Goal: Task Accomplishment & Management: Manage account settings

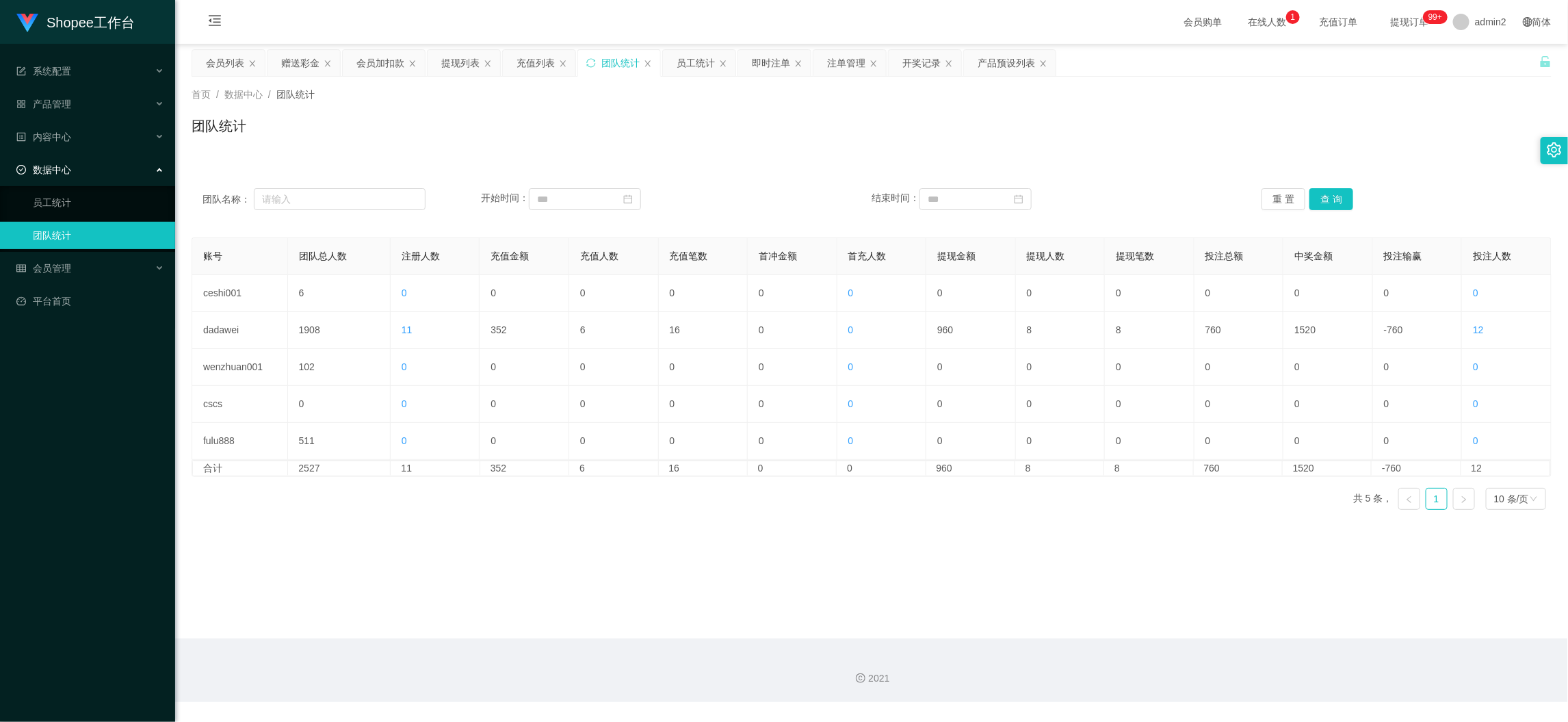
scroll to position [1, 0]
click at [1264, 609] on main "关闭左侧 关闭右侧 关闭其它 刷新页面 会员列表 赠送彩金 会员加扣款 提现列表 充值列表 团队统计 员工统计 即时注单 注单管理 开奖记录 产品预设列表 首…" at bounding box center [871, 341] width 1392 height 594
click at [305, 56] on div "赠送彩金" at bounding box center [300, 62] width 38 height 26
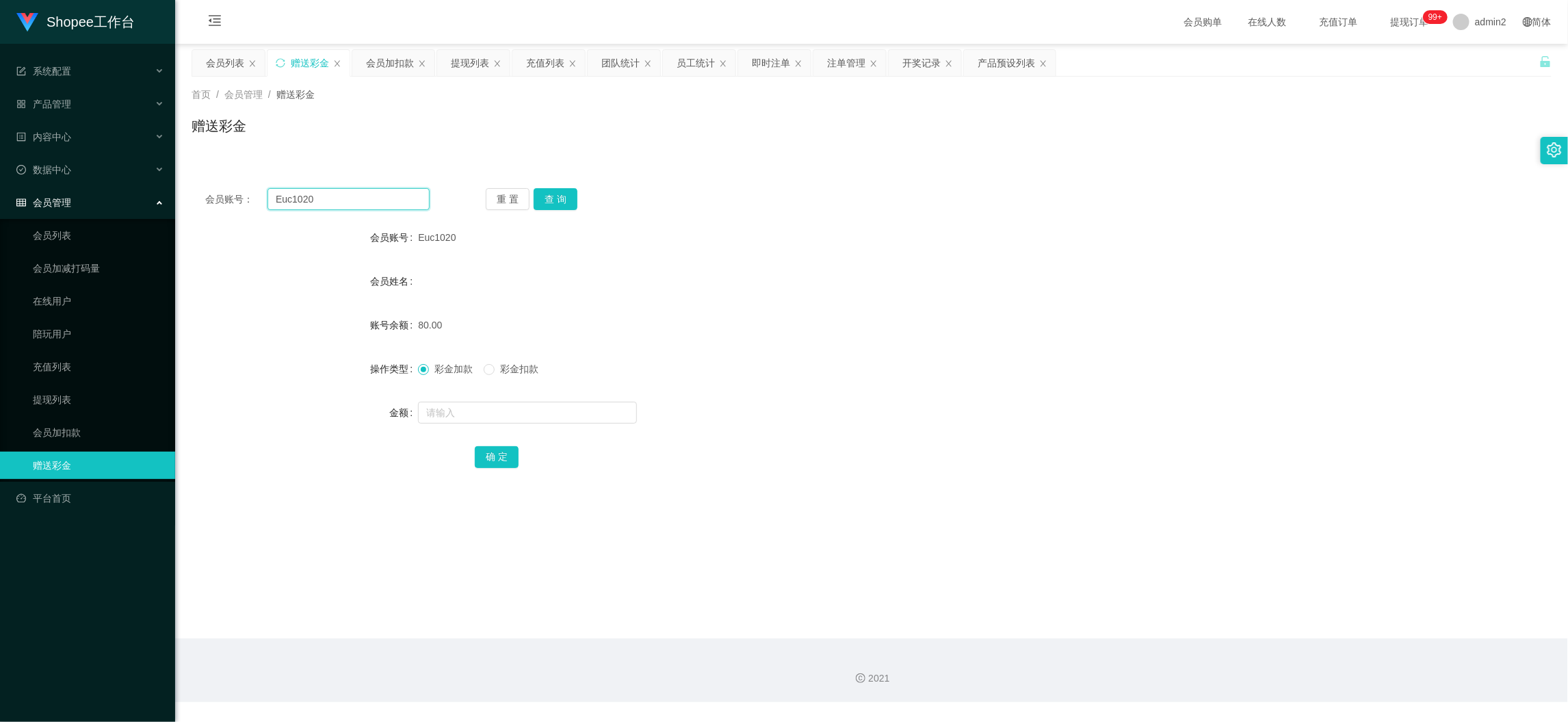
click at [369, 201] on input "Euc1020" at bounding box center [349, 199] width 162 height 22
paste input "Jasonthee"
type input "Jasonthee"
click at [552, 195] on button "查 询" at bounding box center [555, 199] width 43 height 22
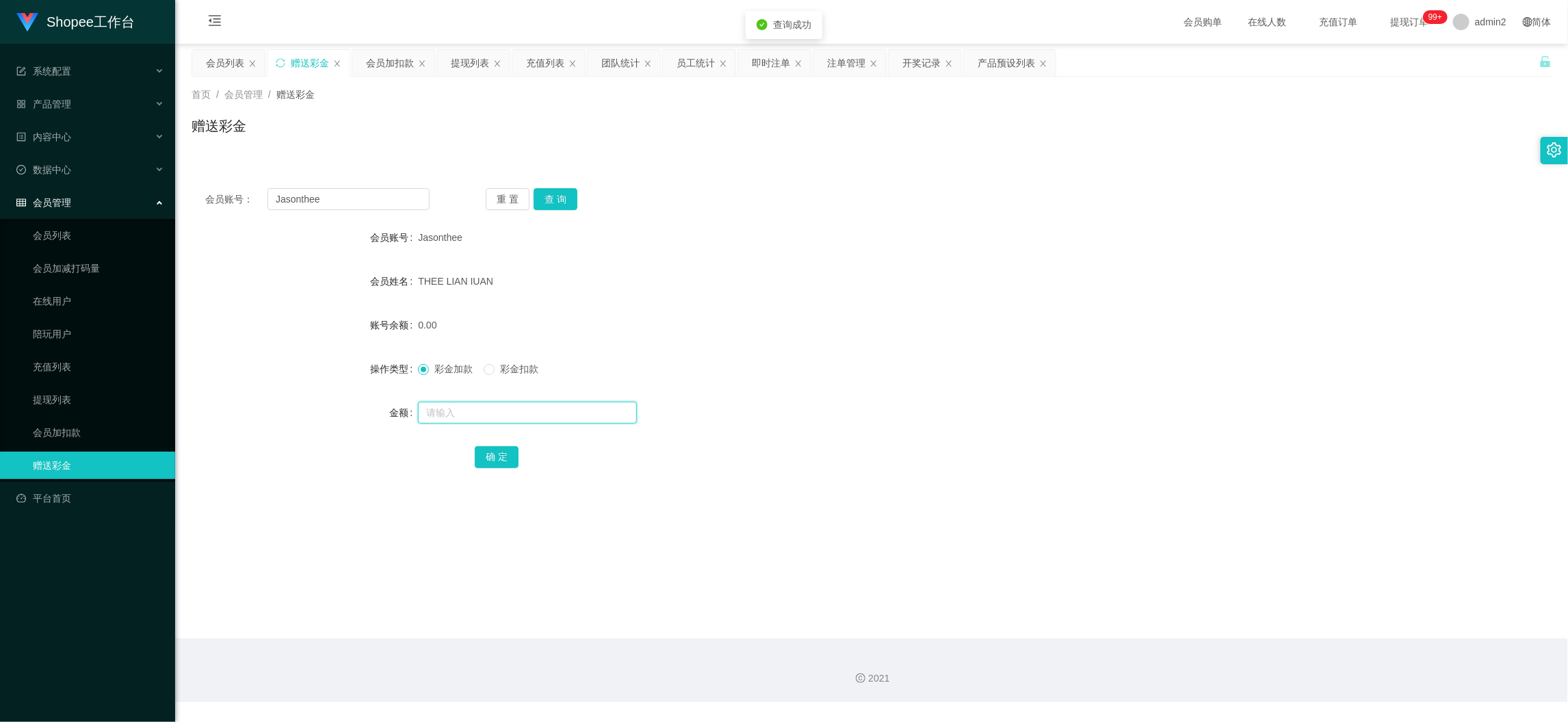
click at [608, 413] on input "text" at bounding box center [527, 412] width 219 height 22
type input "30"
drag, startPoint x: 495, startPoint y: 451, endPoint x: 608, endPoint y: 440, distance: 113.5
click at [494, 451] on button "确 定" at bounding box center [496, 457] width 43 height 22
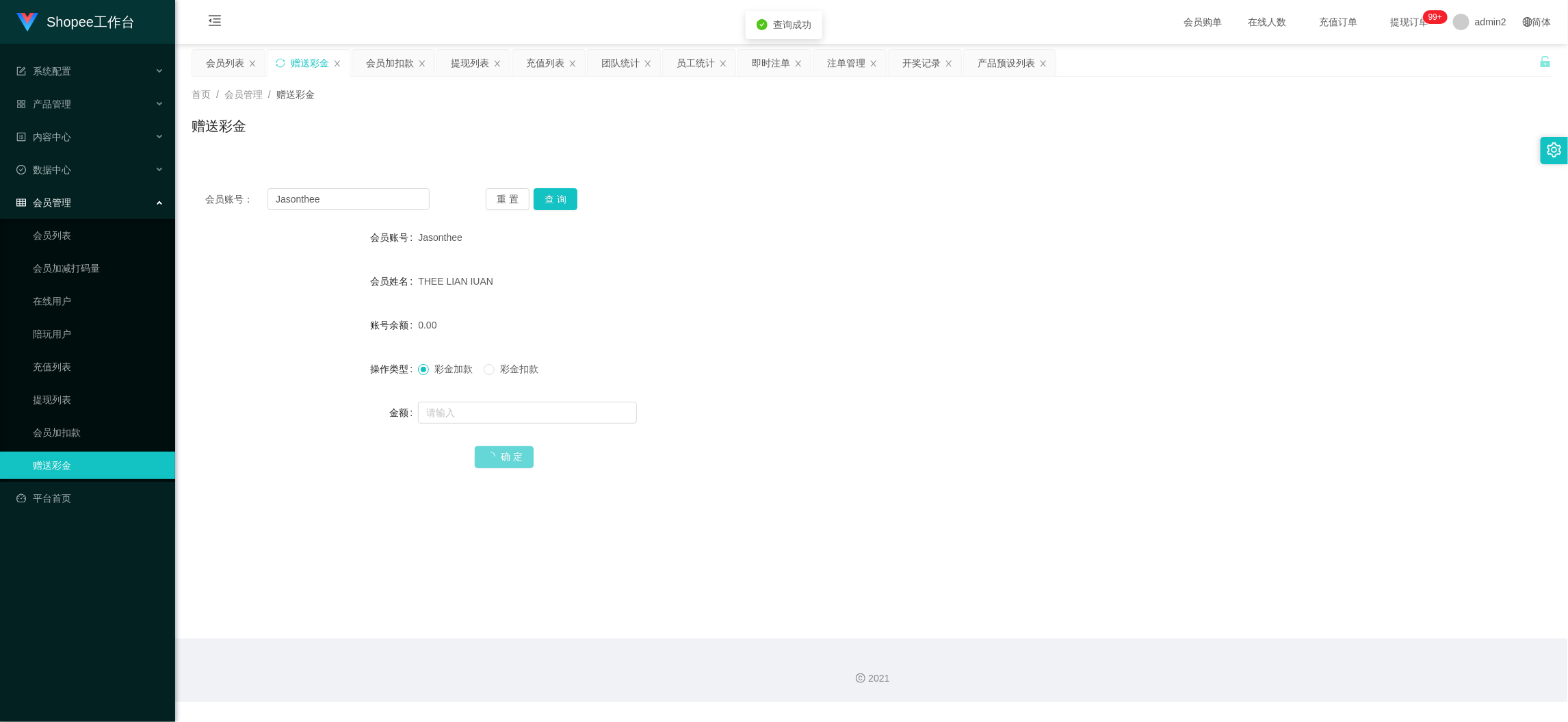
click at [910, 373] on div "彩金加款 彩金扣款" at bounding box center [814, 368] width 794 height 27
click at [515, 408] on input "text" at bounding box center [527, 412] width 219 height 22
type input "270"
click at [491, 459] on button "确 定" at bounding box center [496, 457] width 43 height 22
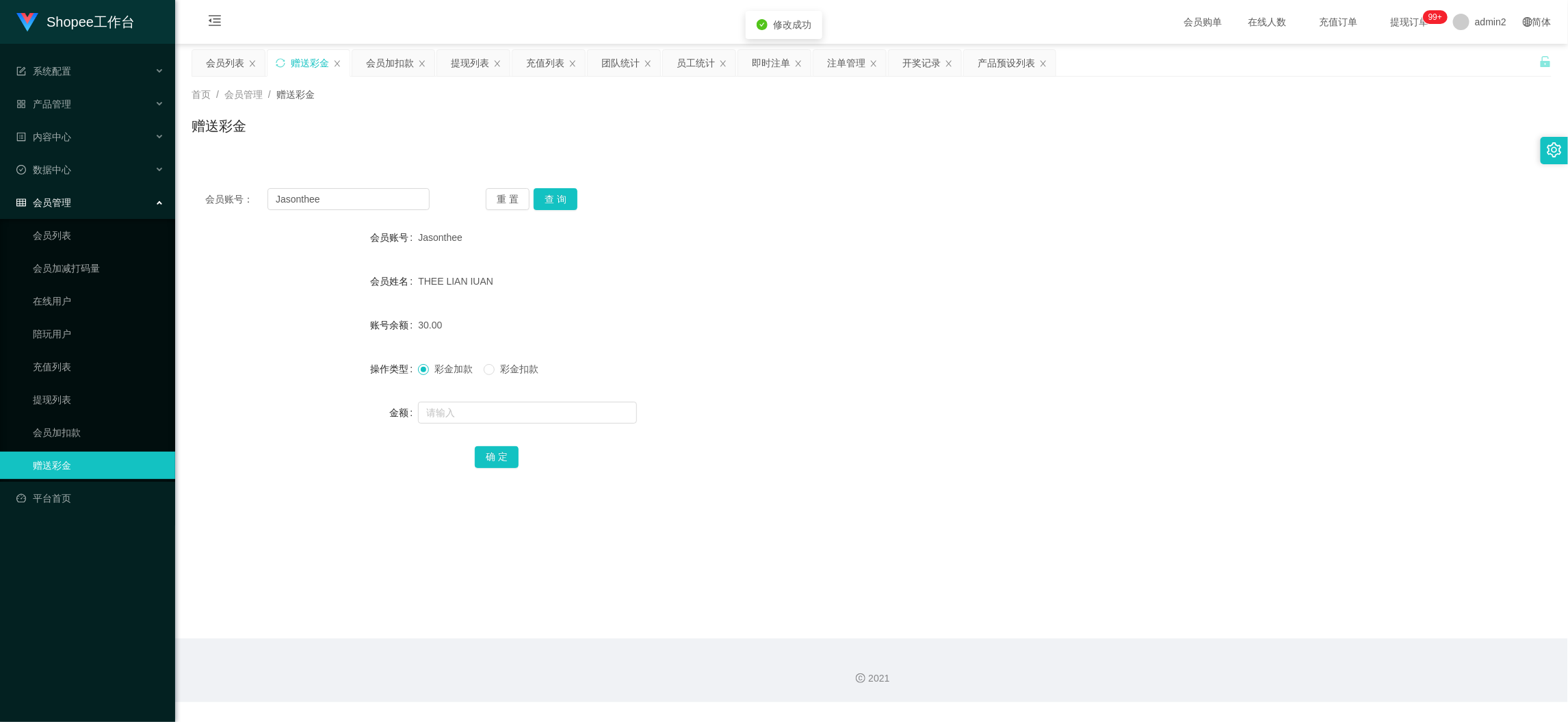
click at [949, 380] on div "彩金加款 彩金扣款" at bounding box center [814, 368] width 794 height 27
click at [388, 59] on div "会员加扣款" at bounding box center [390, 62] width 48 height 26
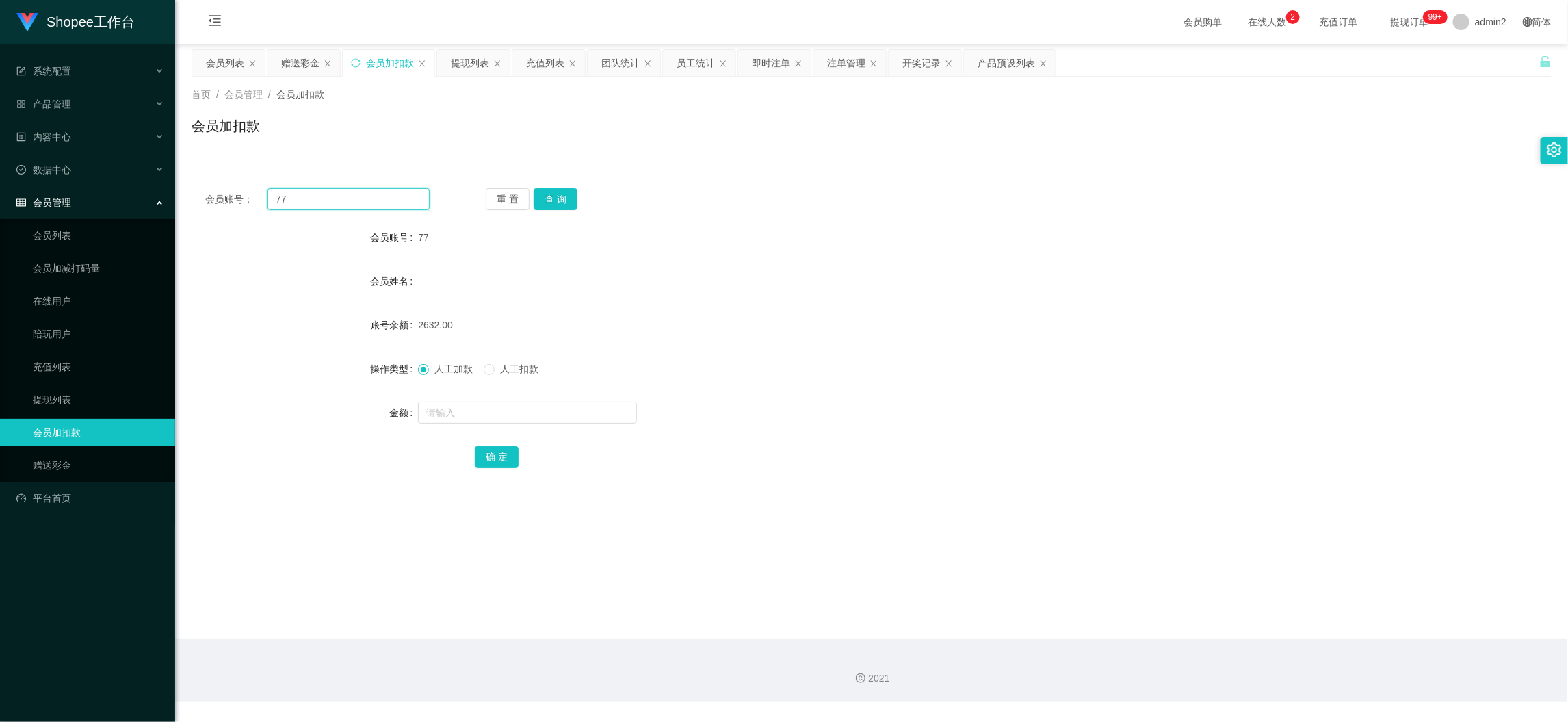
click at [377, 204] on input "77" at bounding box center [349, 199] width 162 height 22
paste input "11"
type input "11"
click at [544, 200] on button "查 询" at bounding box center [555, 199] width 43 height 22
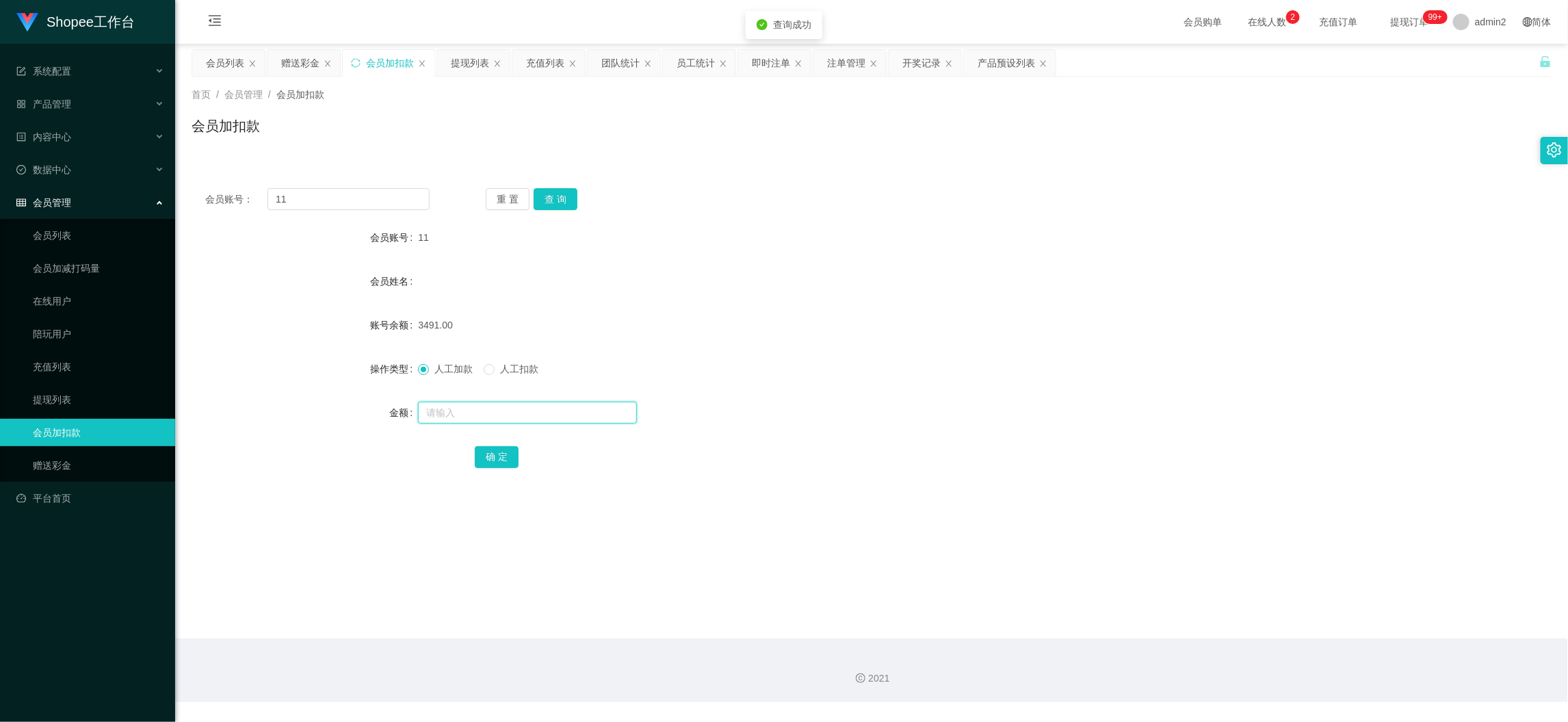
click at [564, 414] on input "text" at bounding box center [527, 412] width 219 height 22
type input "60"
drag, startPoint x: 495, startPoint y: 450, endPoint x: 563, endPoint y: 451, distance: 68.0
click at [495, 450] on button "确 定" at bounding box center [496, 457] width 43 height 22
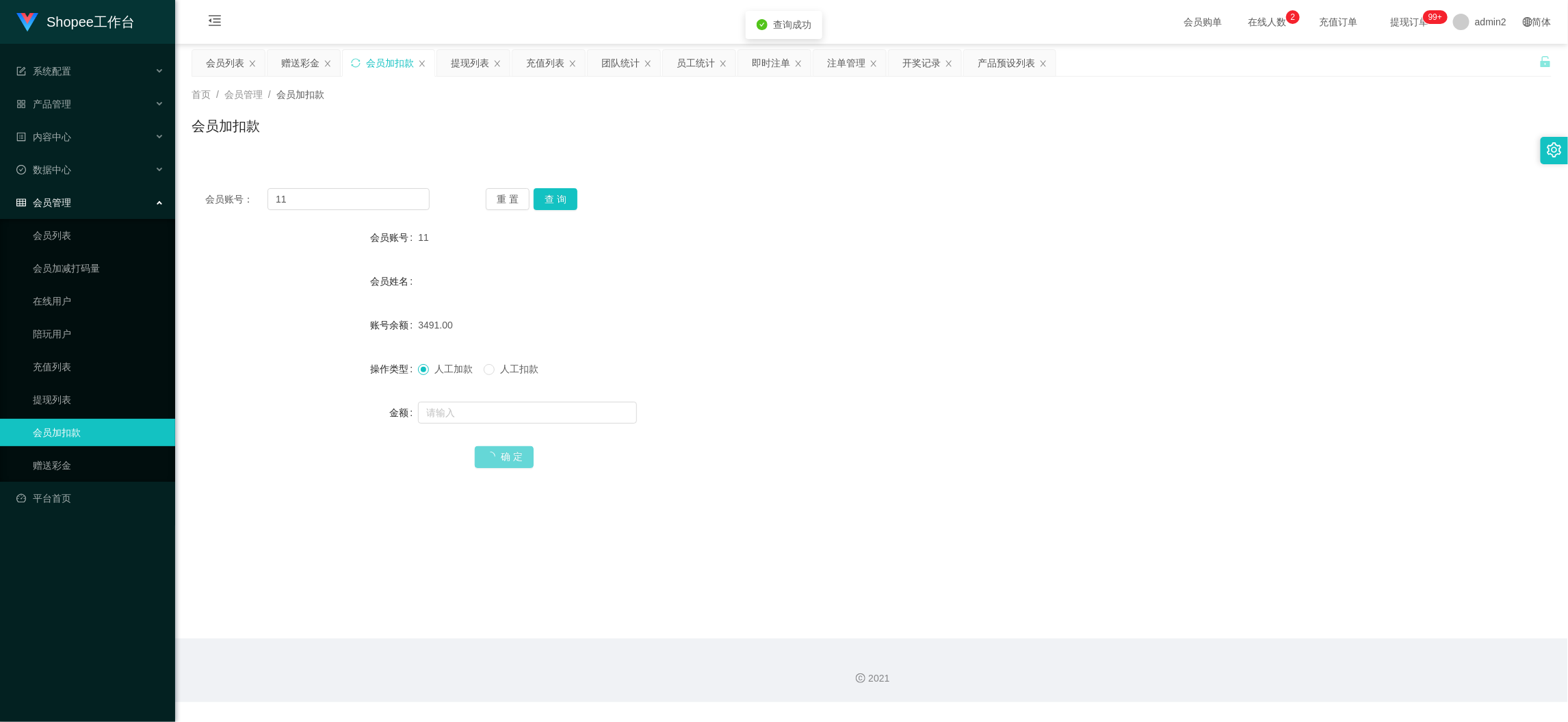
click at [913, 419] on div at bounding box center [814, 412] width 794 height 27
click at [1252, 612] on main "关闭左侧 关闭右侧 关闭其它 刷新页面 会员列表 赠送彩金 会员加扣款 提现列表 充值列表 团队统计 员工统计 即时注单 注单管理 开奖记录 产品预设列表 首…" at bounding box center [871, 341] width 1392 height 594
click at [295, 59] on div "赠送彩金" at bounding box center [300, 62] width 38 height 26
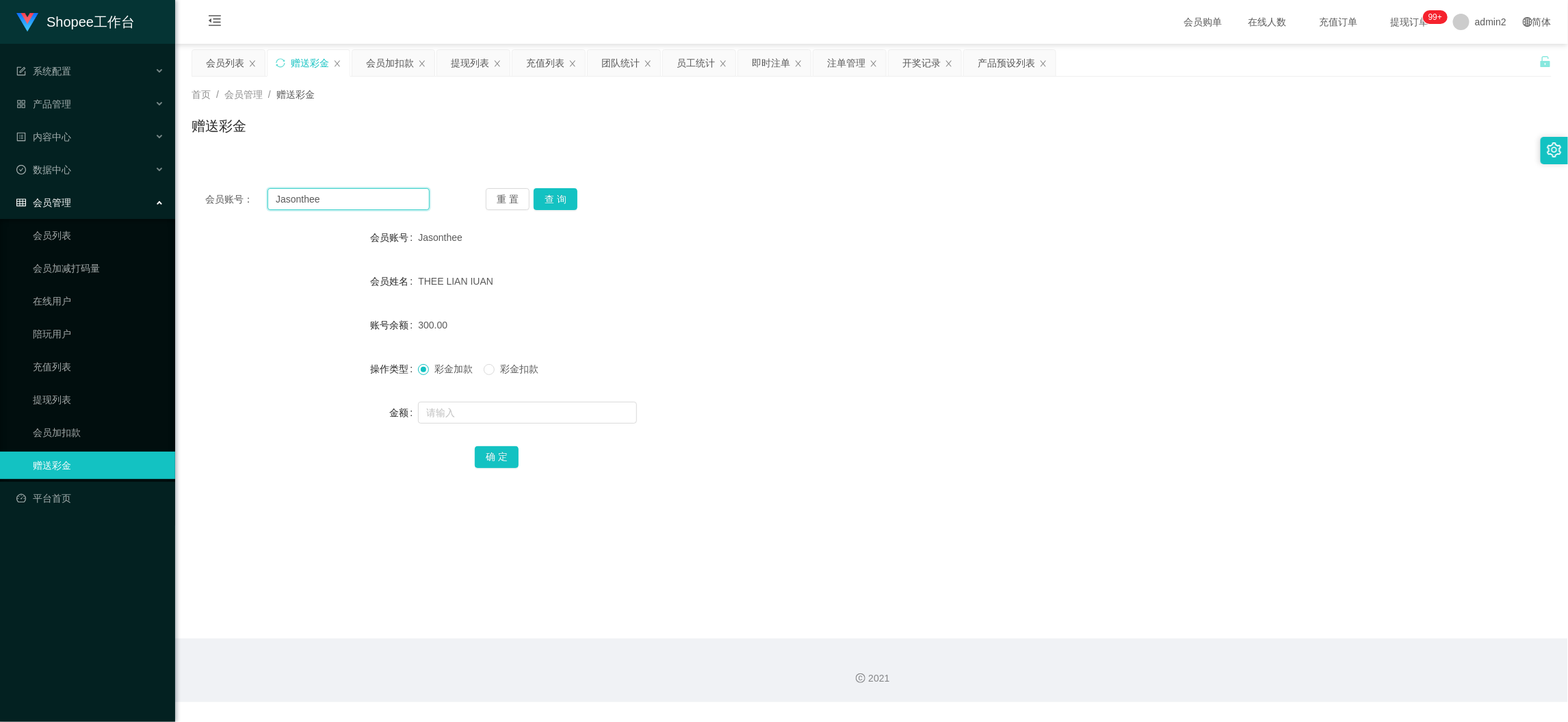
click at [393, 196] on input "Jasonthee" at bounding box center [349, 199] width 162 height 22
paste input "Nana1998"
type input "Nana1998"
click at [561, 200] on button "查 询" at bounding box center [555, 199] width 43 height 22
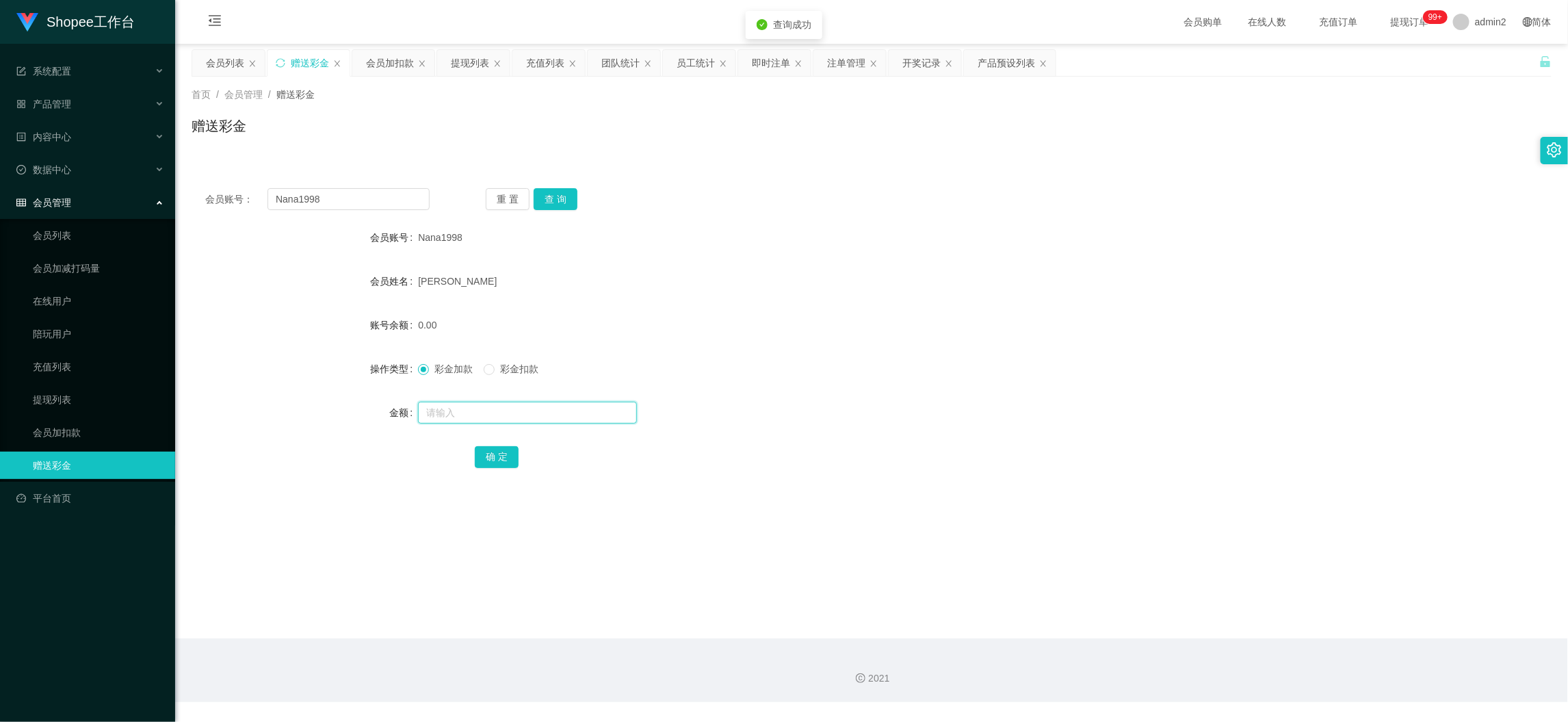
click at [592, 419] on input "text" at bounding box center [527, 412] width 219 height 22
type input "300"
click at [495, 455] on button "确 定" at bounding box center [496, 457] width 43 height 22
click at [908, 386] on form "会员账号 Nana1998 会员姓名 [PERSON_NAME] 账号余额 0.00 操作类型 彩金加款 彩金扣款 金额 确 定" at bounding box center [871, 347] width 1360 height 247
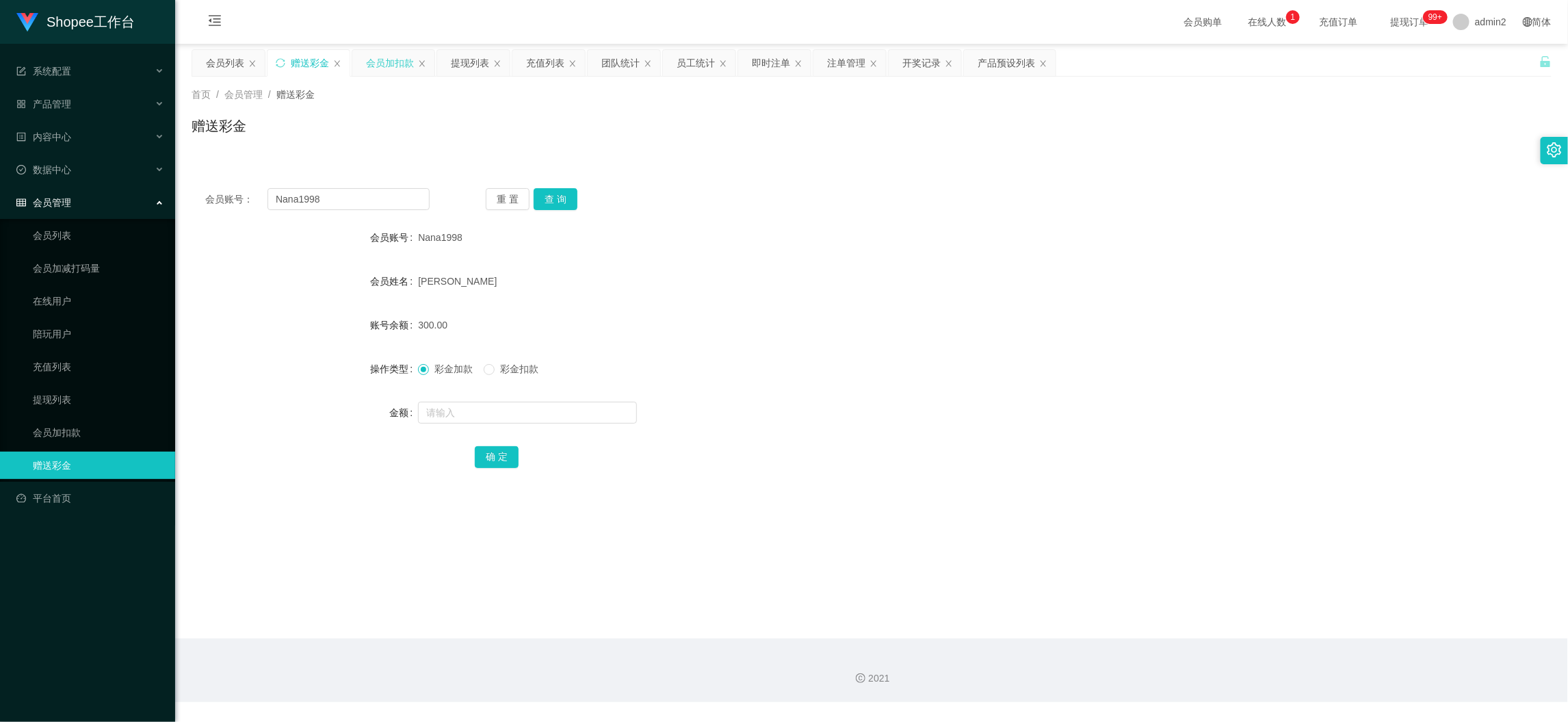
click at [371, 59] on div "会员加扣款" at bounding box center [390, 62] width 48 height 26
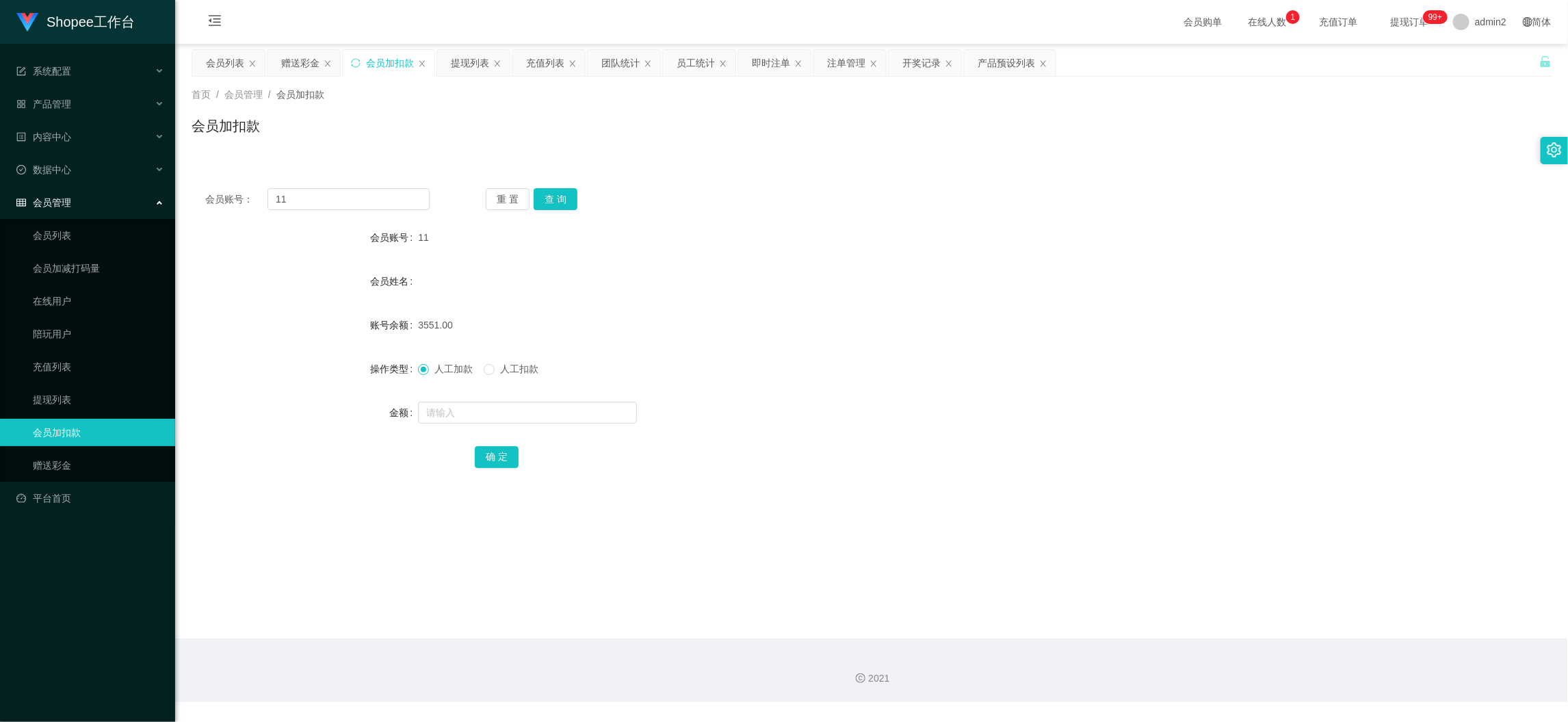
click at [392, 186] on div "会员账号： 11 重 置 查 询 会员账号 11 会员姓名 账号余额 3551.00 操作类型 人工加款 人工扣款 金额 确 定" at bounding box center [871, 337] width 1360 height 326
click at [392, 192] on input "11" at bounding box center [349, 199] width 162 height 22
paste input "98"
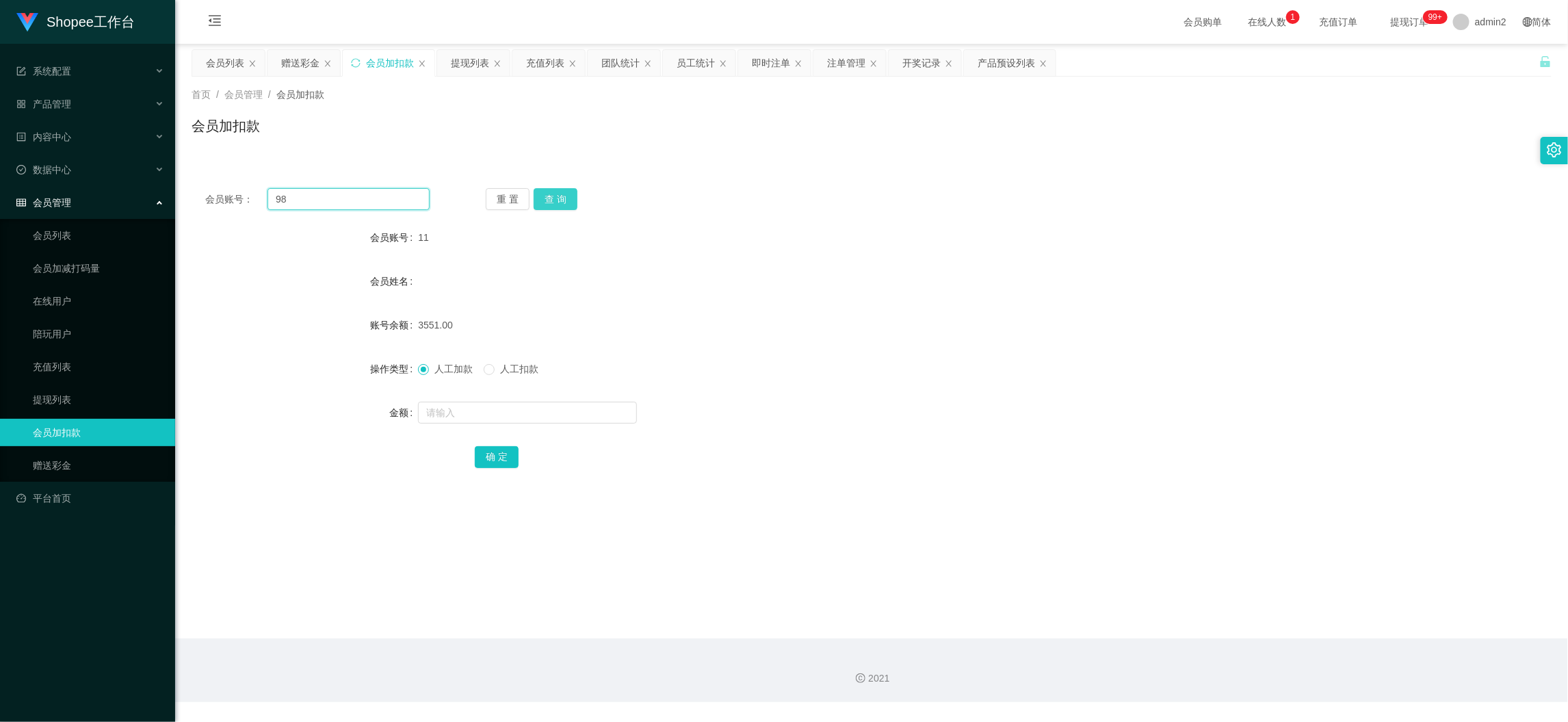
type input "98"
click at [553, 196] on button "查 询" at bounding box center [555, 199] width 43 height 22
click at [603, 415] on input "text" at bounding box center [527, 412] width 219 height 22
type input "60"
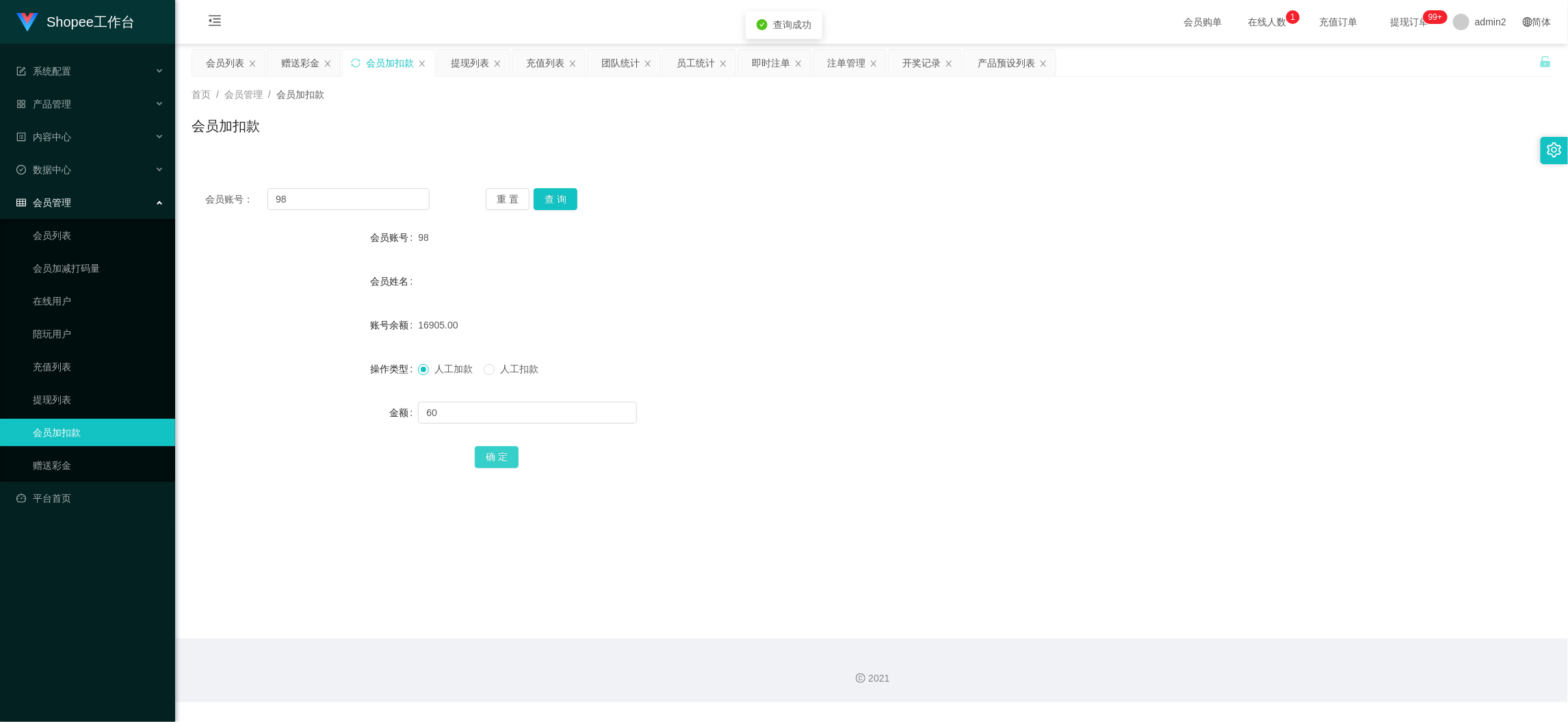
drag, startPoint x: 496, startPoint y: 459, endPoint x: 593, endPoint y: 450, distance: 97.4
click at [496, 459] on button "确 定" at bounding box center [496, 457] width 43 height 22
drag, startPoint x: 1222, startPoint y: 637, endPoint x: 1168, endPoint y: 600, distance: 65.5
click at [1222, 639] on div "2021" at bounding box center [871, 671] width 1392 height 64
click at [309, 52] on div "赠送彩金" at bounding box center [300, 62] width 38 height 26
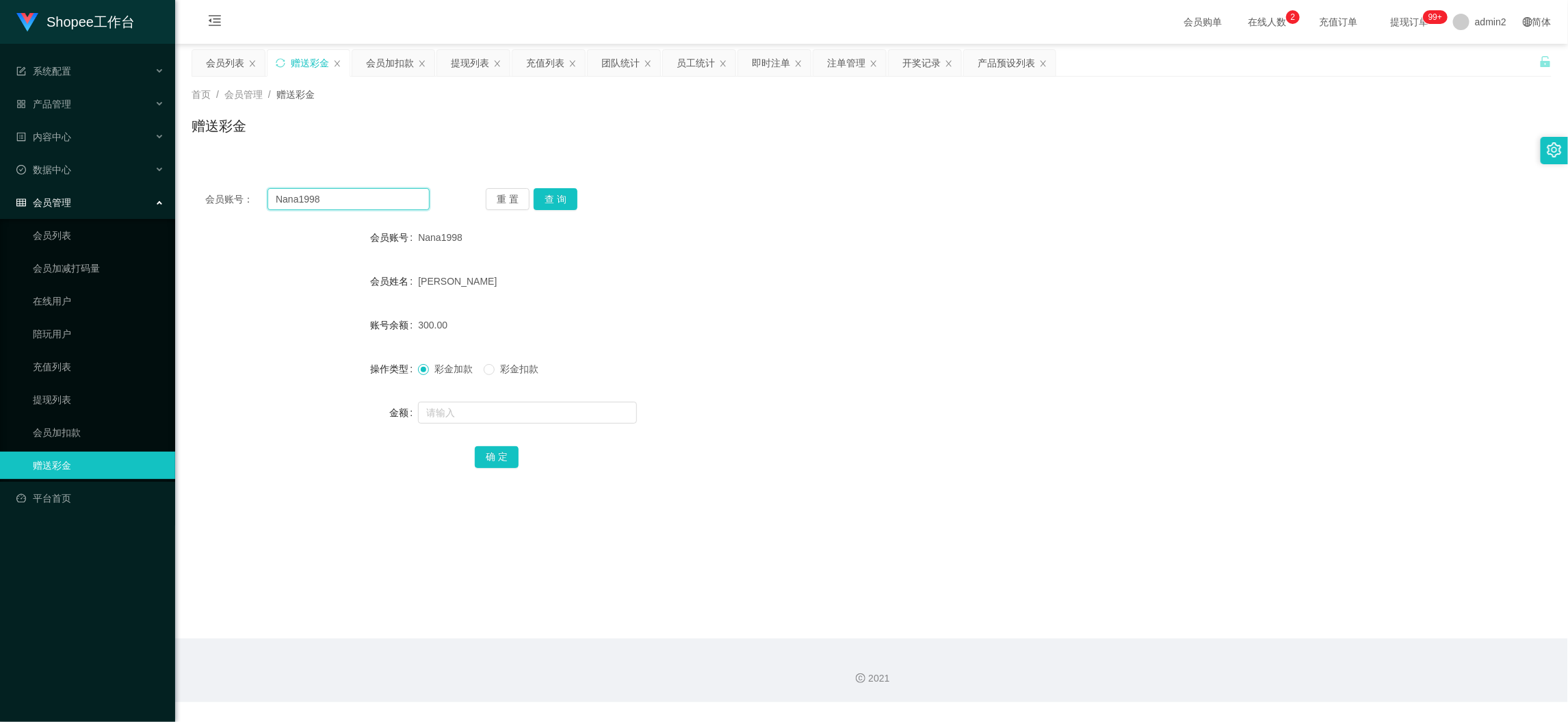
click at [389, 196] on input "Nana1998" at bounding box center [349, 199] width 162 height 22
paste input "Elyn"
type input "Elyn"
click at [549, 197] on button "查 询" at bounding box center [555, 199] width 43 height 22
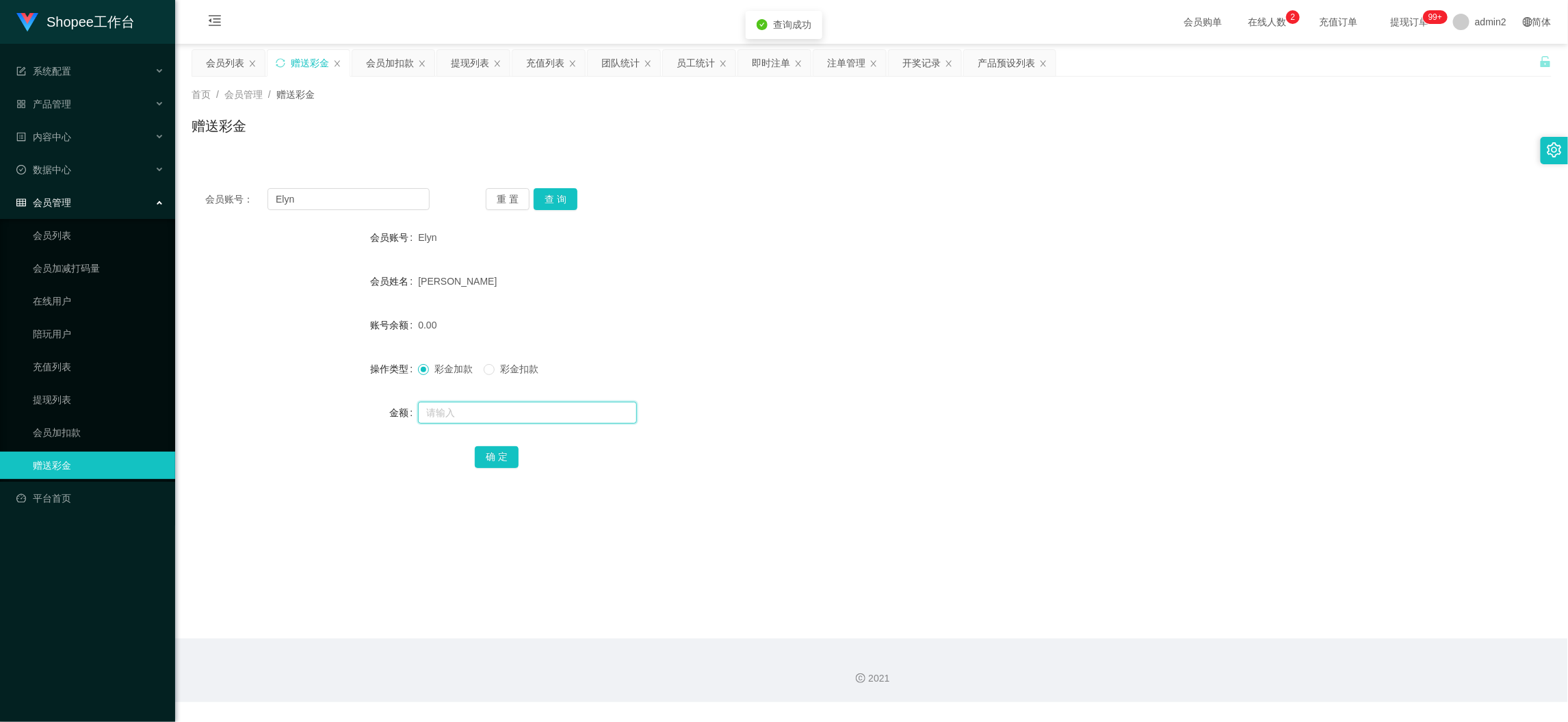
click at [587, 416] on input "text" at bounding box center [527, 412] width 219 height 22
click at [587, 415] on input "3" at bounding box center [527, 412] width 219 height 22
type input "300"
click at [503, 459] on button "确 定" at bounding box center [496, 457] width 43 height 22
click at [950, 399] on div at bounding box center [814, 412] width 794 height 27
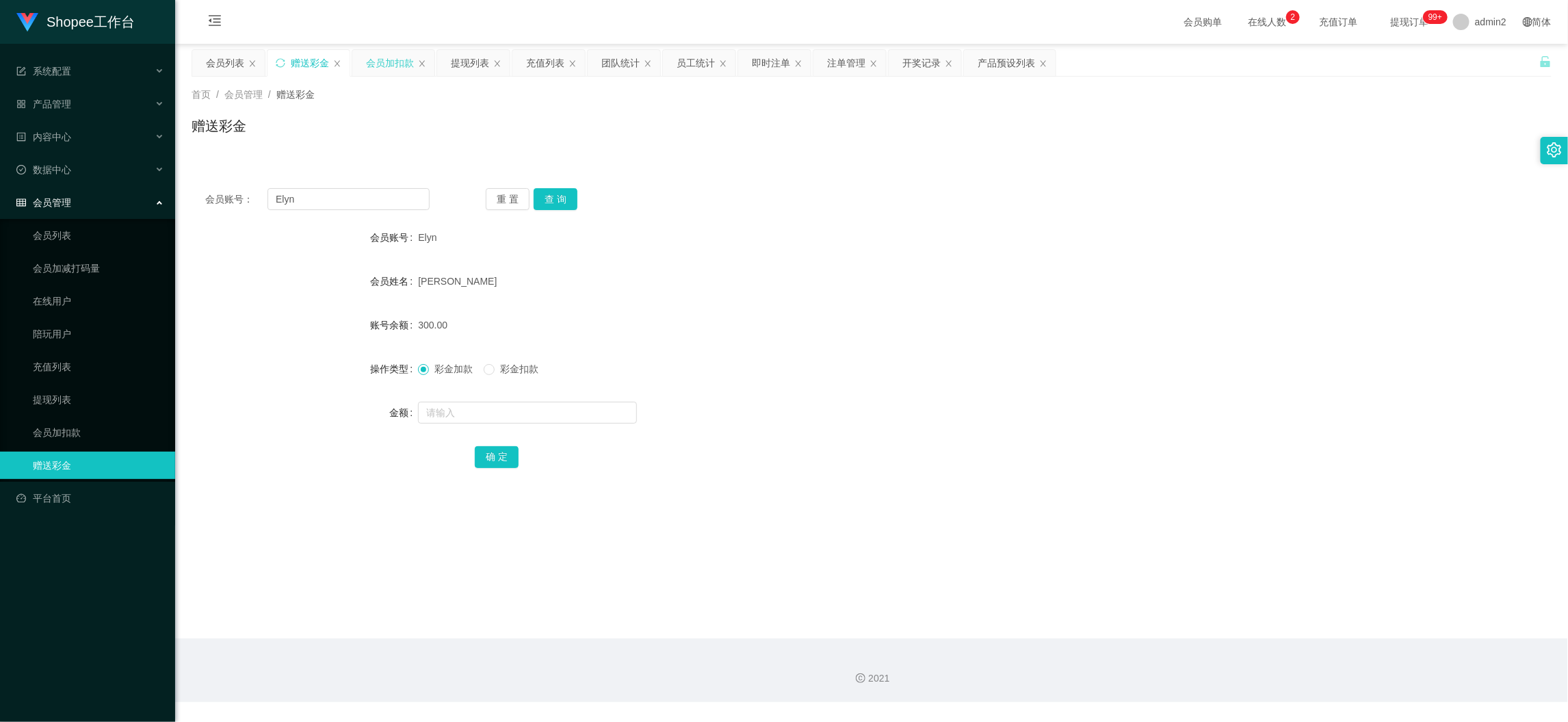
click at [375, 55] on div "会员加扣款" at bounding box center [390, 62] width 48 height 26
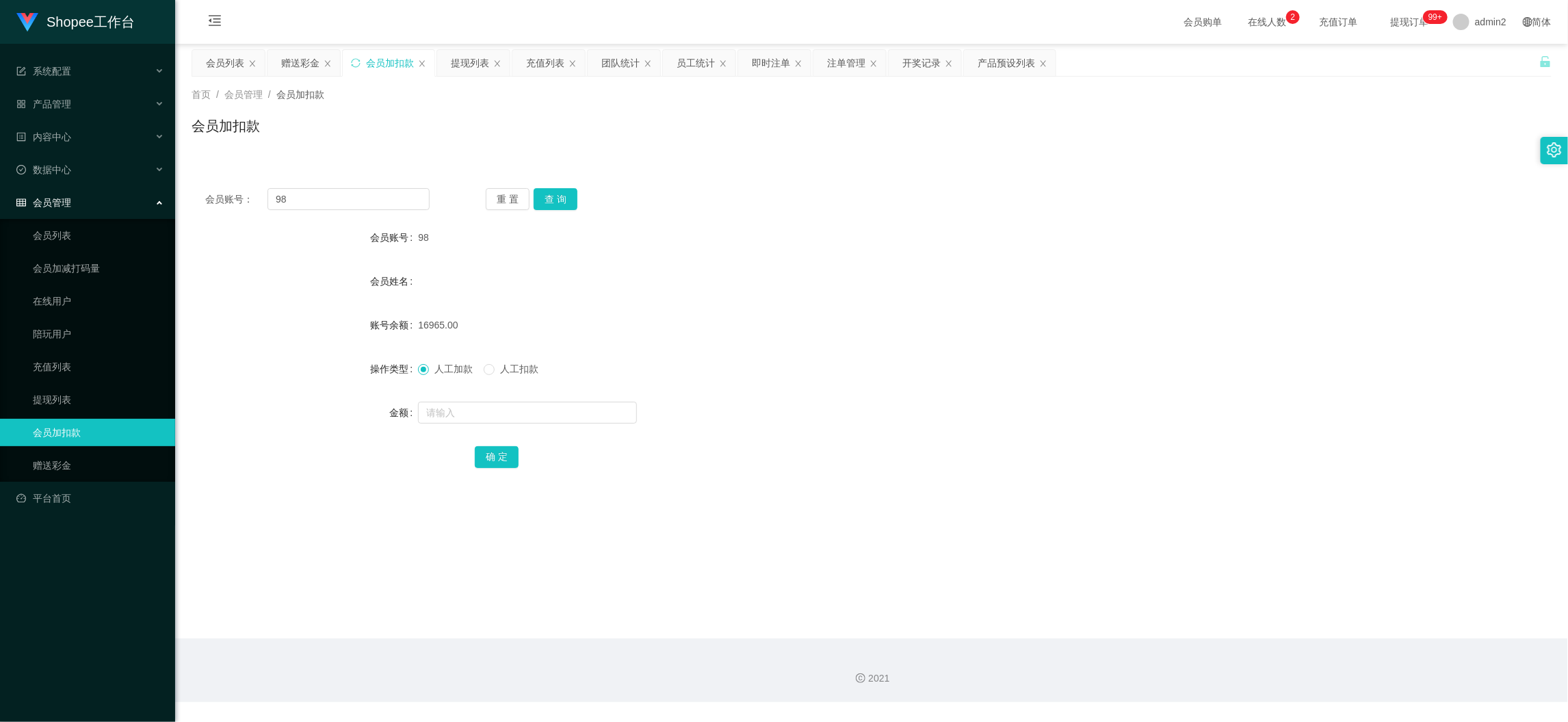
click at [379, 211] on div "会员账号： 98 重 置 查 询 会员账号 98 会员姓名 账号余额 16965.00 操作类型 人工加款 人工扣款 金额 确 定" at bounding box center [871, 337] width 1360 height 326
click at [377, 205] on input "98" at bounding box center [349, 199] width 162 height 22
paste input "060"
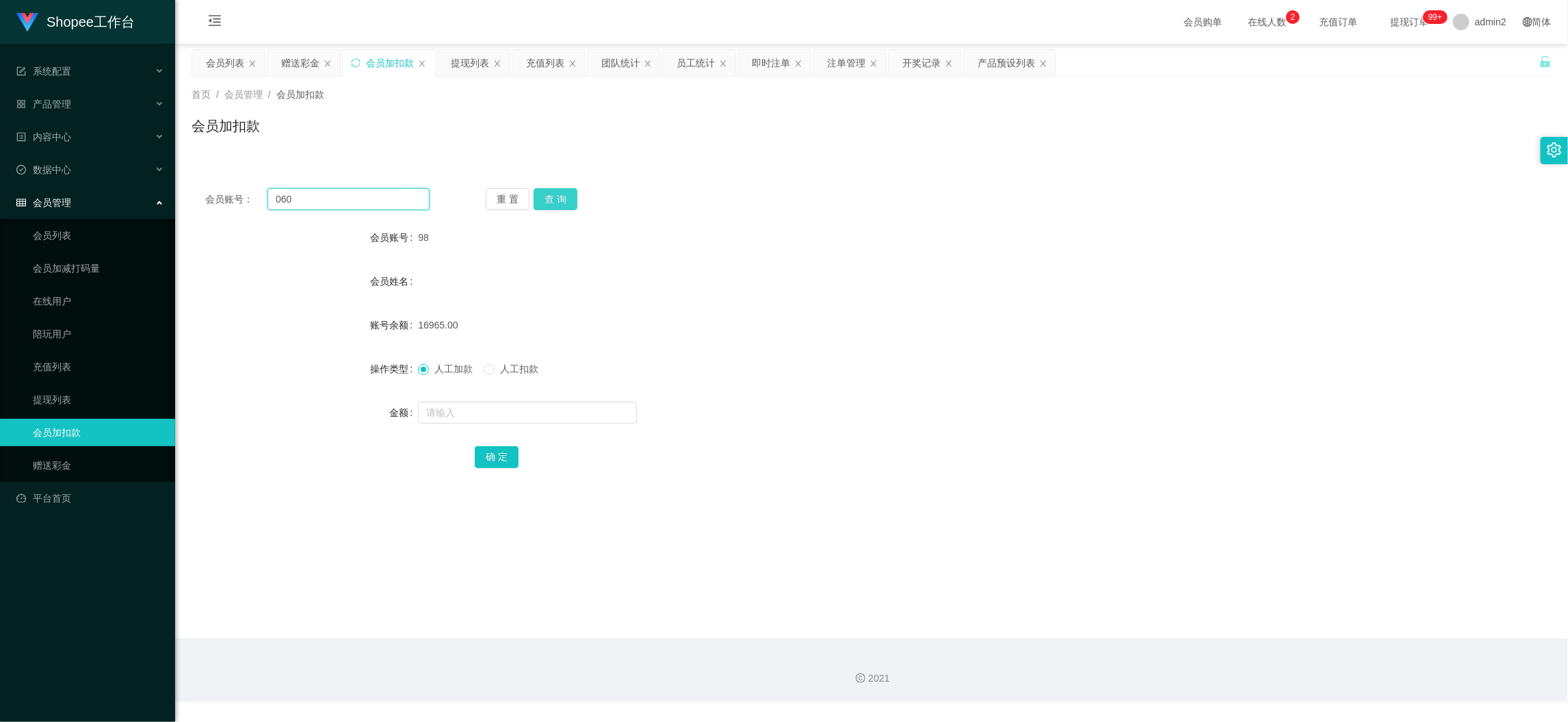
type input "060"
click at [554, 201] on button "查 询" at bounding box center [555, 199] width 43 height 22
click at [529, 422] on input "text" at bounding box center [527, 412] width 219 height 22
click at [529, 421] on input "text" at bounding box center [527, 412] width 219 height 22
type input "60"
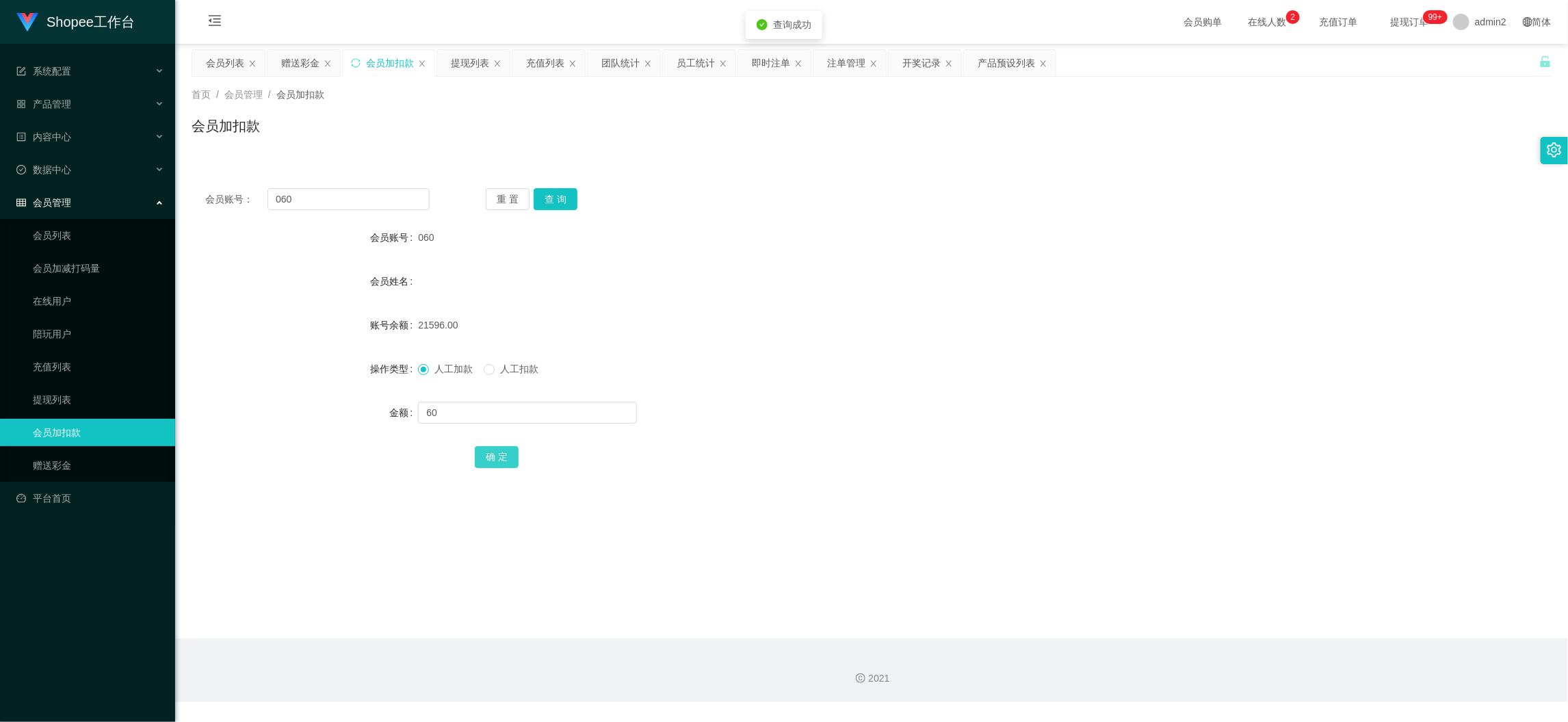
drag, startPoint x: 474, startPoint y: 458, endPoint x: 535, endPoint y: 451, distance: 61.4
click at [474, 458] on button "确 定" at bounding box center [496, 457] width 43 height 22
click at [375, 190] on input "060" at bounding box center [349, 199] width 162 height 22
paste input "8"
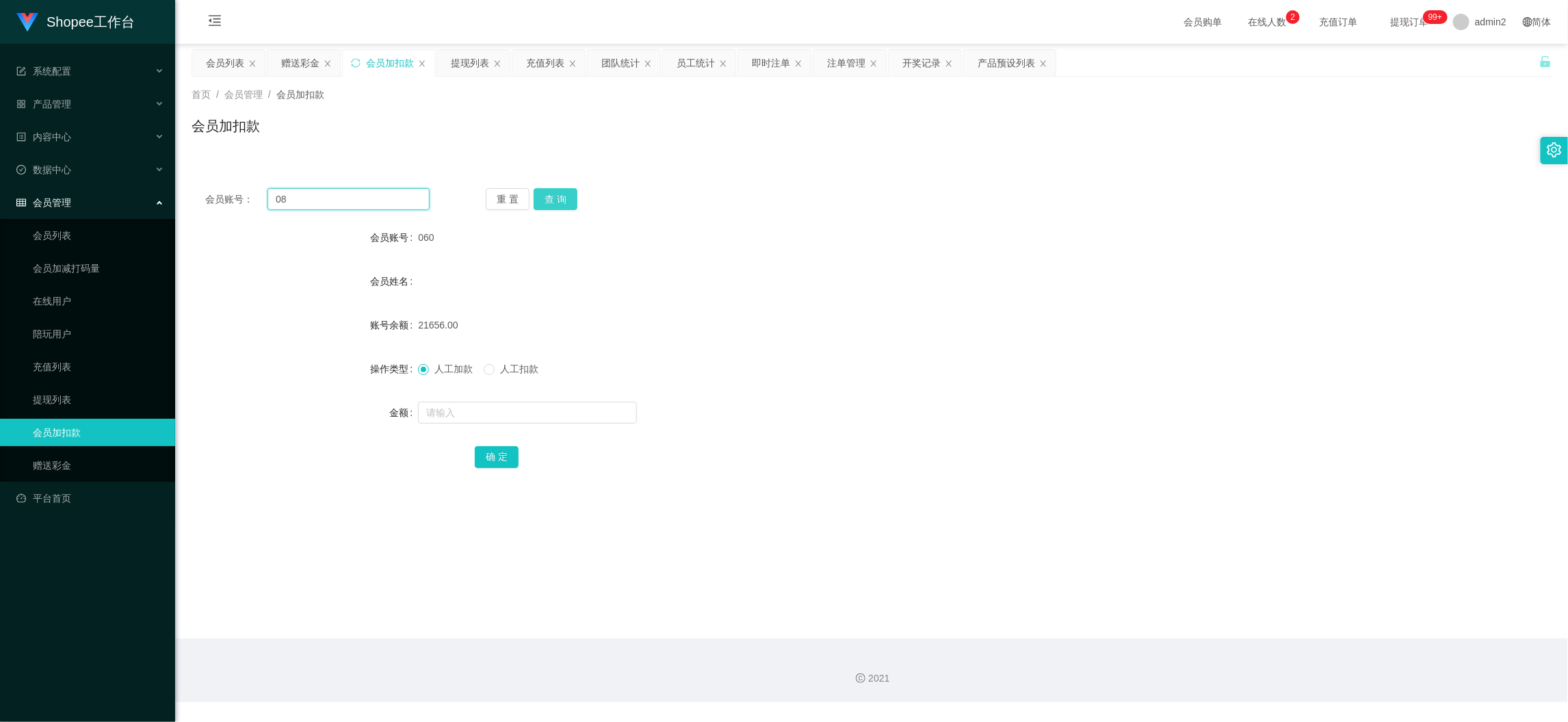
type input "08"
click at [557, 190] on button "查 询" at bounding box center [555, 199] width 43 height 22
click at [534, 402] on input "text" at bounding box center [527, 412] width 219 height 22
click at [534, 405] on input "text" at bounding box center [527, 412] width 219 height 22
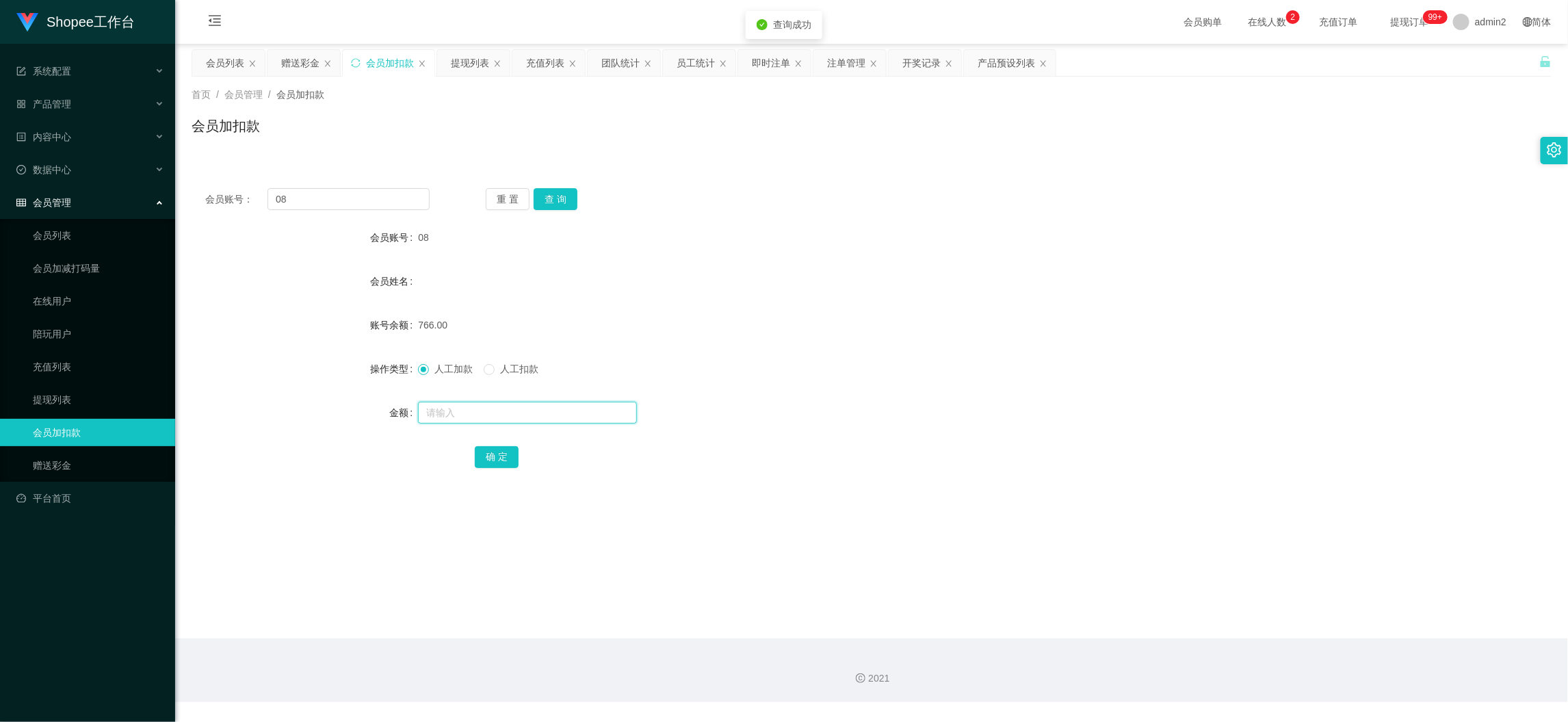
type input "8"
type input "58"
click at [506, 456] on button "确 定" at bounding box center [496, 457] width 43 height 22
click at [1269, 653] on div "2021" at bounding box center [871, 671] width 1392 height 64
click at [389, 204] on input "08" at bounding box center [349, 199] width 162 height 22
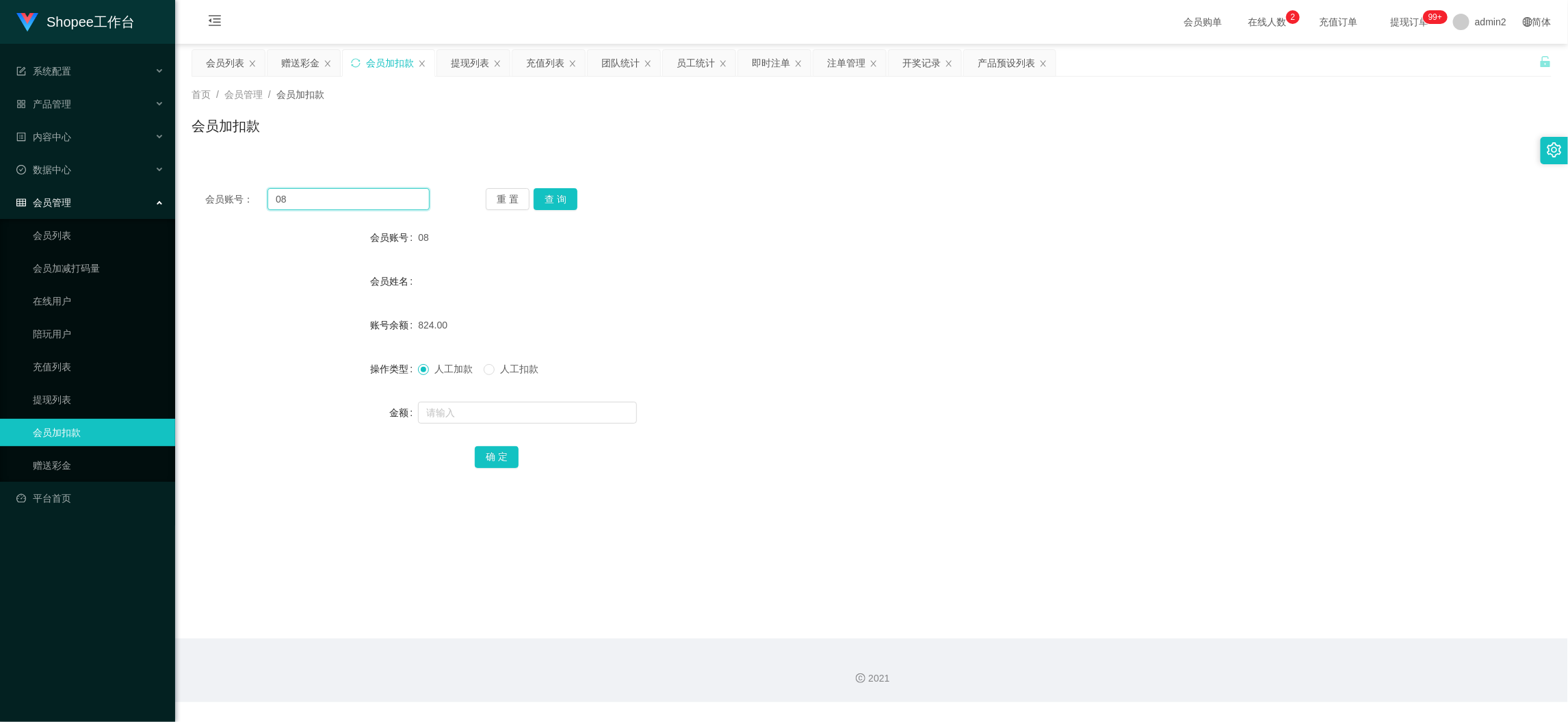
click at [389, 204] on input "08" at bounding box center [349, 199] width 162 height 22
drag, startPoint x: 303, startPoint y: 58, endPoint x: 350, endPoint y: 112, distance: 71.6
click at [303, 58] on div "赠送彩金" at bounding box center [300, 62] width 38 height 26
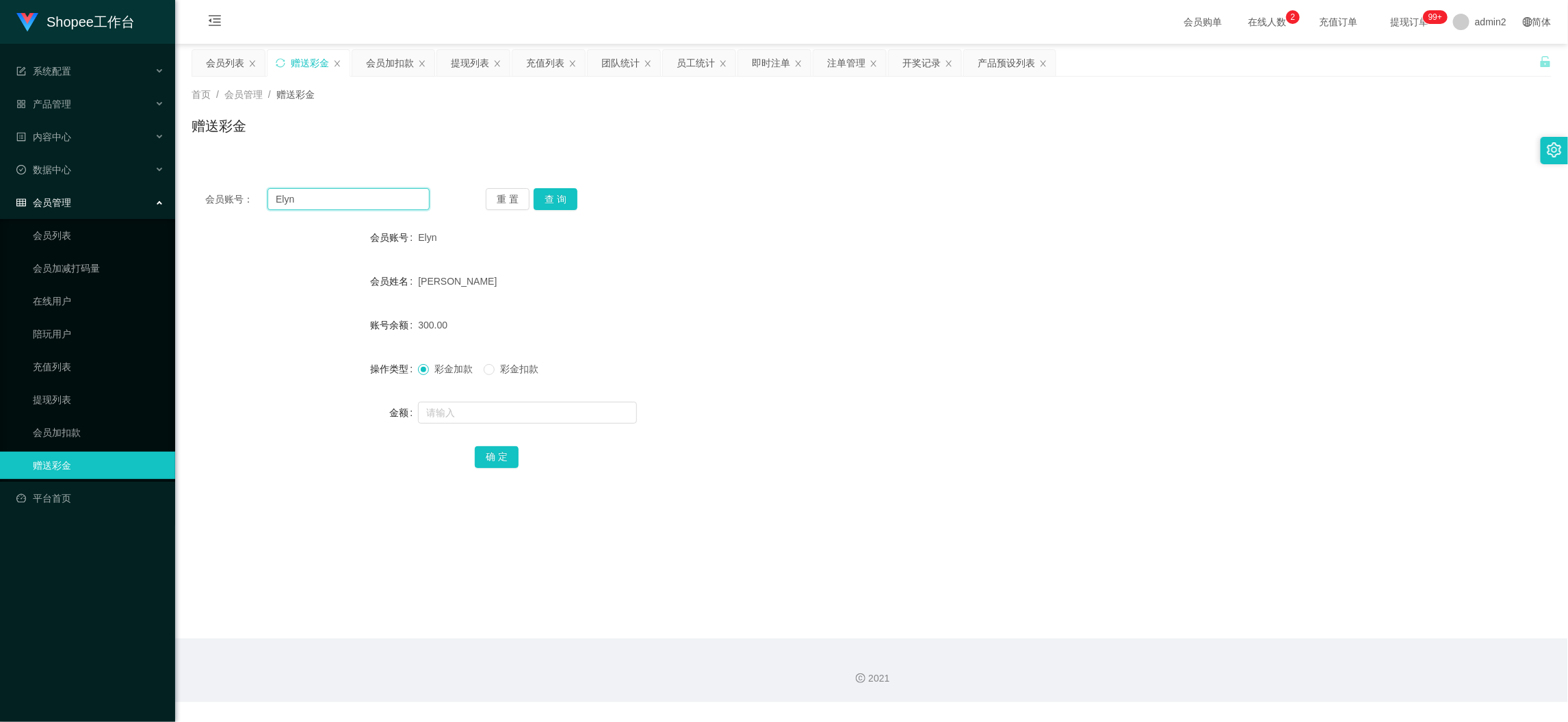
click at [358, 196] on input "Elyn" at bounding box center [349, 199] width 162 height 22
drag, startPoint x: 358, startPoint y: 196, endPoint x: 477, endPoint y: 208, distance: 119.6
click at [366, 196] on input "Elyn" at bounding box center [349, 199] width 162 height 22
paste input "Wewhang880"
type input "Wewhang880"
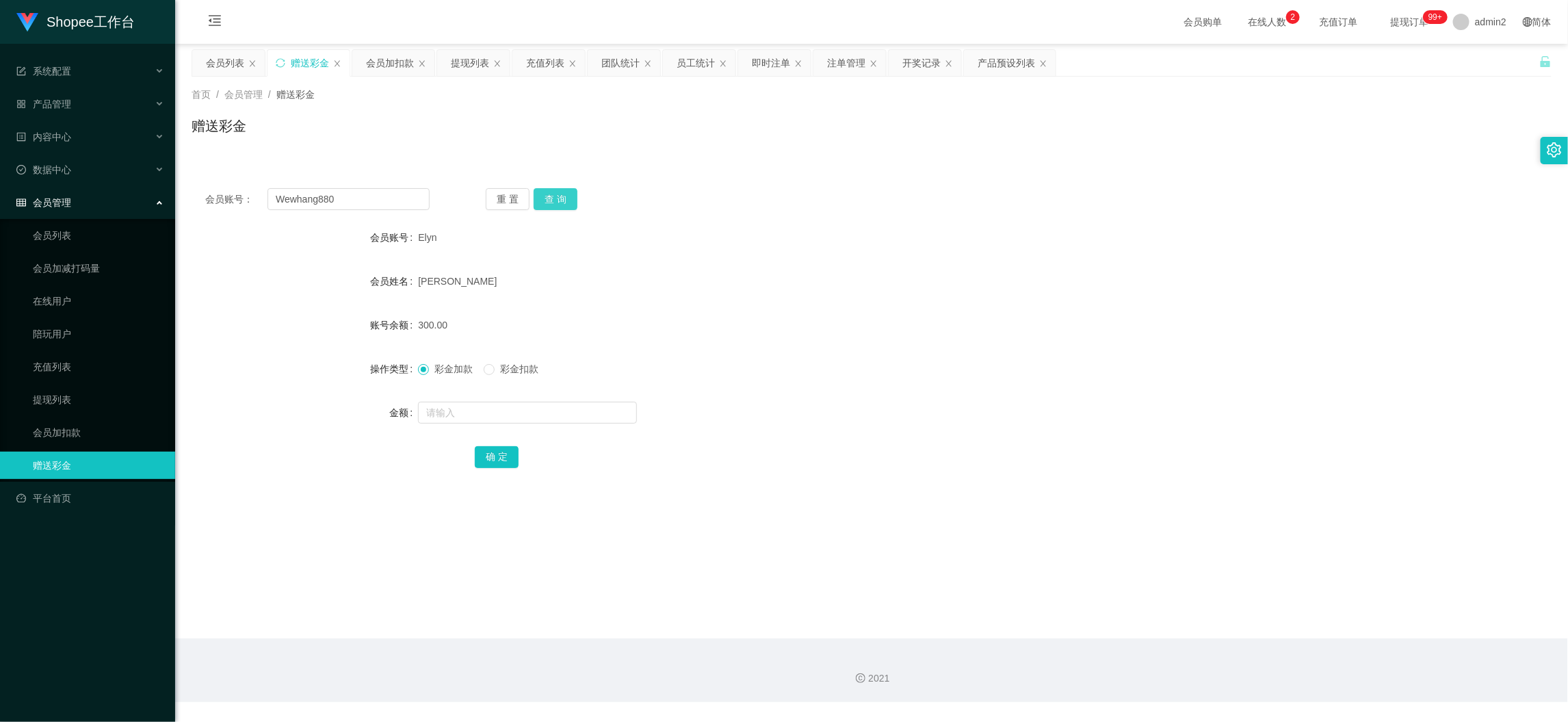
click at [569, 194] on button "查 询" at bounding box center [555, 199] width 43 height 22
click at [561, 414] on input "text" at bounding box center [527, 412] width 219 height 22
type input "300"
click at [504, 449] on button "确 定" at bounding box center [496, 457] width 43 height 22
click at [896, 431] on form "会员账号 Wewhang880 会员姓名 [PERSON_NAME] we whang 账号余额 0.00 操作类型 彩金加款 彩金扣款 金额 确 定" at bounding box center [871, 347] width 1360 height 247
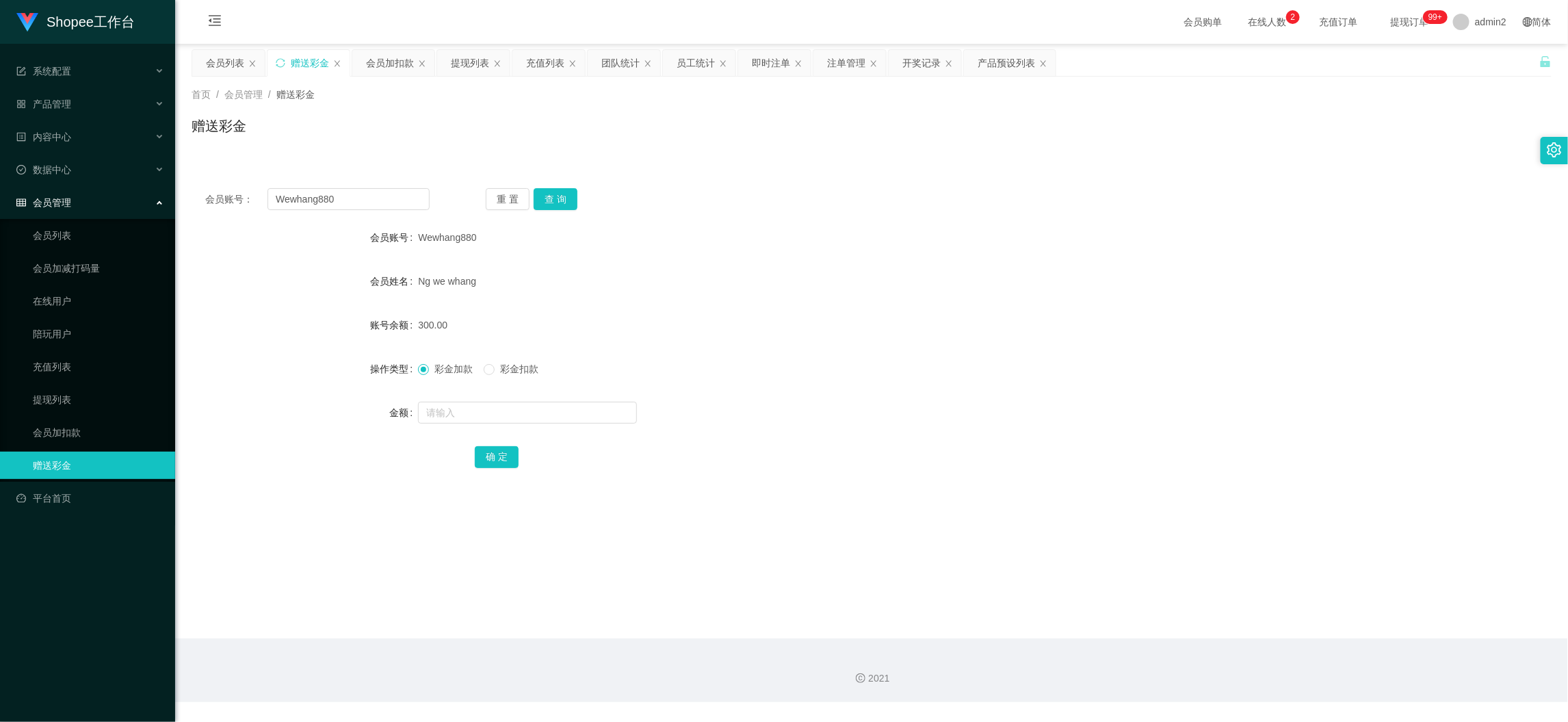
drag, startPoint x: 1248, startPoint y: 655, endPoint x: 513, endPoint y: 242, distance: 843.1
click at [1247, 655] on div "2021" at bounding box center [871, 671] width 1392 height 64
click at [405, 202] on input "Wewhang880" at bounding box center [349, 199] width 162 height 22
drag, startPoint x: 405, startPoint y: 202, endPoint x: 477, endPoint y: 208, distance: 72.2
click at [406, 202] on input "Wewhang880" at bounding box center [349, 199] width 162 height 22
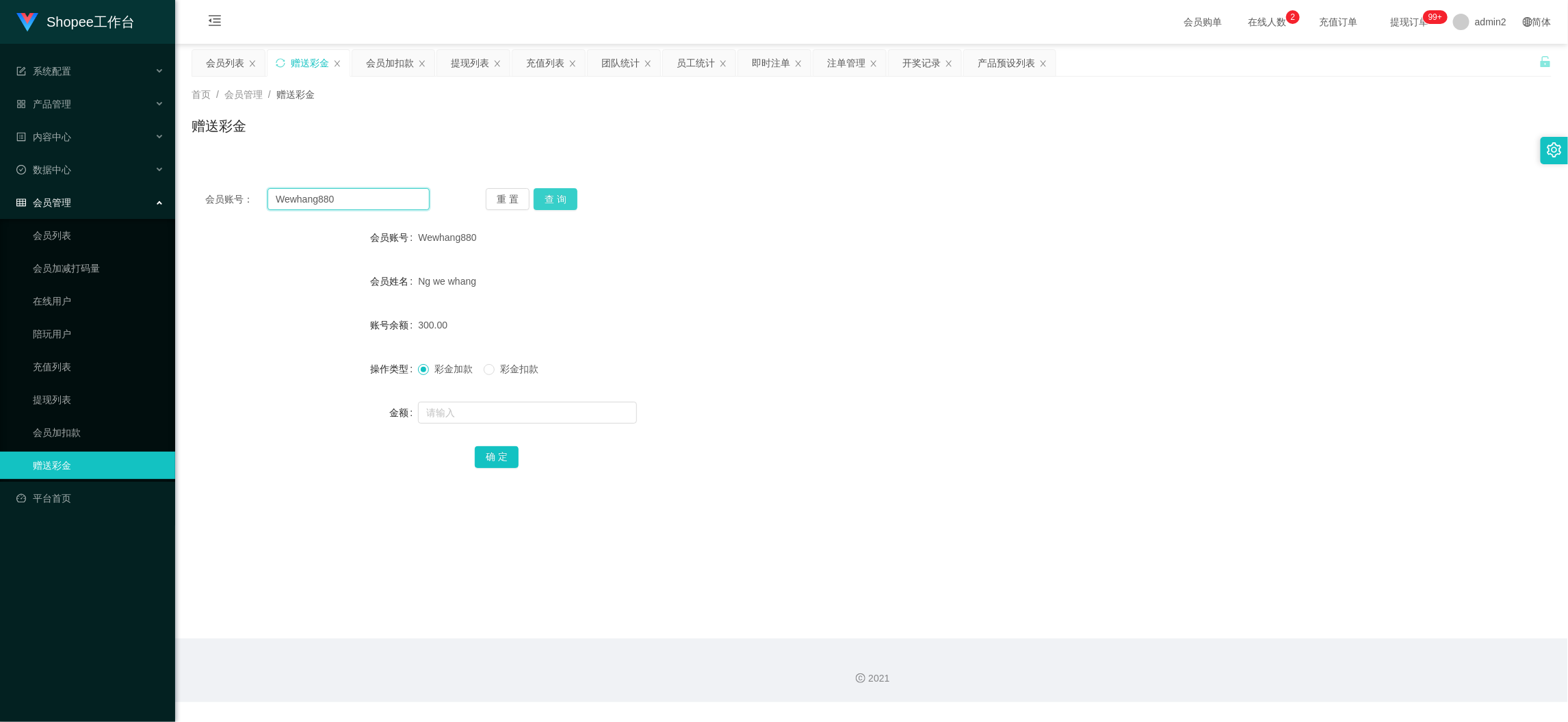
paste input "0182027109"
type input "0182027109"
drag, startPoint x: 561, startPoint y: 200, endPoint x: 562, endPoint y: 246, distance: 46.0
click at [561, 200] on button "查 询" at bounding box center [555, 199] width 43 height 22
click at [584, 409] on input "text" at bounding box center [527, 412] width 219 height 22
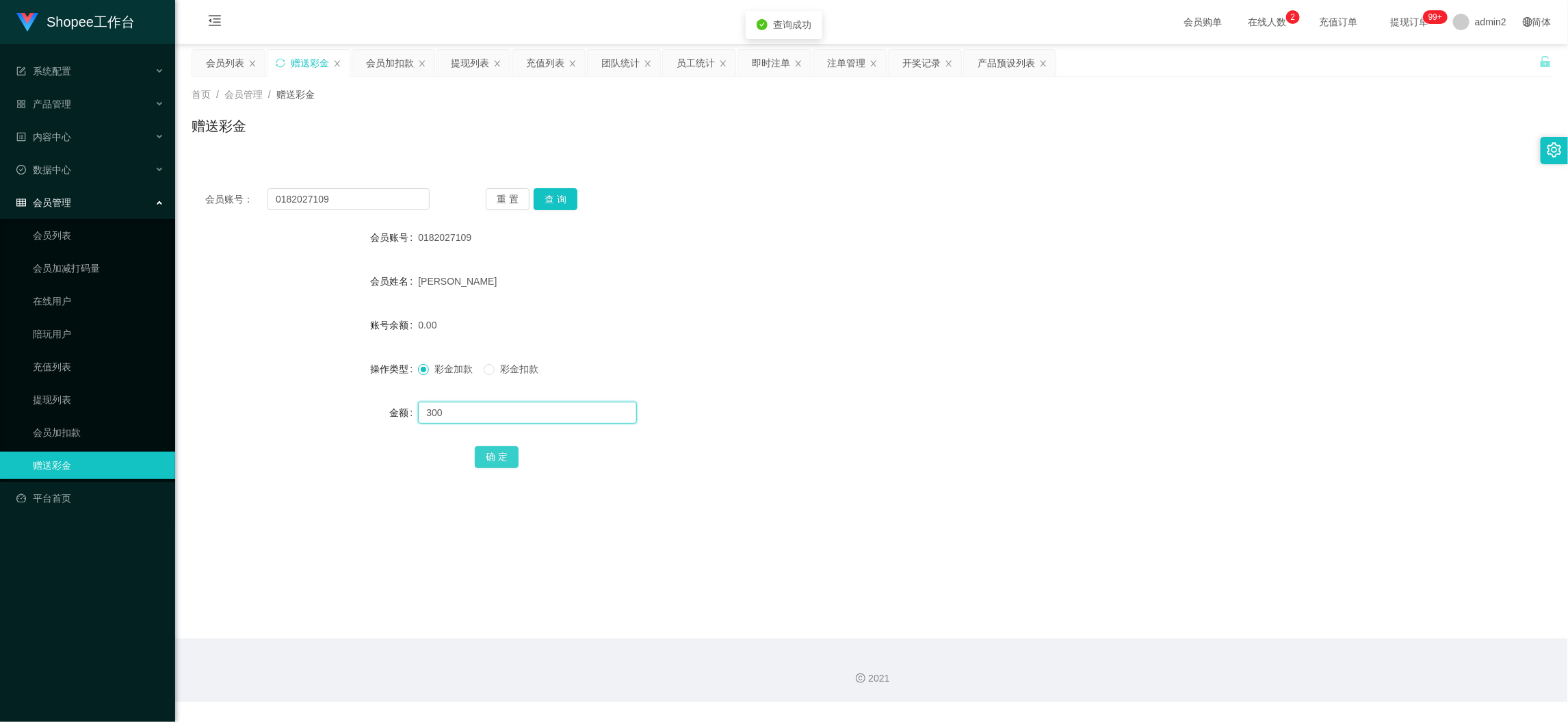
type input "300"
drag, startPoint x: 498, startPoint y: 460, endPoint x: 512, endPoint y: 456, distance: 14.6
click at [498, 460] on button "确 定" at bounding box center [496, 457] width 43 height 22
click at [850, 357] on div "彩金加款 彩金扣款" at bounding box center [814, 368] width 794 height 27
click at [393, 66] on div "会员加扣款" at bounding box center [390, 62] width 48 height 26
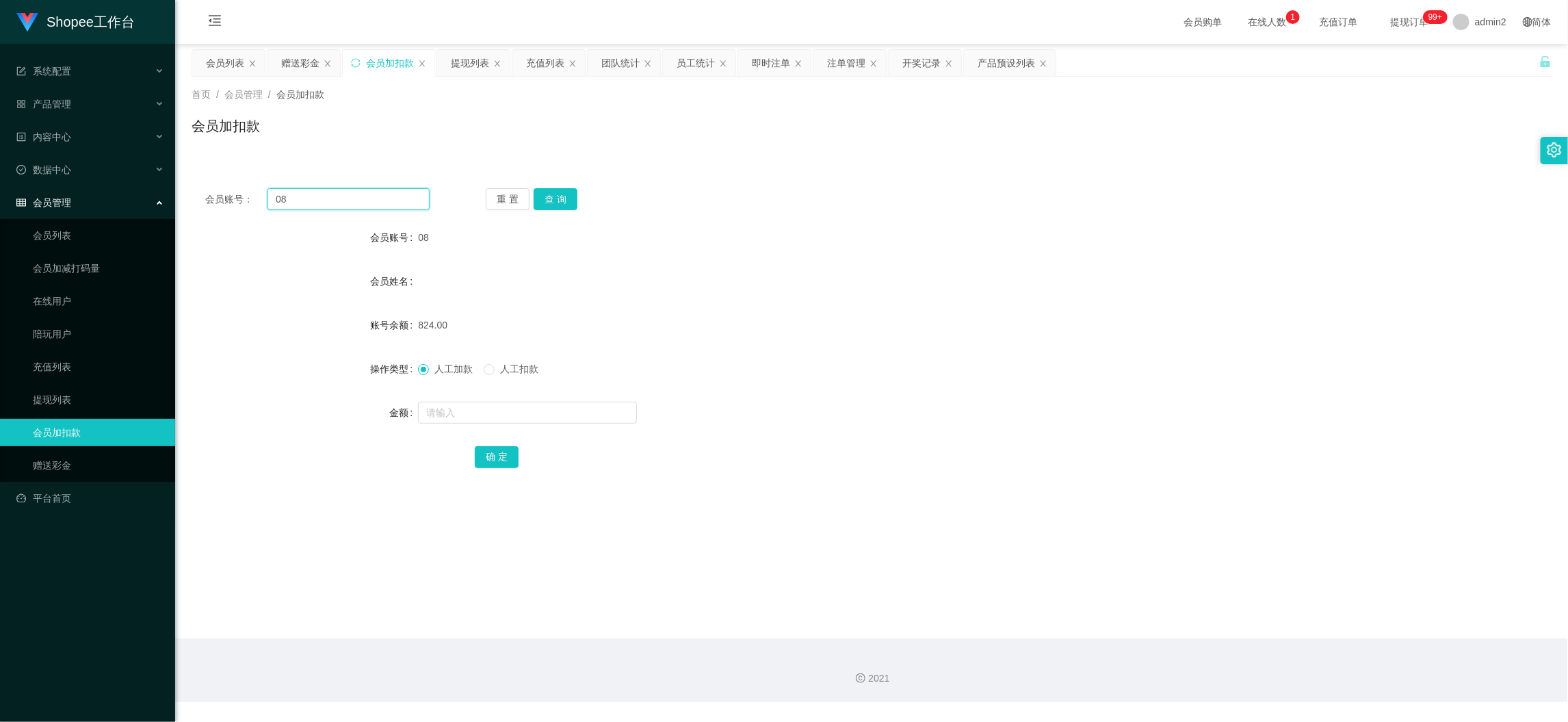
click at [385, 190] on input "08" at bounding box center [349, 199] width 162 height 22
paste input "5"
type input "5"
drag, startPoint x: 545, startPoint y: 200, endPoint x: 552, endPoint y: 205, distance: 8.6
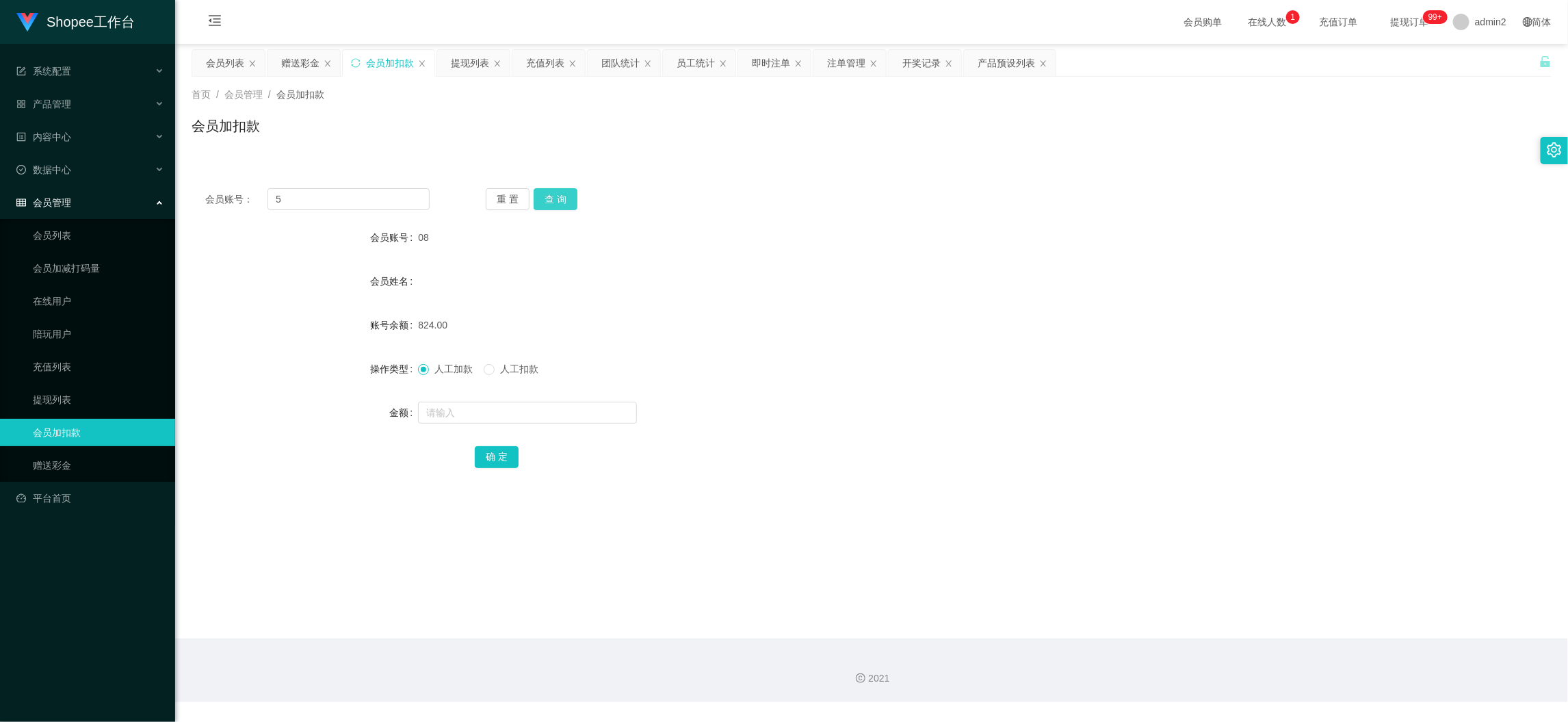
click at [545, 200] on button "查 询" at bounding box center [555, 199] width 43 height 22
click at [565, 412] on input "text" at bounding box center [527, 412] width 219 height 22
type input "60"
drag, startPoint x: 495, startPoint y: 453, endPoint x: 582, endPoint y: 441, distance: 87.8
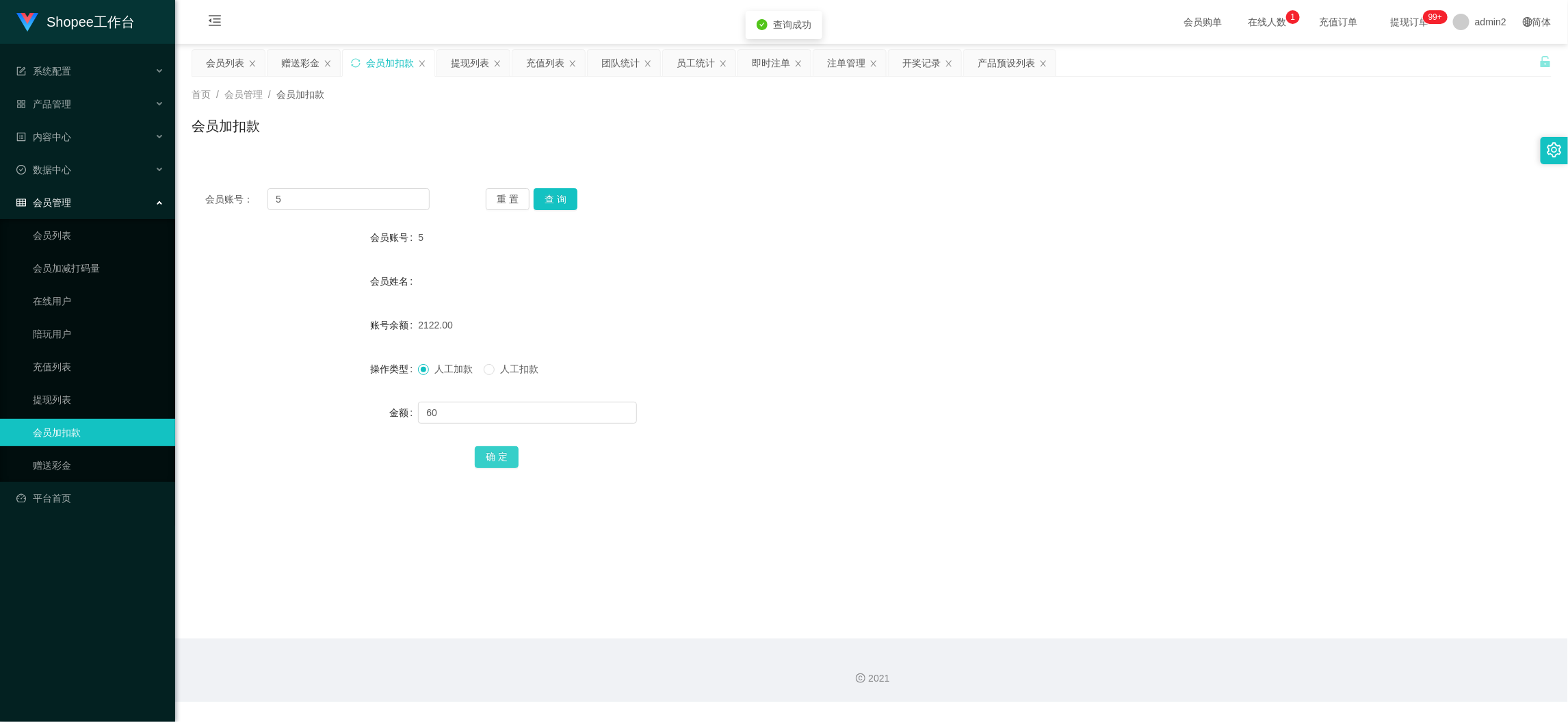
click at [495, 453] on button "确 定" at bounding box center [496, 457] width 43 height 22
click at [1168, 642] on div "2021" at bounding box center [871, 671] width 1392 height 64
click at [207, 61] on div "会员列表" at bounding box center [224, 62] width 38 height 26
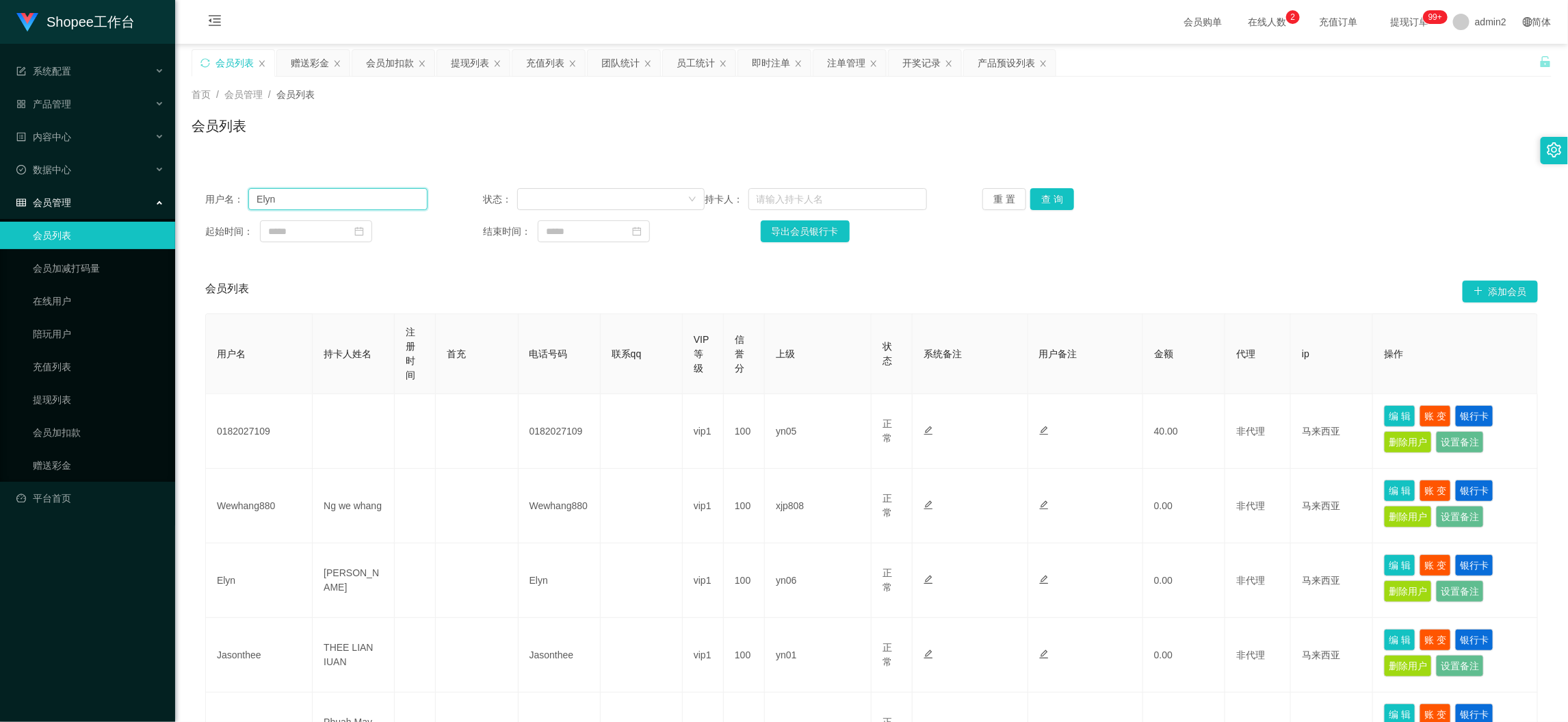
click at [368, 208] on input "Elyn" at bounding box center [337, 199] width 178 height 22
click at [366, 208] on input "Elyn" at bounding box center [337, 199] width 178 height 22
click at [1047, 196] on button "查 询" at bounding box center [1052, 199] width 43 height 22
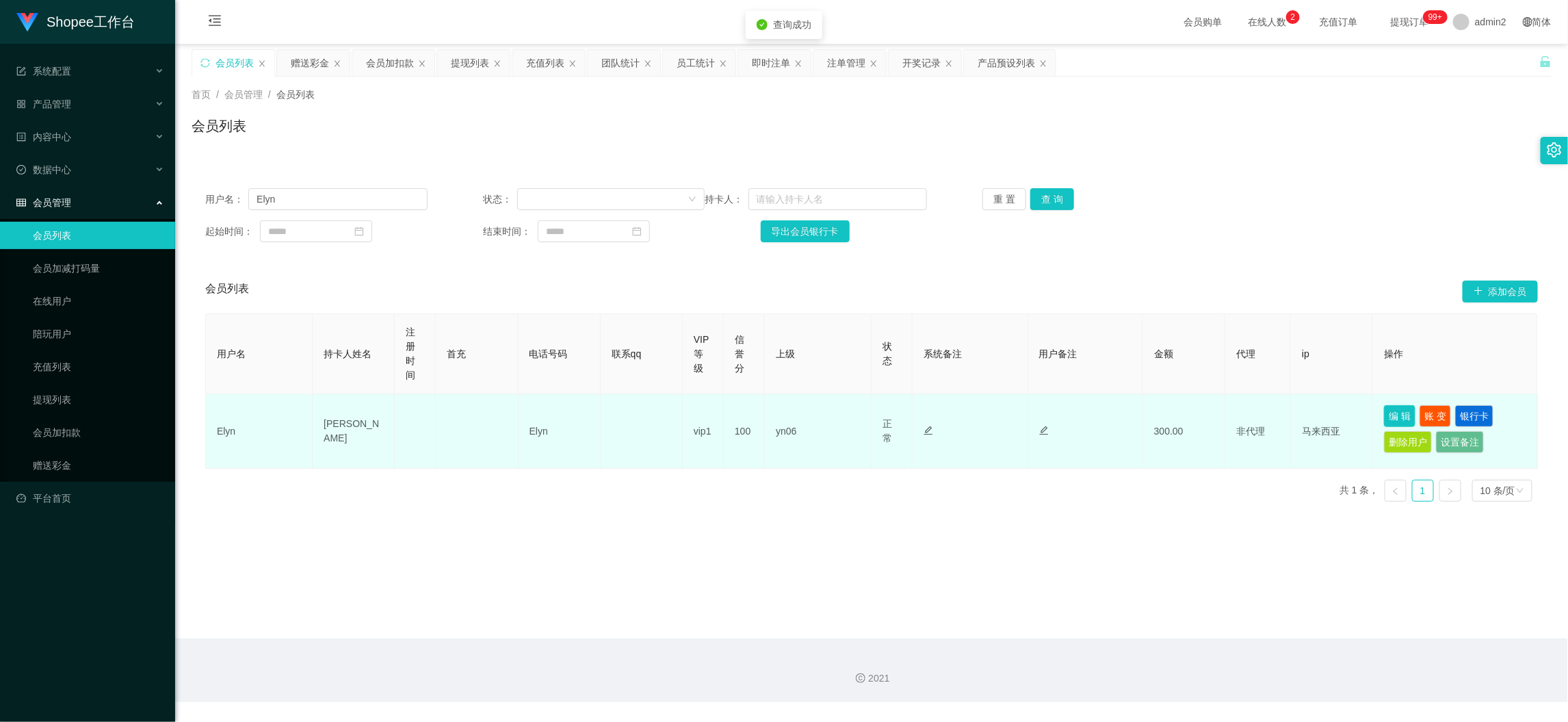
click at [1393, 412] on button "编 辑" at bounding box center [1399, 416] width 31 height 22
type input "Elyn"
type input "[PERSON_NAME]"
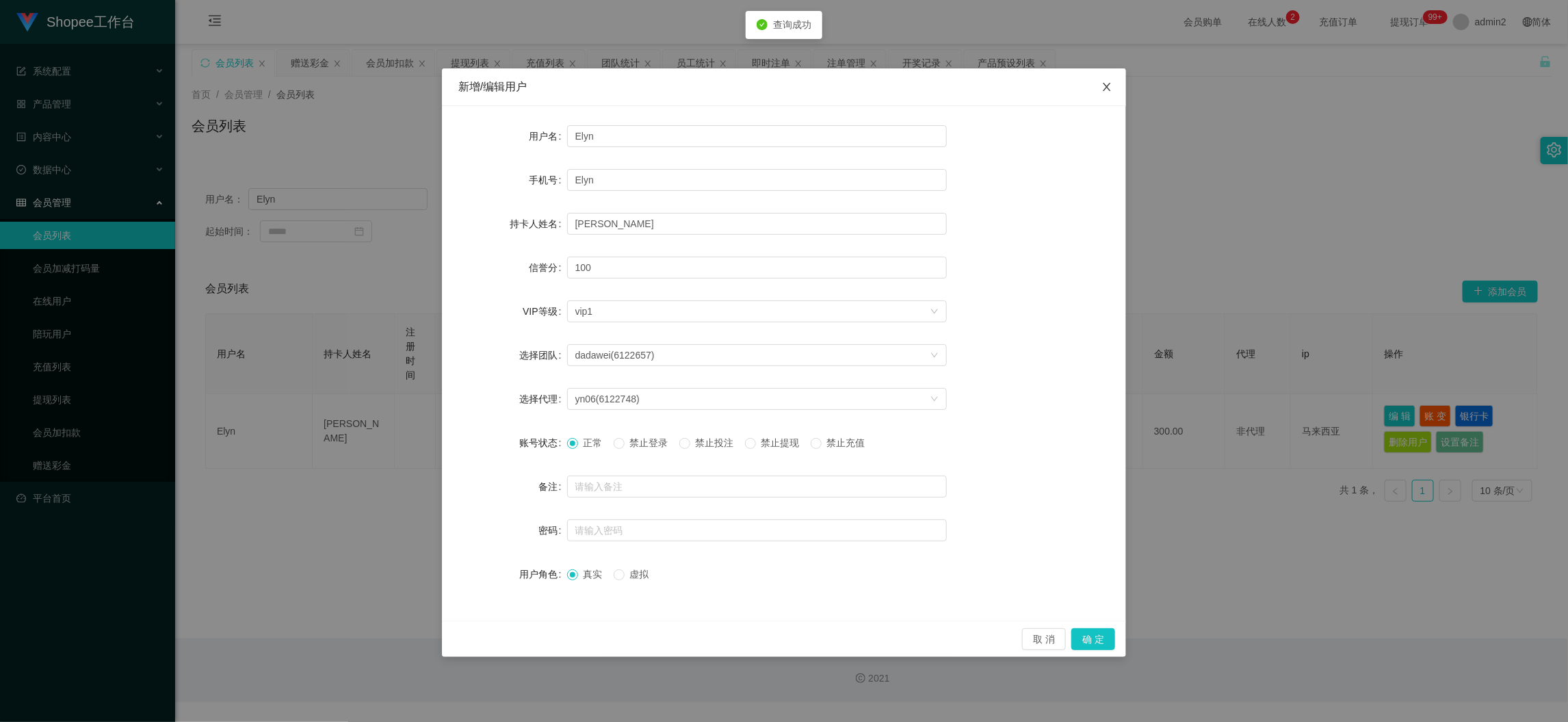
click at [1106, 90] on icon "图标: close" at bounding box center [1107, 87] width 11 height 11
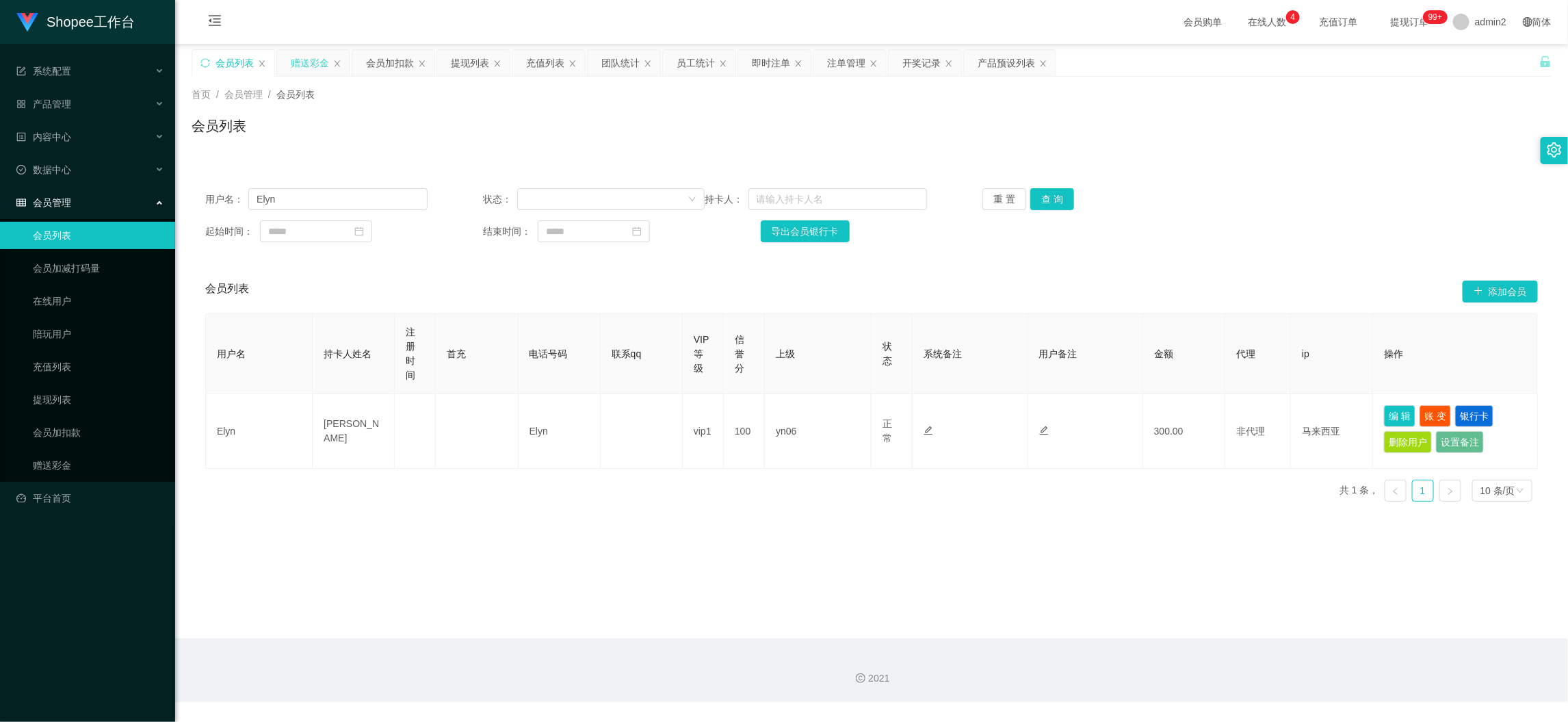
click at [307, 62] on div "赠送彩金" at bounding box center [310, 62] width 38 height 26
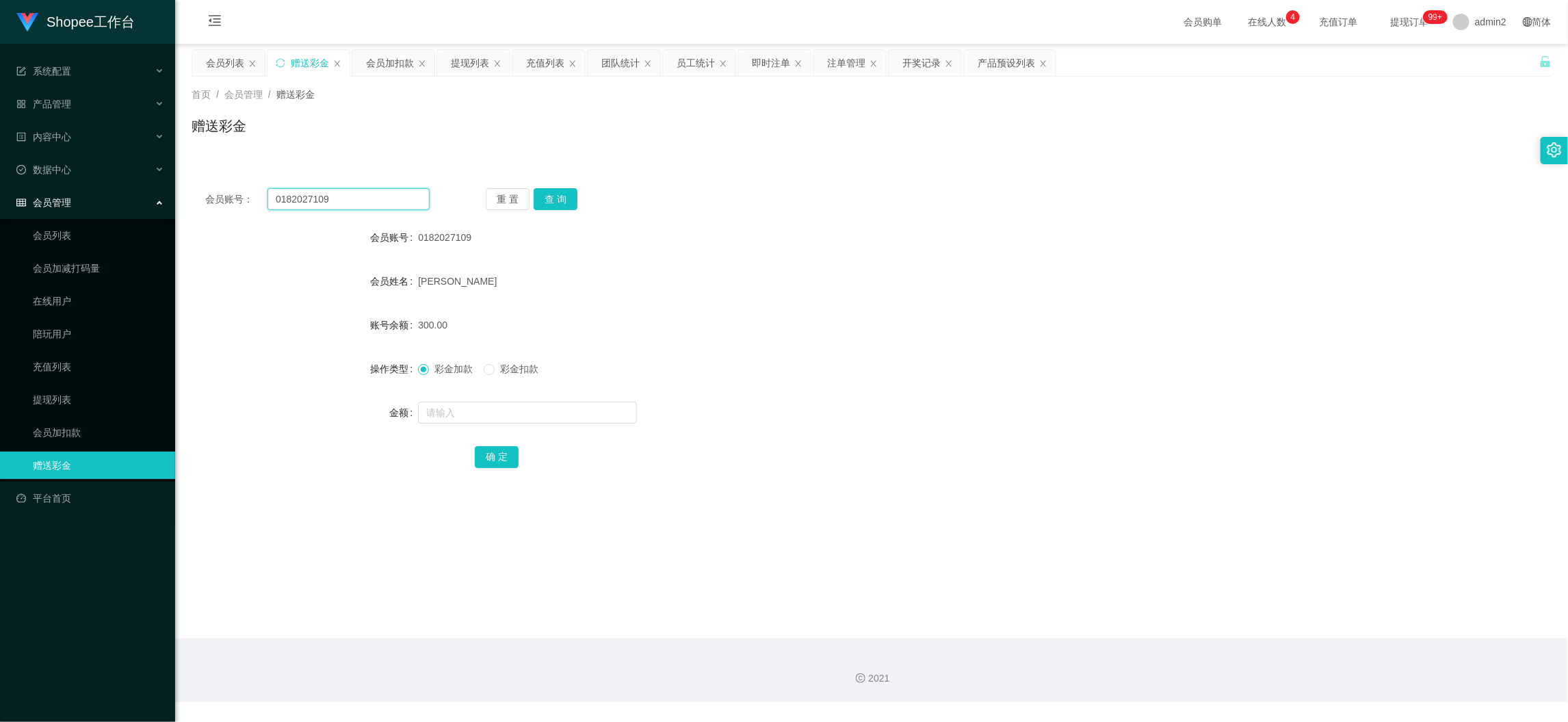
click at [352, 199] on input "0182027109" at bounding box center [349, 199] width 162 height 22
paste input "Jasonthee"
type input "Jasonthee"
click at [549, 185] on div "会员账号： [PERSON_NAME] 重 置 查 询 会员账号 0182027109 会员姓名 [PERSON_NAME] 账号余额 300.00 操作类型…" at bounding box center [871, 337] width 1360 height 326
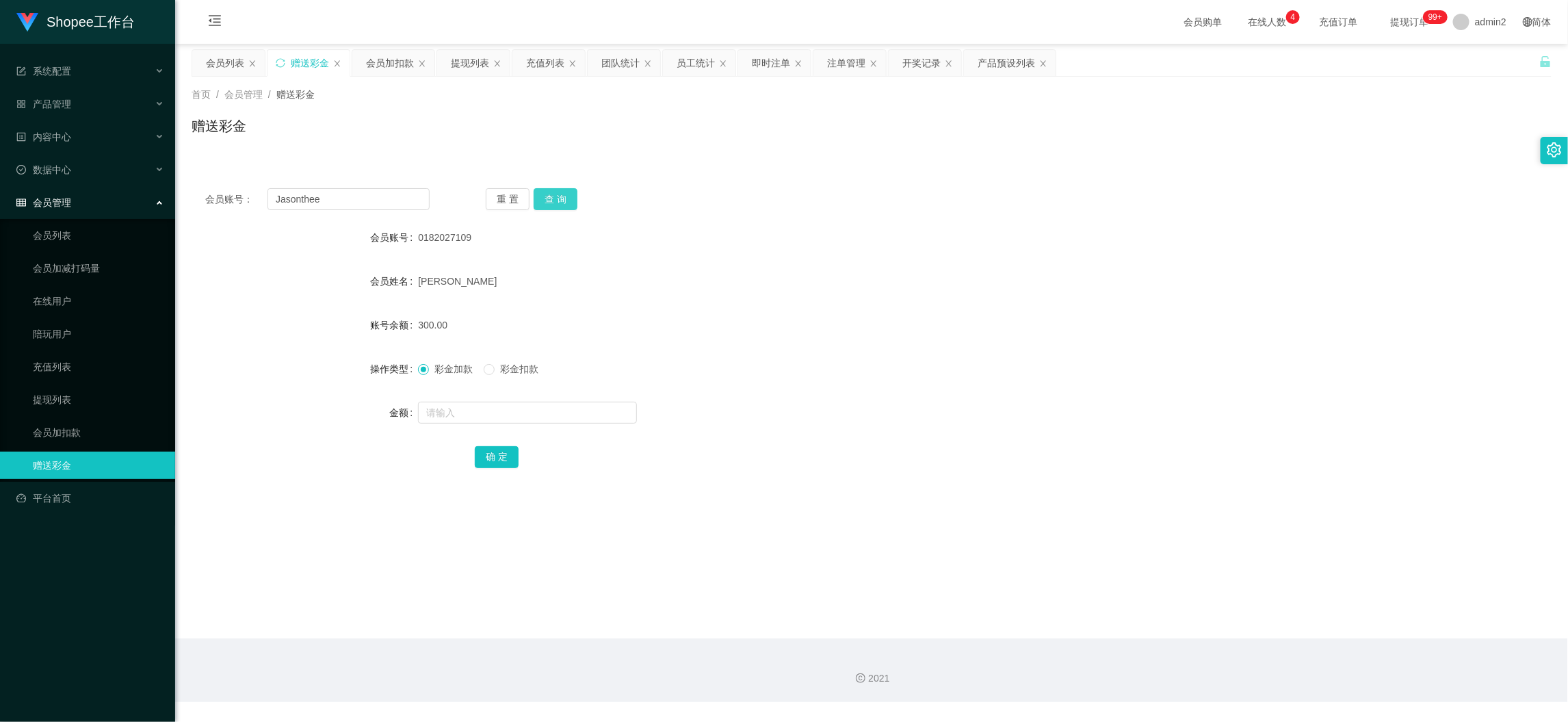
click at [562, 192] on button "查 询" at bounding box center [555, 199] width 43 height 22
click at [585, 409] on input "text" at bounding box center [527, 412] width 219 height 22
type input "1000"
click at [495, 451] on button "确 定" at bounding box center [496, 457] width 43 height 22
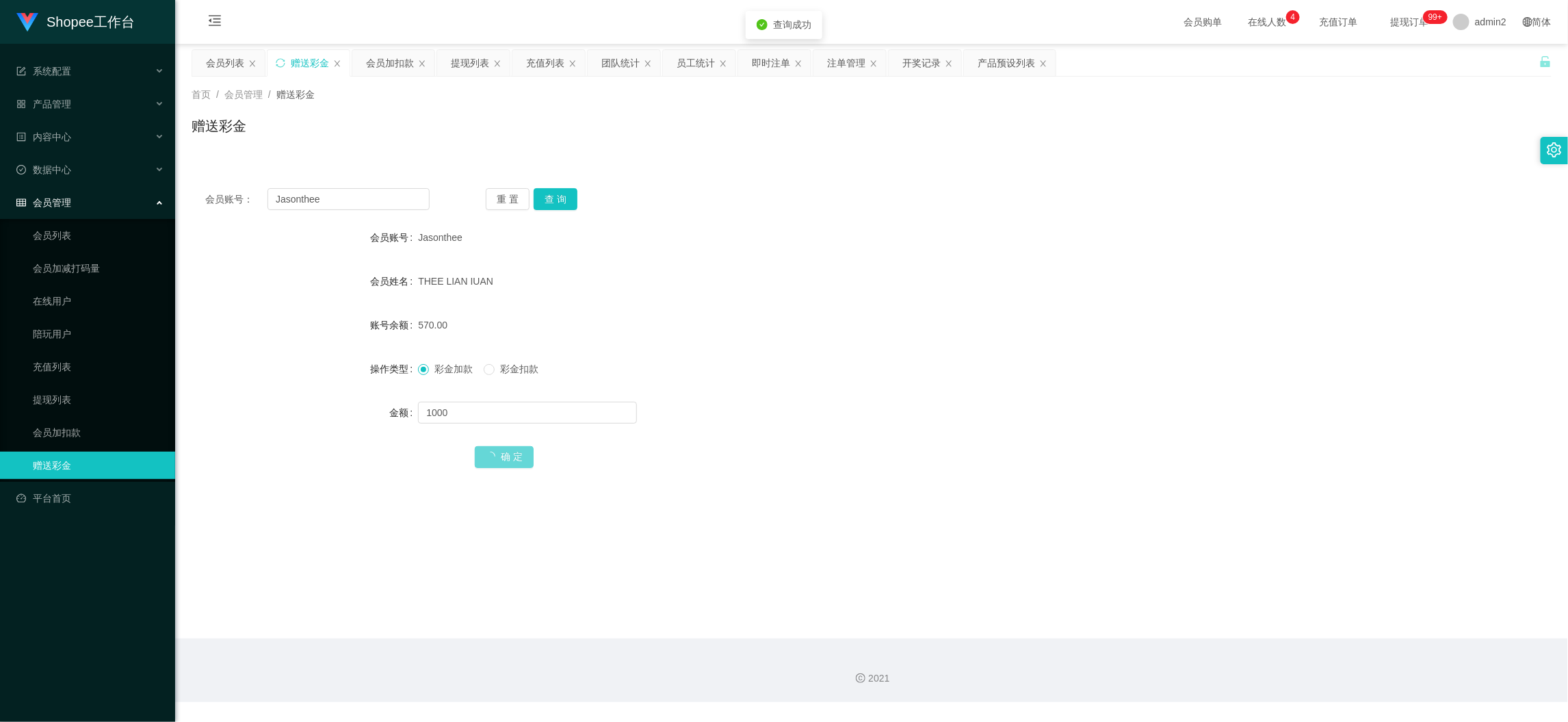
click at [844, 383] on form "会员账号 Jasonthee 会员姓名 THEE LIAN IUAN 账号余额 570.00 操作类型 彩金加款 彩金扣款 金额 1000 确 定" at bounding box center [871, 347] width 1360 height 247
click at [396, 58] on div "会员加扣款" at bounding box center [390, 62] width 48 height 26
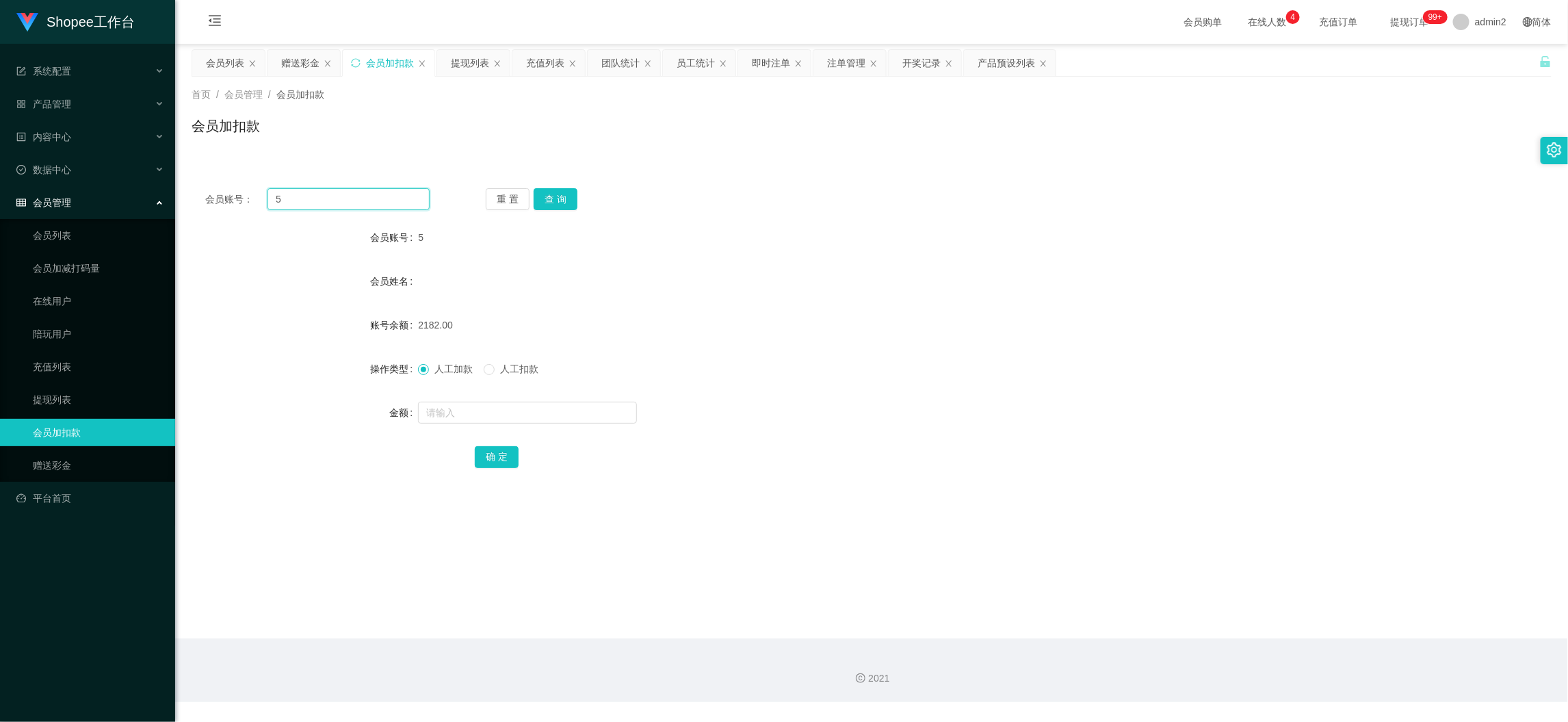
click at [380, 203] on input "5" at bounding box center [349, 199] width 162 height 22
paste input "08"
type input "08"
click at [549, 197] on button "查 询" at bounding box center [555, 199] width 43 height 22
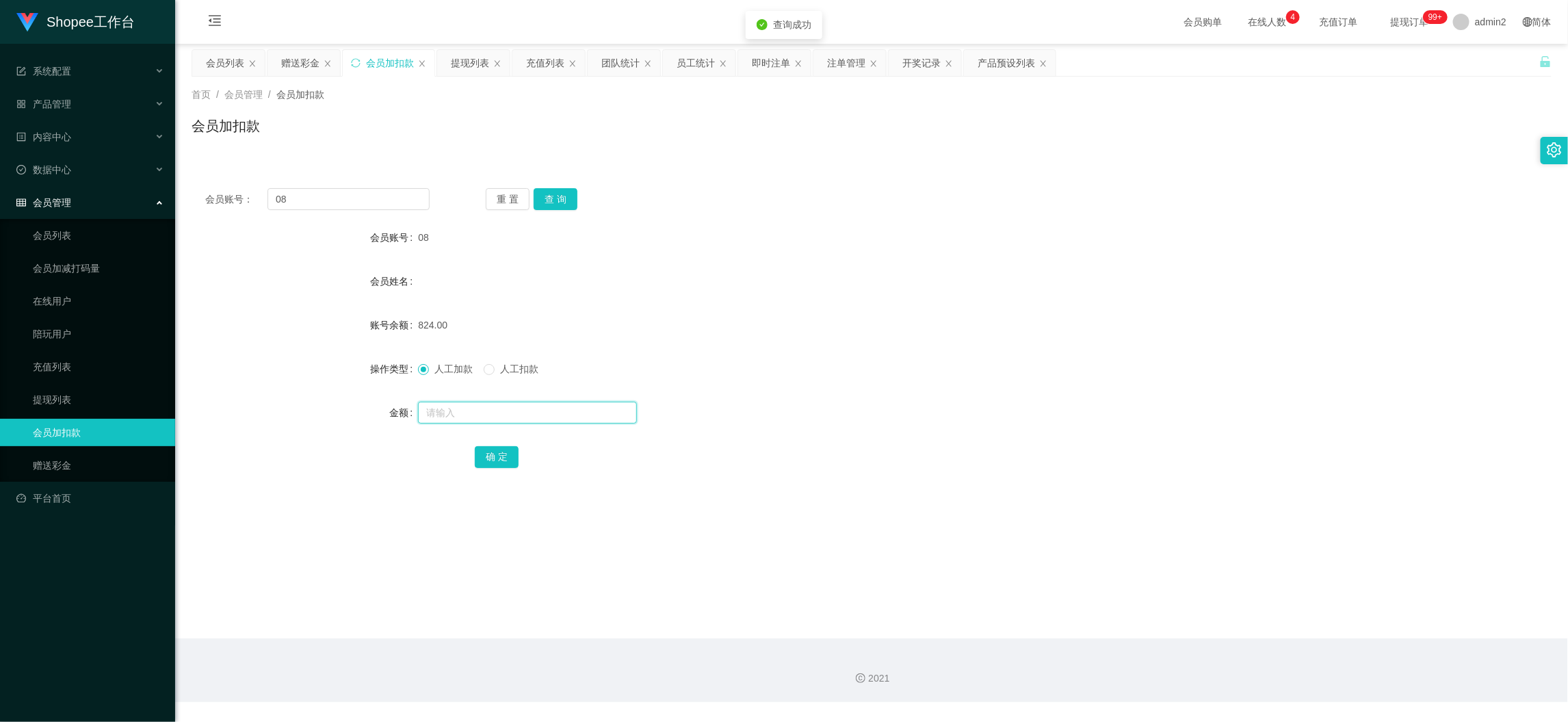
click at [598, 417] on input "text" at bounding box center [527, 412] width 219 height 22
click at [598, 415] on input "text" at bounding box center [527, 412] width 219 height 22
type input "60"
drag, startPoint x: 495, startPoint y: 453, endPoint x: 620, endPoint y: 456, distance: 125.0
click at [495, 453] on button "确 定" at bounding box center [496, 457] width 43 height 22
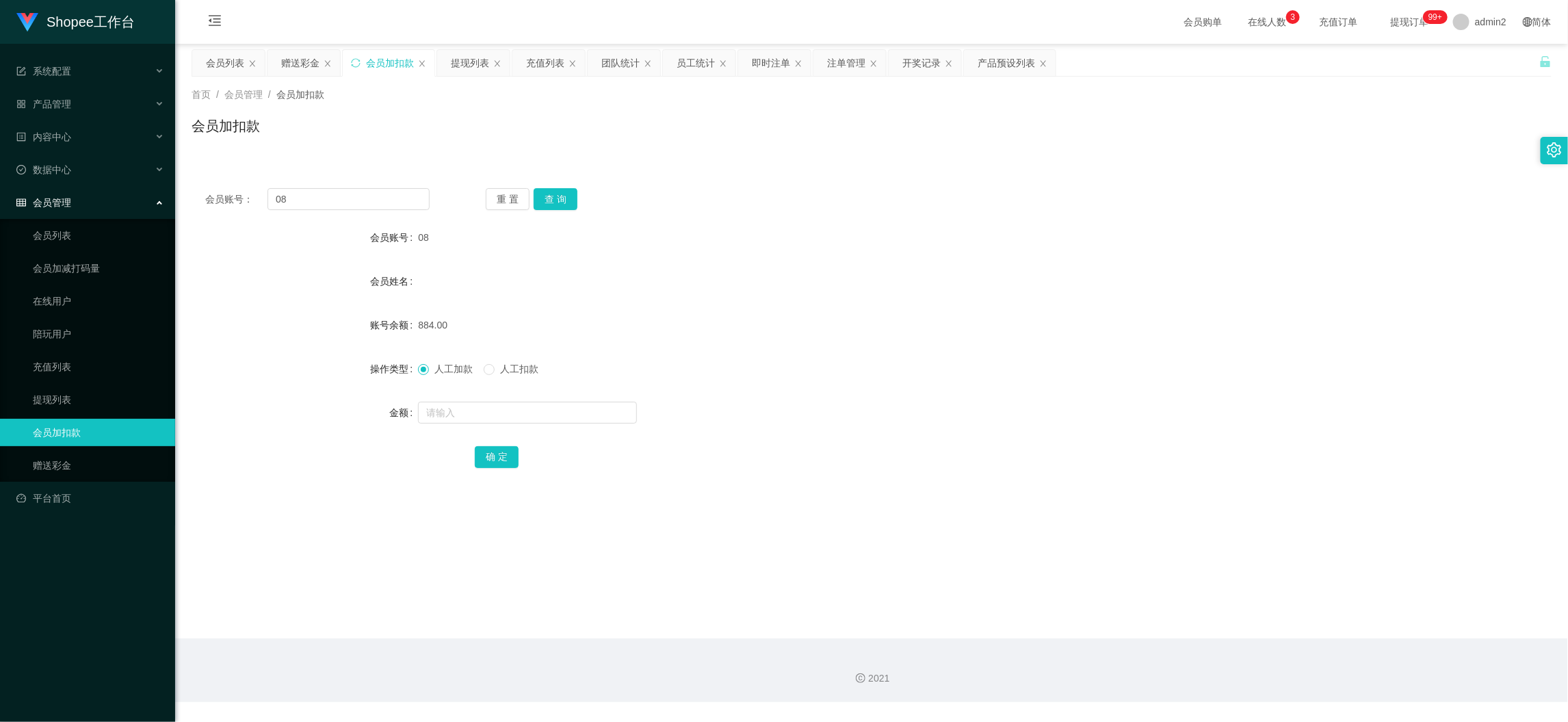
drag, startPoint x: 1222, startPoint y: 653, endPoint x: 751, endPoint y: 383, distance: 542.9
click at [1221, 650] on div "2021" at bounding box center [871, 671] width 1392 height 64
click at [294, 58] on div "赠送彩金" at bounding box center [300, 62] width 38 height 26
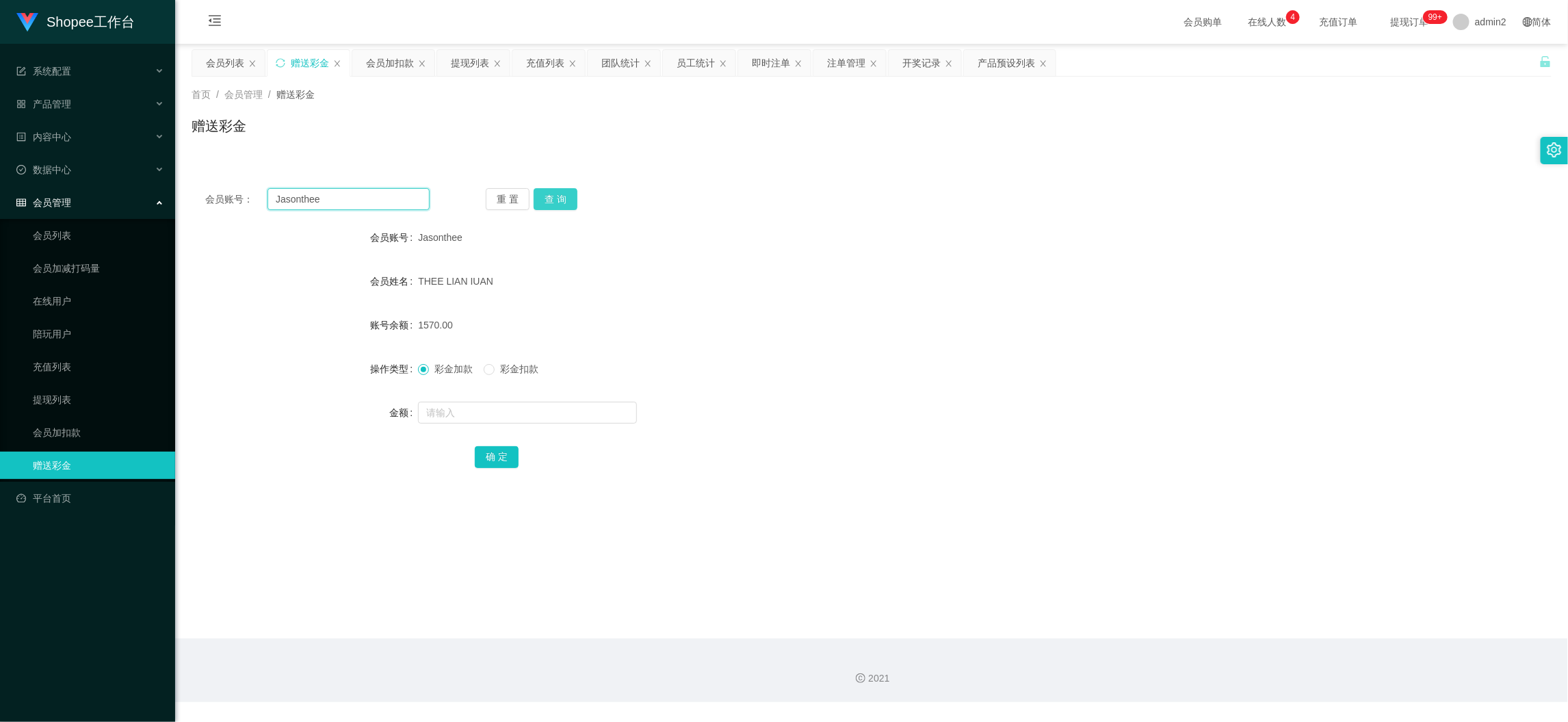
click at [364, 192] on input "Jasonthee" at bounding box center [349, 199] width 162 height 22
paste input "MLphuah"
type input "MLphuah"
click at [551, 196] on button "查 询" at bounding box center [555, 199] width 43 height 22
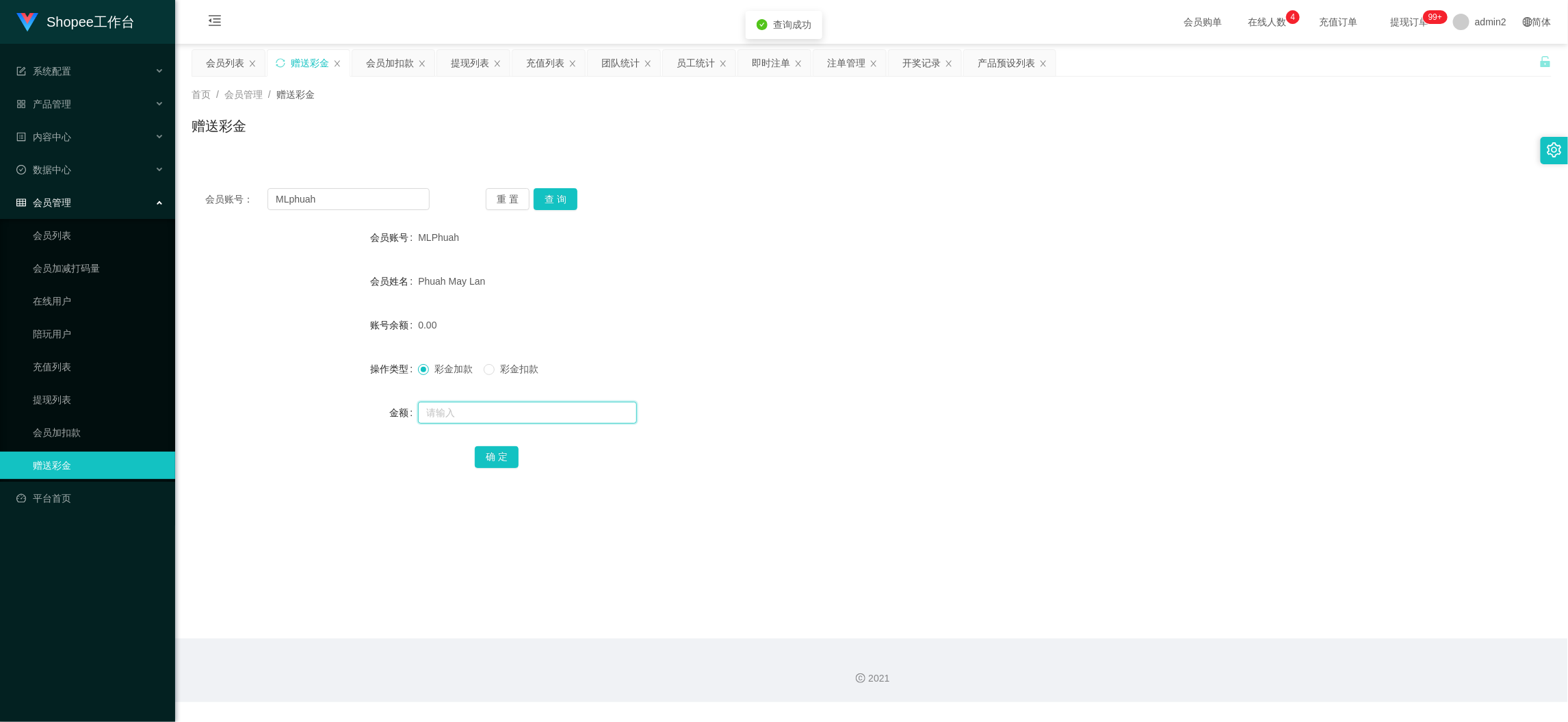
click at [576, 405] on input "text" at bounding box center [527, 412] width 219 height 22
click at [576, 405] on input "3" at bounding box center [527, 412] width 219 height 22
type input "300"
click at [498, 458] on button "确 定" at bounding box center [496, 457] width 43 height 22
click at [870, 393] on form "会员账号 MLPhuah 会员姓名 [PERSON_NAME] 账号余额 0.00 操作类型 彩金加款 彩金扣款 金额 300 确 定" at bounding box center [871, 347] width 1360 height 247
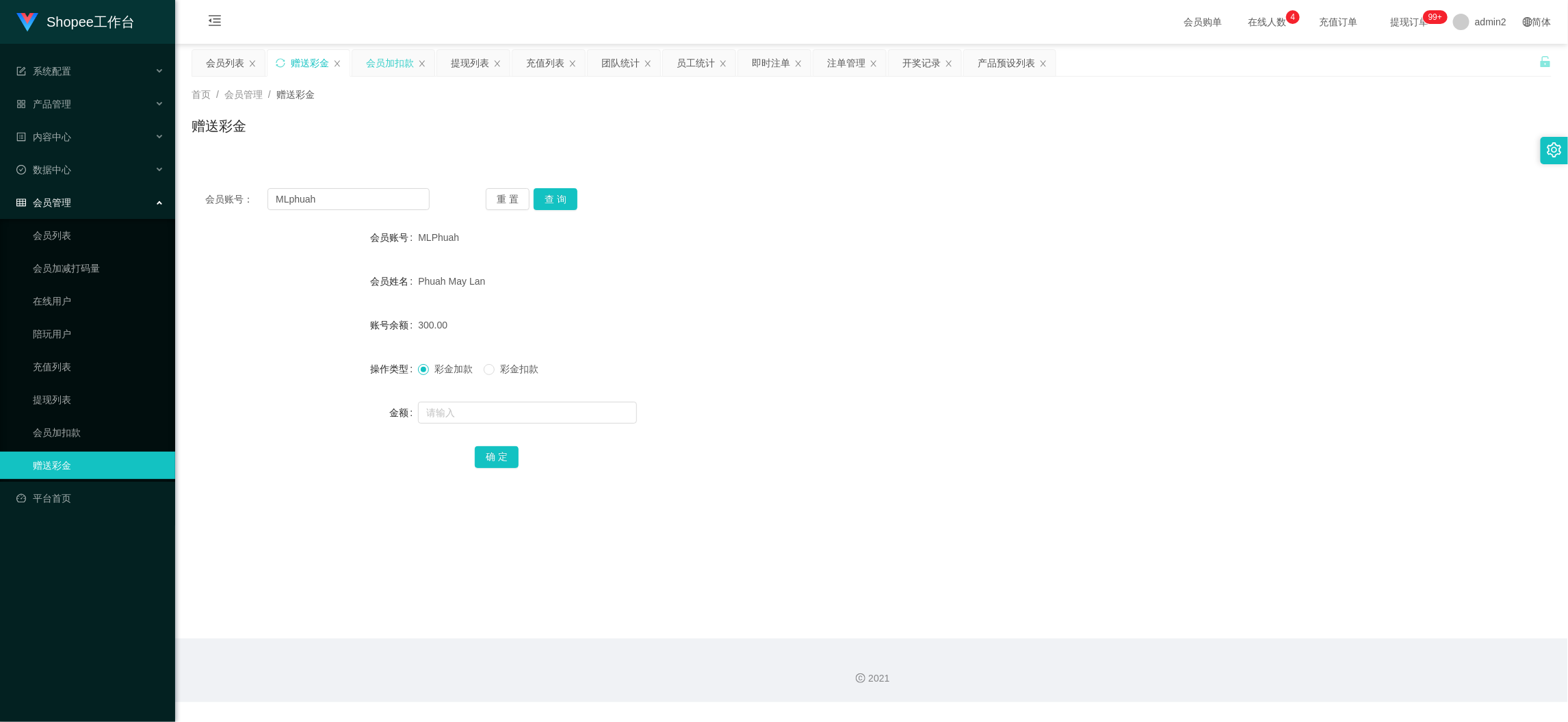
click at [394, 72] on div "会员加扣款" at bounding box center [390, 62] width 48 height 26
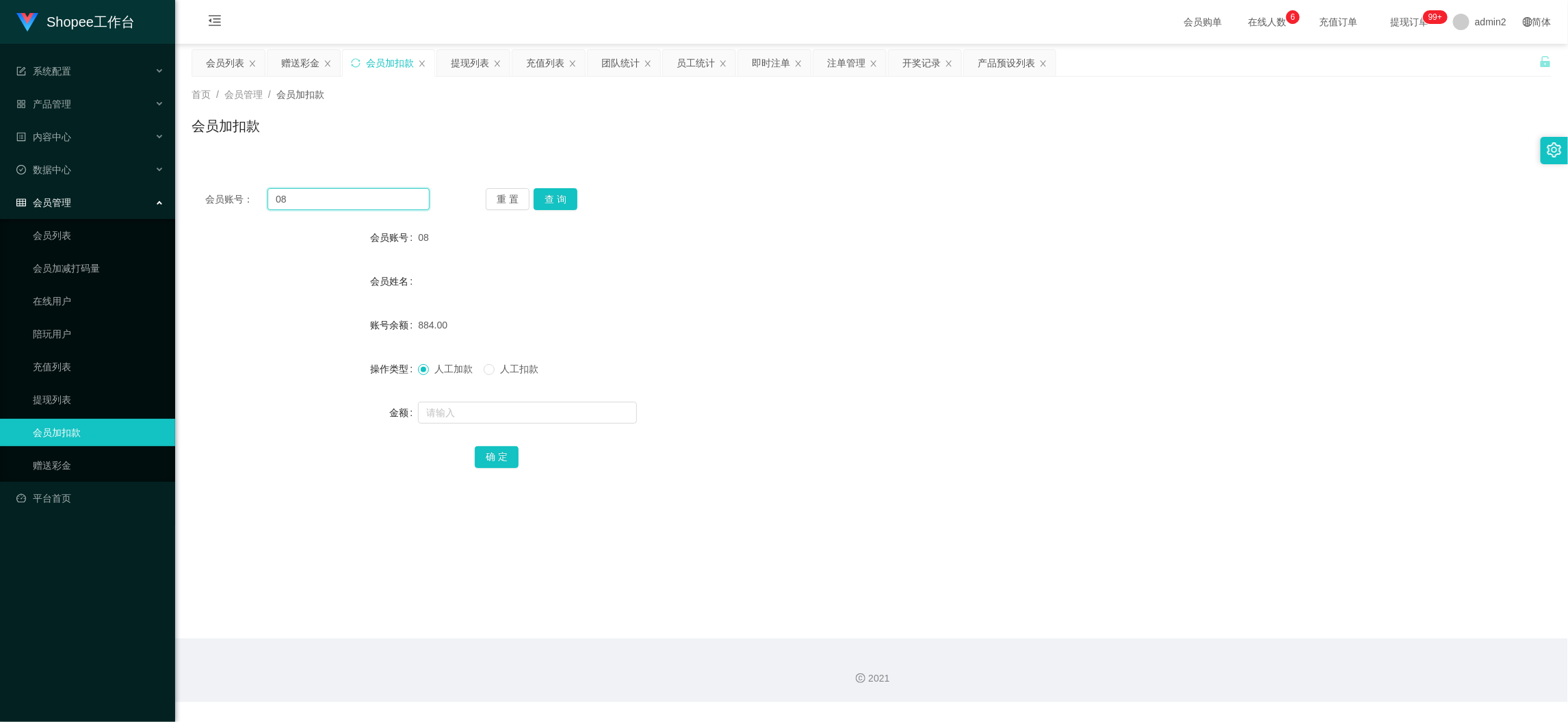
click at [390, 196] on input "08" at bounding box center [349, 199] width 162 height 22
click at [390, 195] on input "08" at bounding box center [349, 199] width 162 height 22
paste input "Elyn"
type input "Elyn"
click at [547, 190] on button "查 询" at bounding box center [555, 199] width 43 height 22
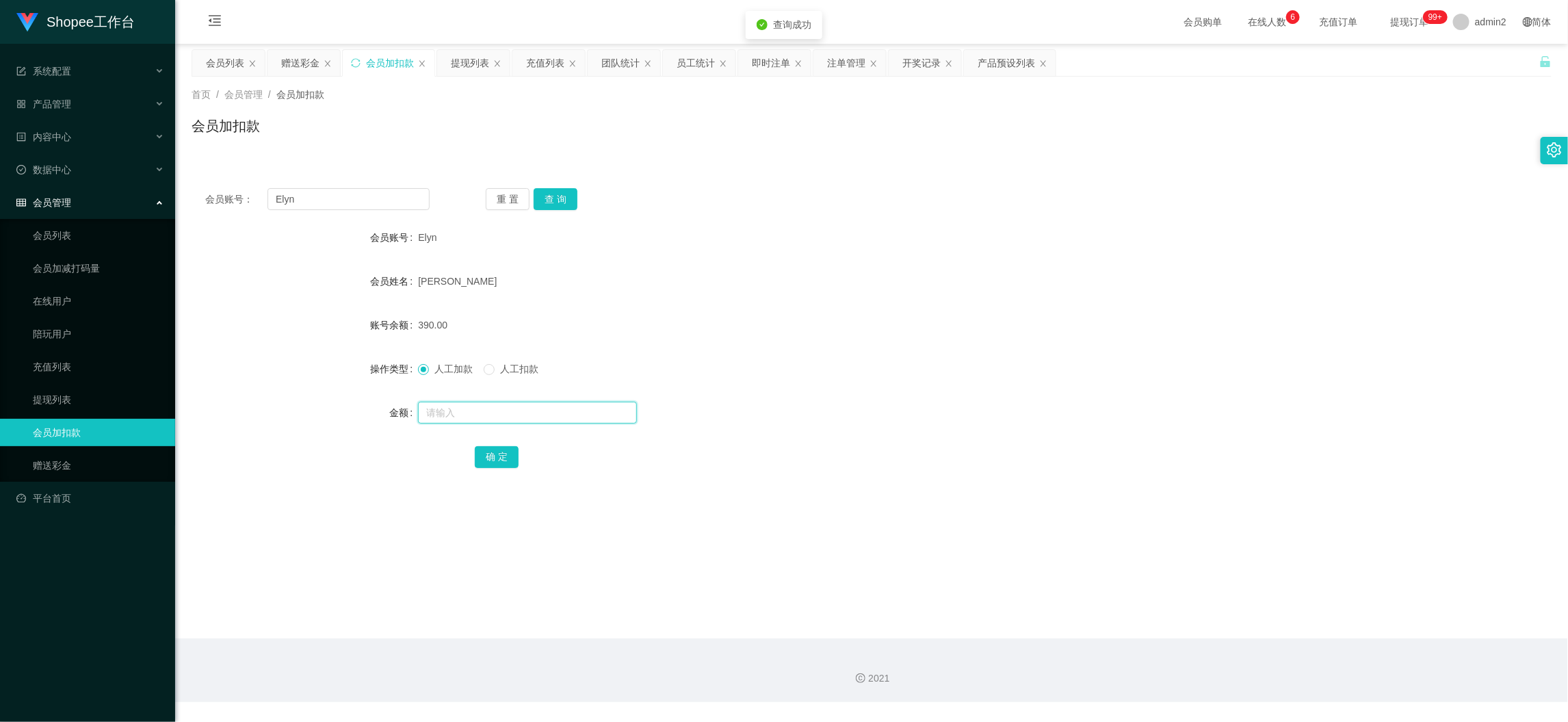
click at [545, 412] on input "text" at bounding box center [527, 412] width 219 height 22
type input "120"
drag, startPoint x: 1197, startPoint y: 653, endPoint x: 761, endPoint y: 354, distance: 528.7
click at [1196, 649] on div "2021" at bounding box center [871, 671] width 1392 height 64
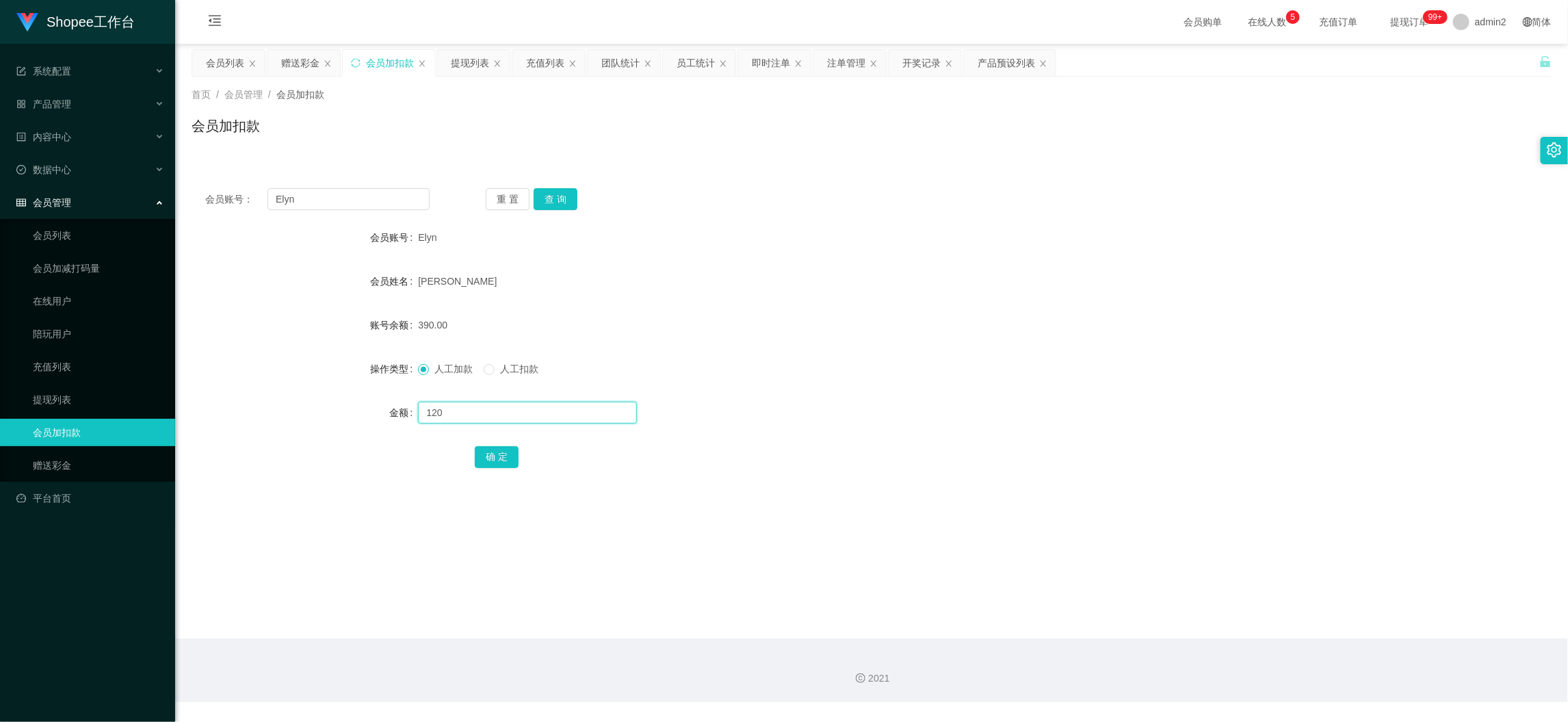
click at [490, 407] on input "120" at bounding box center [527, 412] width 219 height 22
click at [474, 487] on div "会员账号： Elyn 重 置 查 询 会员账号 Elyn 会员姓名 [PERSON_NAME] 账号余额 390.00 操作类型 人工加款 人工扣款 金额 1…" at bounding box center [871, 337] width 1360 height 326
click at [498, 456] on button "确 定" at bounding box center [496, 457] width 43 height 22
click at [725, 310] on form "会员账号 Elyn 会员姓名 [PERSON_NAME] 账号余额 510.00 操作类型 人工加款 人工扣款 金额 确 定" at bounding box center [871, 347] width 1360 height 247
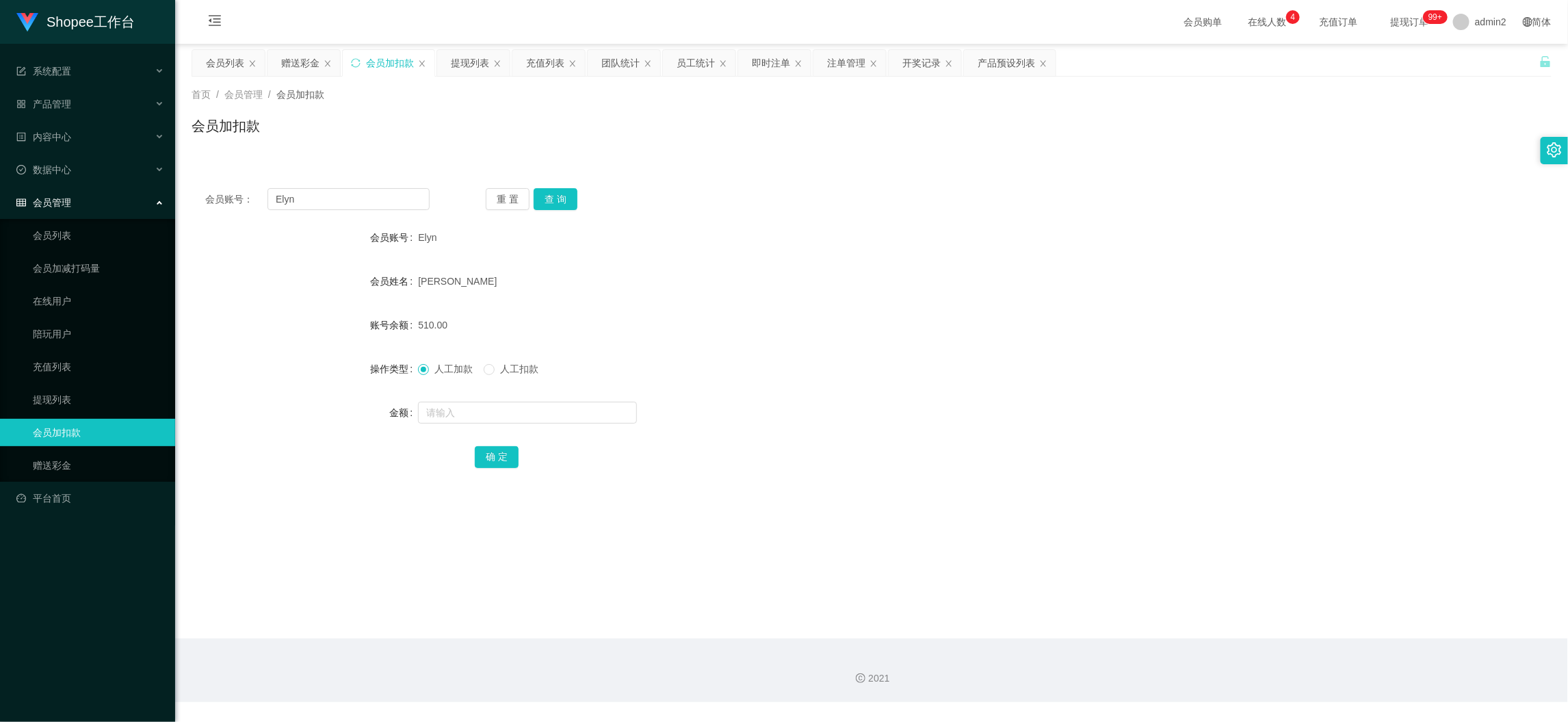
drag, startPoint x: 1243, startPoint y: 627, endPoint x: 1190, endPoint y: 574, distance: 75.0
click at [1243, 626] on main "关闭左侧 关闭右侧 关闭其它 刷新页面 会员列表 赠送彩金 会员加扣款 提现列表 充值列表 团队统计 员工统计 即时注单 注单管理 开奖记录 产品预设列表 首…" at bounding box center [871, 341] width 1392 height 594
click at [302, 67] on div "赠送彩金" at bounding box center [300, 62] width 38 height 26
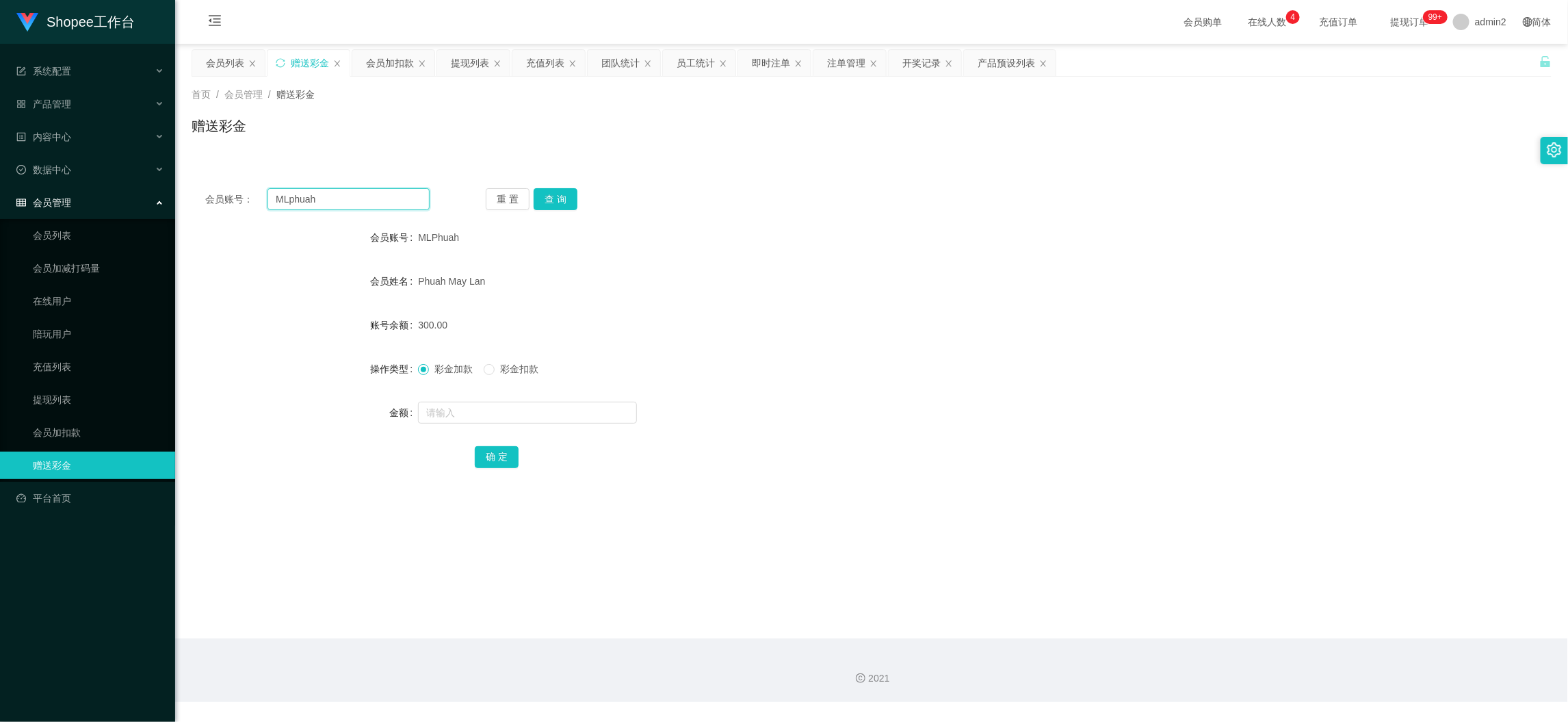
click at [373, 200] on input "MLphuah" at bounding box center [349, 199] width 162 height 22
paste input "68"
type input "68"
click at [557, 203] on button "查 询" at bounding box center [555, 199] width 43 height 22
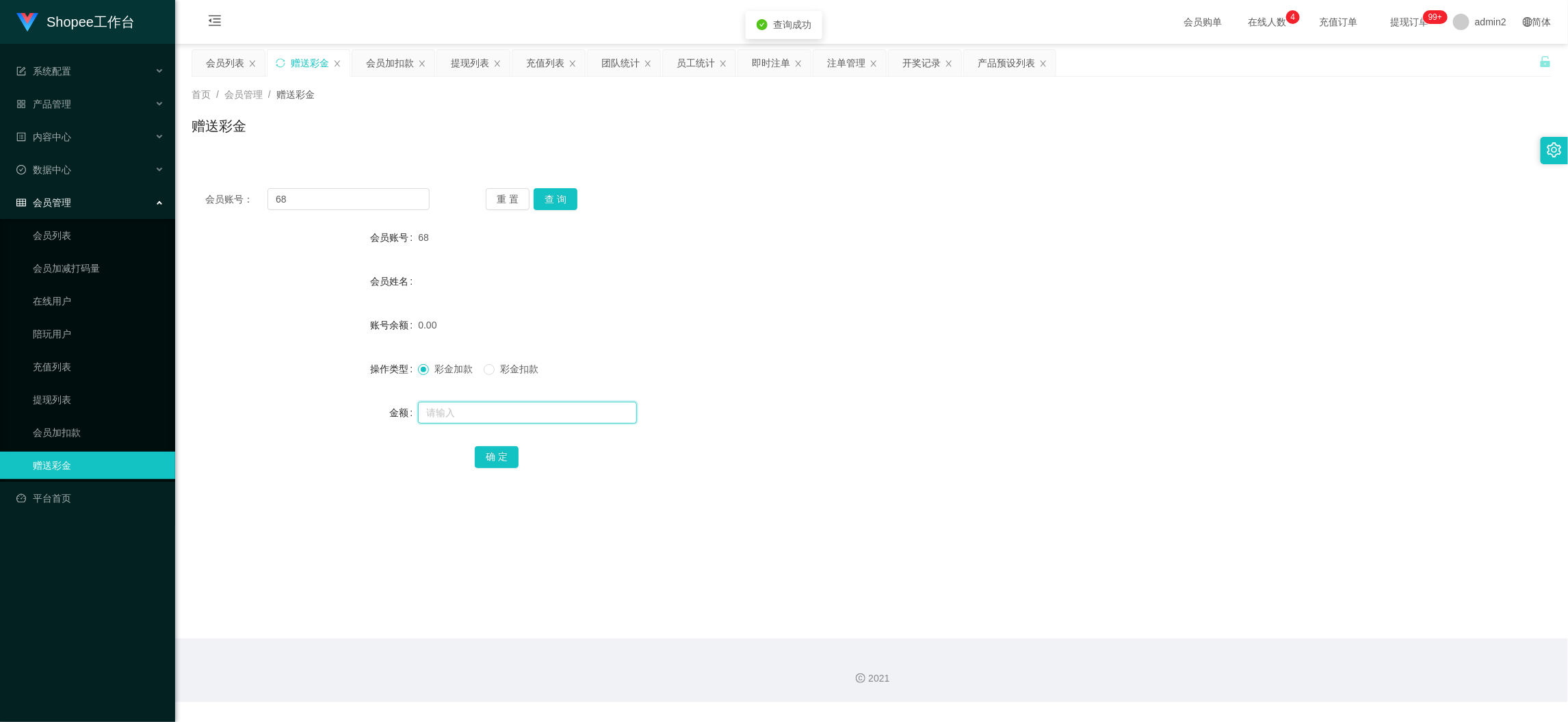
click at [554, 410] on input "text" at bounding box center [527, 412] width 219 height 22
type input "2"
click at [491, 453] on button "确 定" at bounding box center [496, 457] width 43 height 22
click at [911, 396] on form "会员账号 68 会员姓名 账号余额 0.00 操作类型 彩金加款 彩金扣款 金额 确 定" at bounding box center [871, 347] width 1360 height 247
click at [1156, 629] on main "关闭左侧 关闭右侧 关闭其它 刷新页面 会员列表 赠送彩金 会员加扣款 提现列表 充值列表 团队统计 员工统计 即时注单 注单管理 开奖记录 产品预设列表 首…" at bounding box center [871, 341] width 1392 height 594
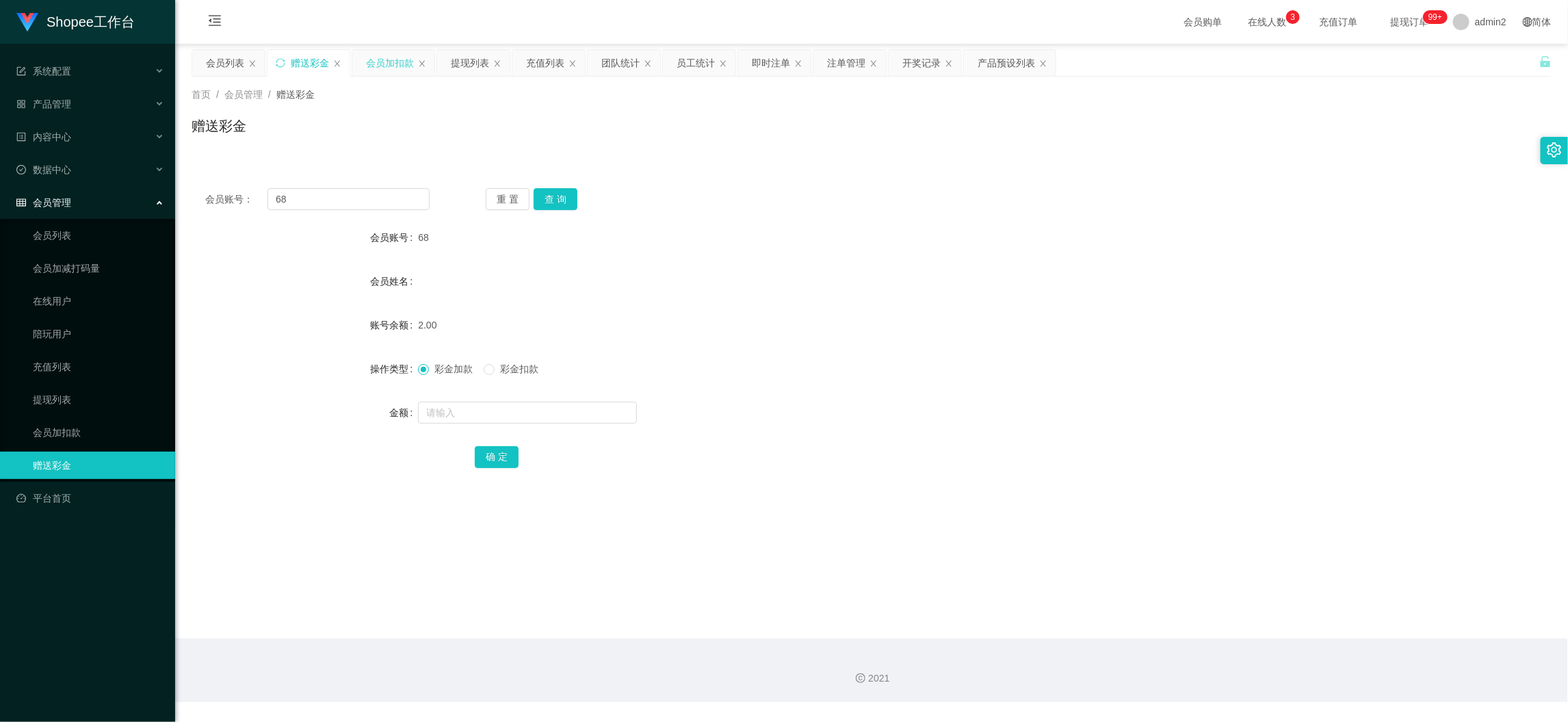
click at [381, 64] on div "会员加扣款" at bounding box center [390, 62] width 48 height 26
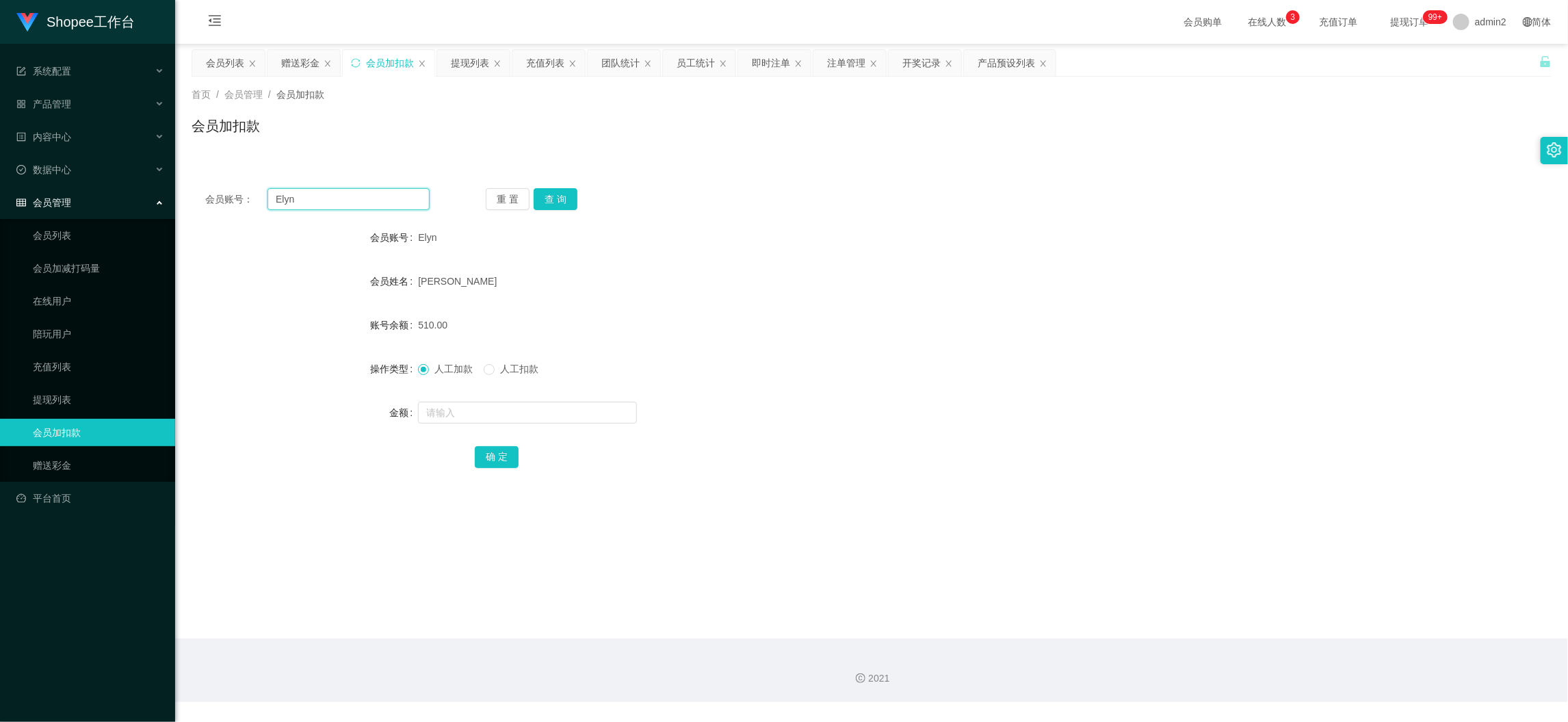
click at [372, 197] on input "Elyn" at bounding box center [349, 199] width 162 height 22
drag, startPoint x: 372, startPoint y: 197, endPoint x: 495, endPoint y: 204, distance: 123.2
click at [372, 196] on input "Elyn" at bounding box center [349, 199] width 162 height 22
click at [551, 200] on button "查 询" at bounding box center [555, 199] width 43 height 22
click at [597, 409] on input "text" at bounding box center [527, 412] width 219 height 22
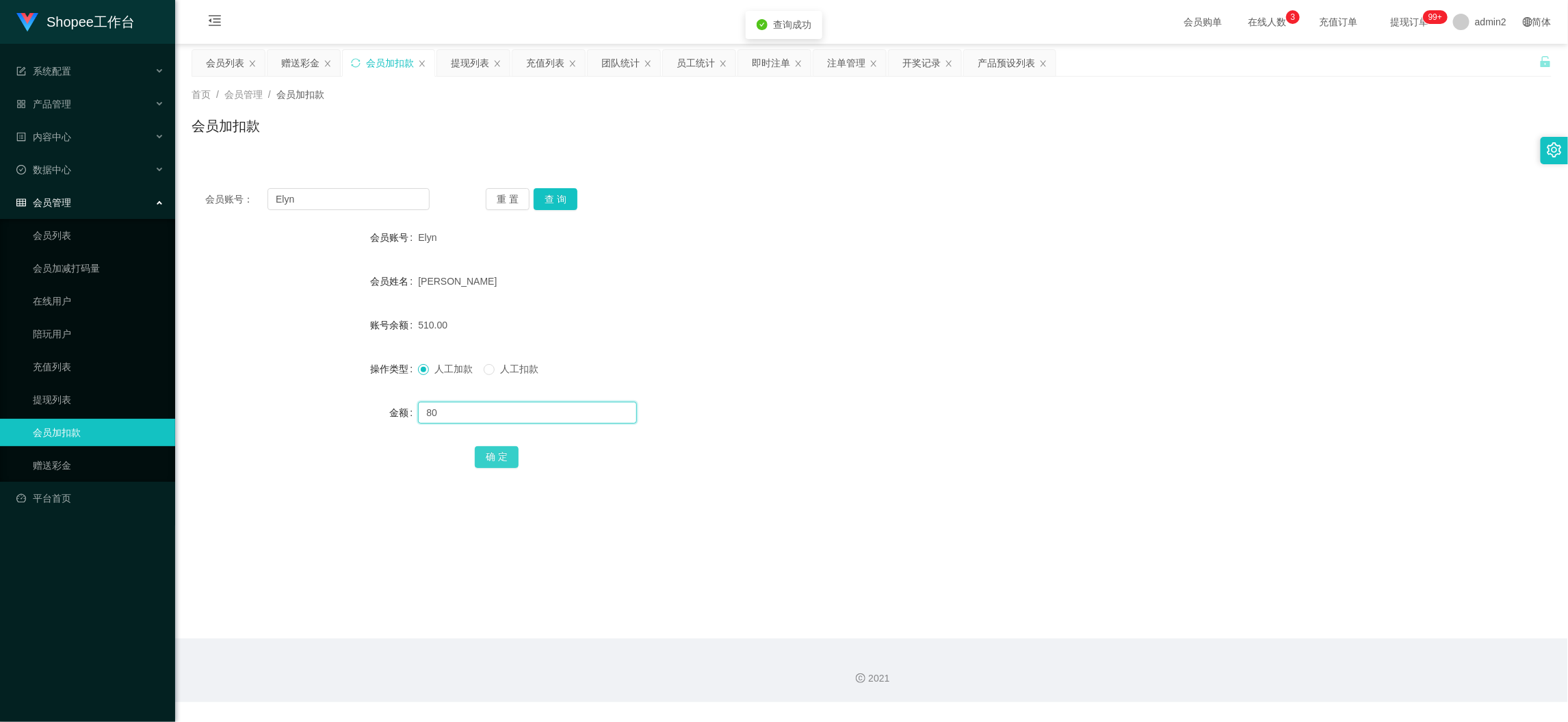
type input "80"
click at [484, 458] on button "确 定" at bounding box center [496, 457] width 43 height 22
click at [866, 390] on form "会员账号 Elyn 会员姓名 [PERSON_NAME] 账号余额 590.00 操作类型 人工加款 人工扣款 金额 确 定" at bounding box center [871, 347] width 1360 height 247
drag, startPoint x: 1258, startPoint y: 645, endPoint x: 633, endPoint y: 247, distance: 741.0
click at [1256, 640] on div "2021" at bounding box center [871, 671] width 1392 height 64
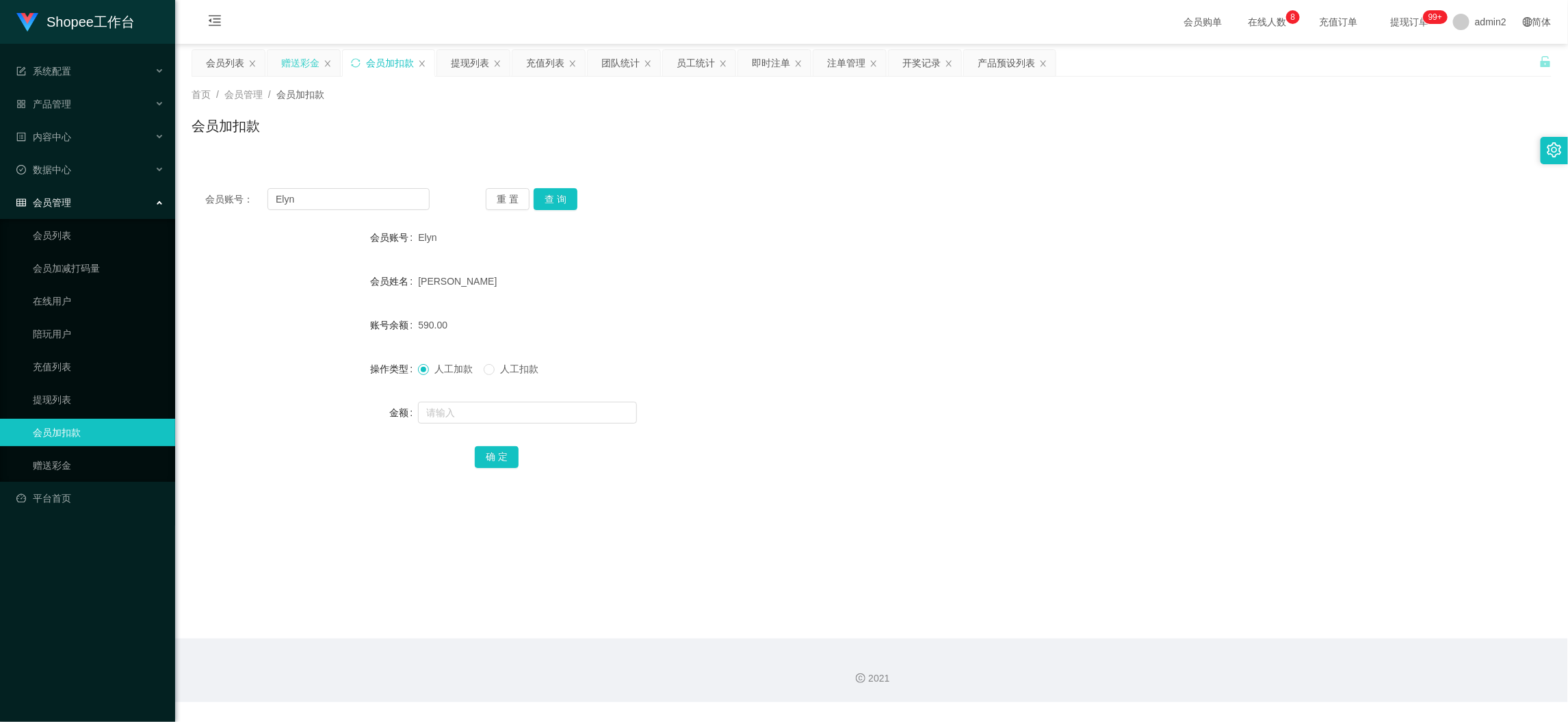
drag, startPoint x: 286, startPoint y: 47, endPoint x: 292, endPoint y: 70, distance: 23.8
click at [288, 51] on main "关闭左侧 关闭右侧 关闭其它 刷新页面 会员列表 赠送彩金 会员加扣款 提现列表 充值列表 团队统计 员工统计 即时注单 注单管理 开奖记录 产品预设列表 首…" at bounding box center [871, 341] width 1392 height 594
click at [292, 67] on div "赠送彩金" at bounding box center [300, 62] width 38 height 26
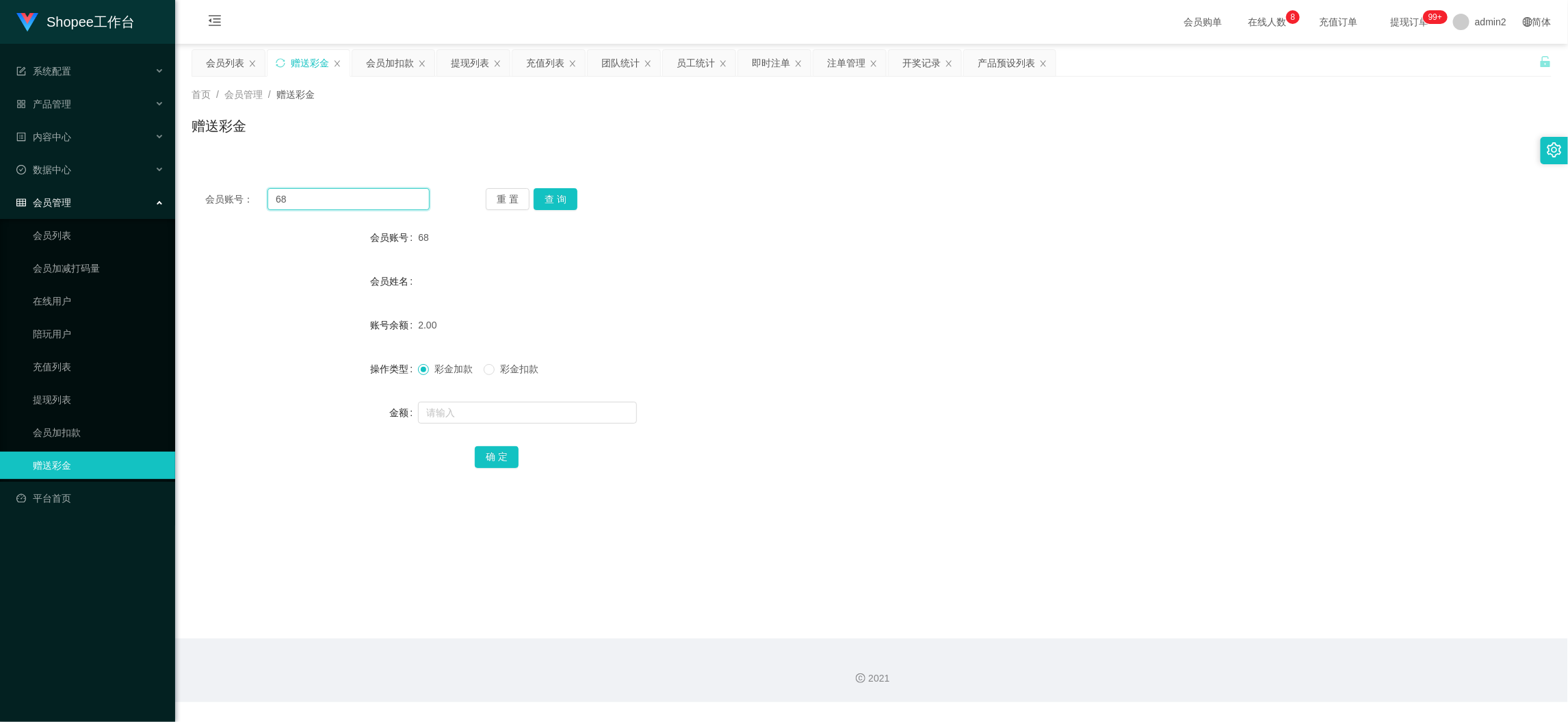
click at [393, 199] on input "68" at bounding box center [349, 199] width 162 height 22
drag, startPoint x: 393, startPoint y: 199, endPoint x: 525, endPoint y: 208, distance: 132.3
click at [398, 199] on input "68" at bounding box center [349, 199] width 162 height 22
paste input "Kinho1314"
type input "Kinho1314"
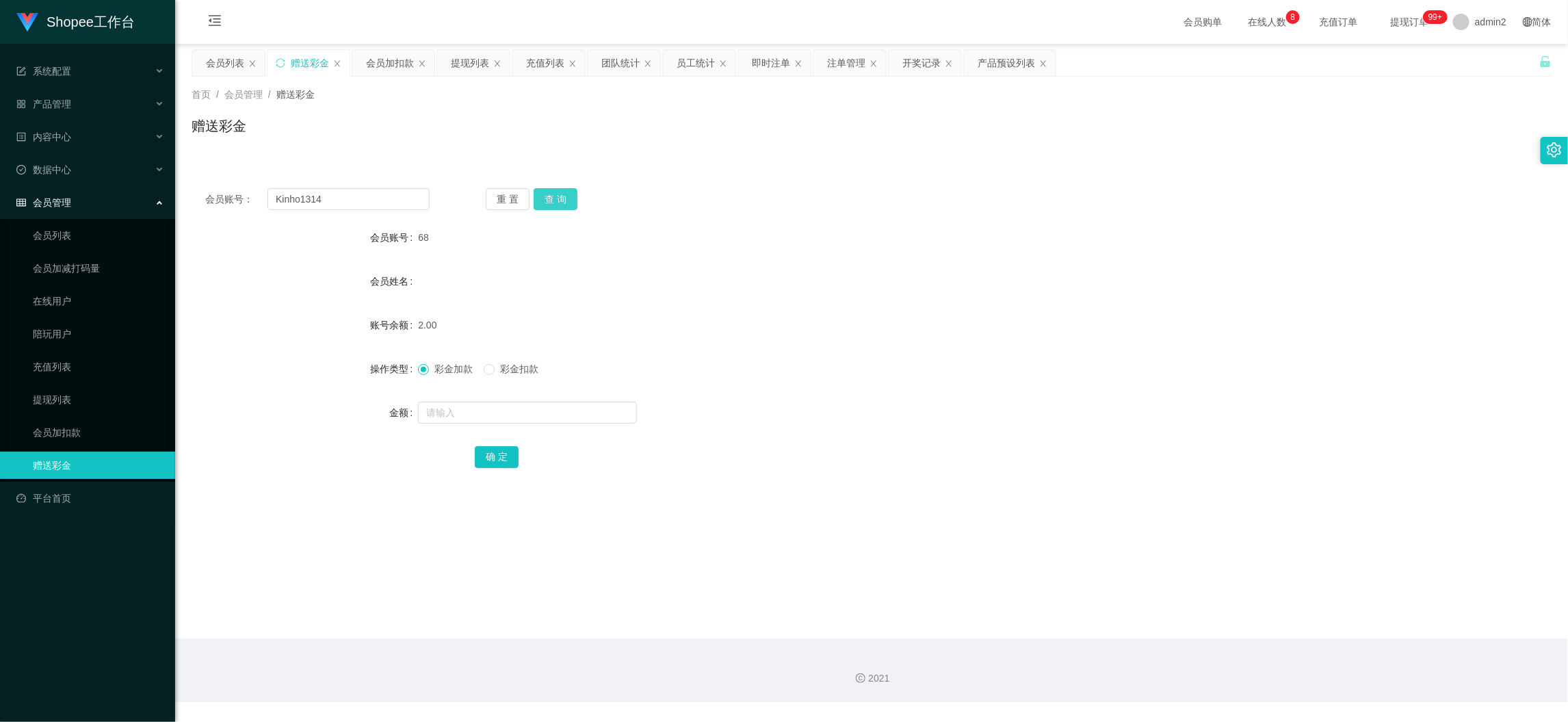
click at [562, 199] on button "查 询" at bounding box center [555, 199] width 43 height 22
click at [583, 410] on input "text" at bounding box center [527, 412] width 219 height 22
type input "100"
click at [485, 462] on button "确 定" at bounding box center [496, 457] width 43 height 22
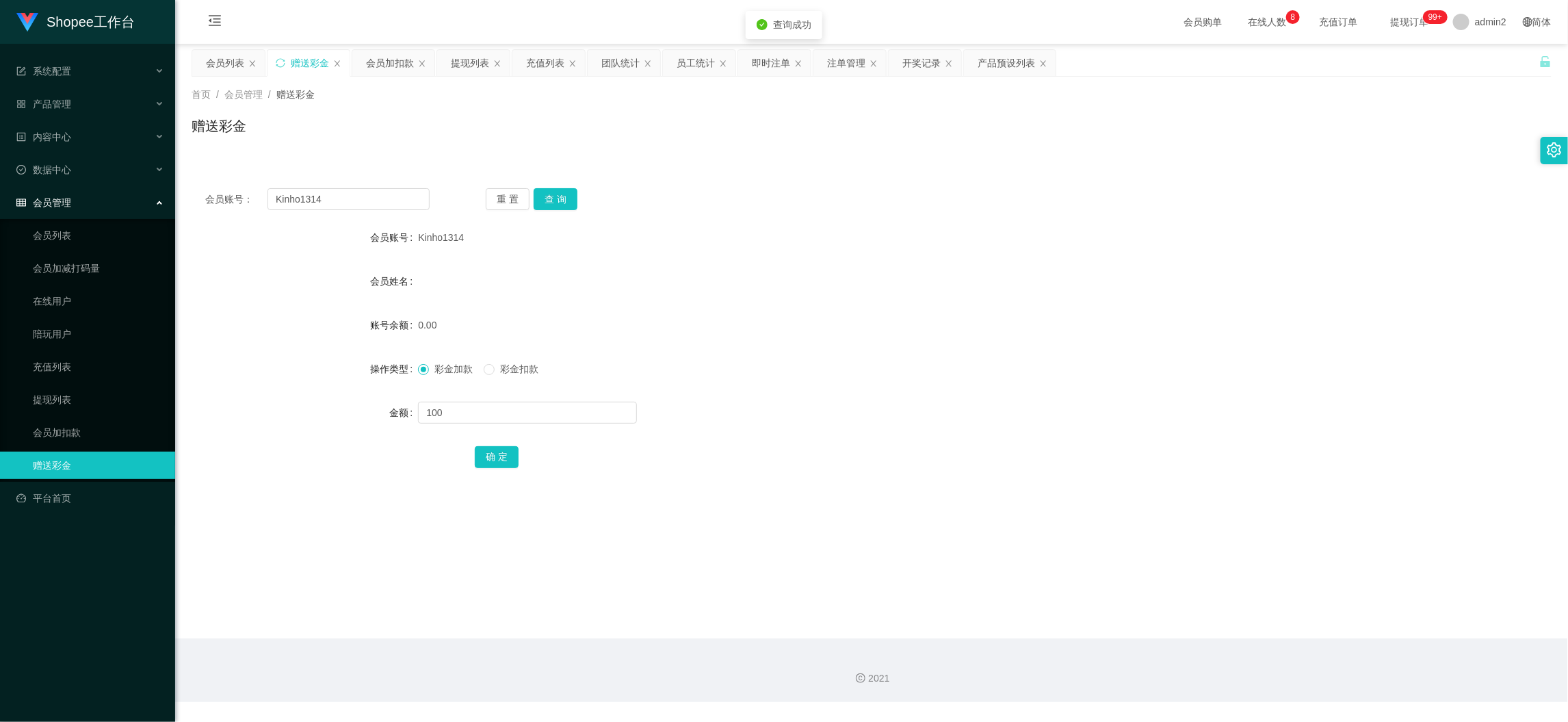
click at [920, 380] on div "彩金加款 彩金扣款" at bounding box center [814, 368] width 794 height 27
drag, startPoint x: 1245, startPoint y: 663, endPoint x: 798, endPoint y: 415, distance: 511.2
click at [1244, 663] on div "2021" at bounding box center [871, 671] width 1392 height 64
click at [364, 196] on input "Kinho1314" at bounding box center [349, 199] width 162 height 22
drag, startPoint x: 364, startPoint y: 196, endPoint x: 463, endPoint y: 216, distance: 101.0
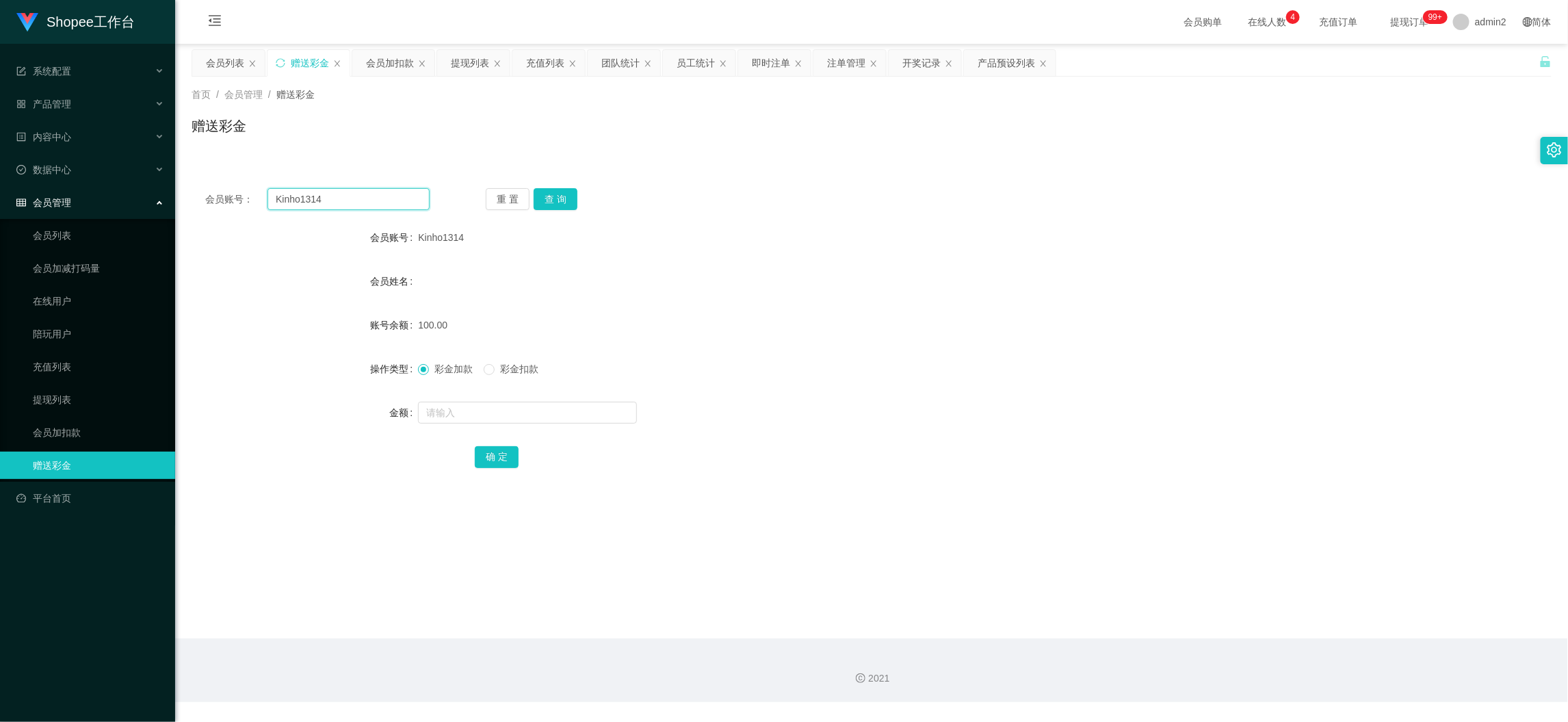
click at [369, 199] on input "Kinho1314" at bounding box center [349, 199] width 162 height 22
paste input "Elyn"
type input "Elyn"
click at [545, 208] on button "查 询" at bounding box center [555, 199] width 43 height 22
click at [576, 417] on input "text" at bounding box center [527, 412] width 219 height 22
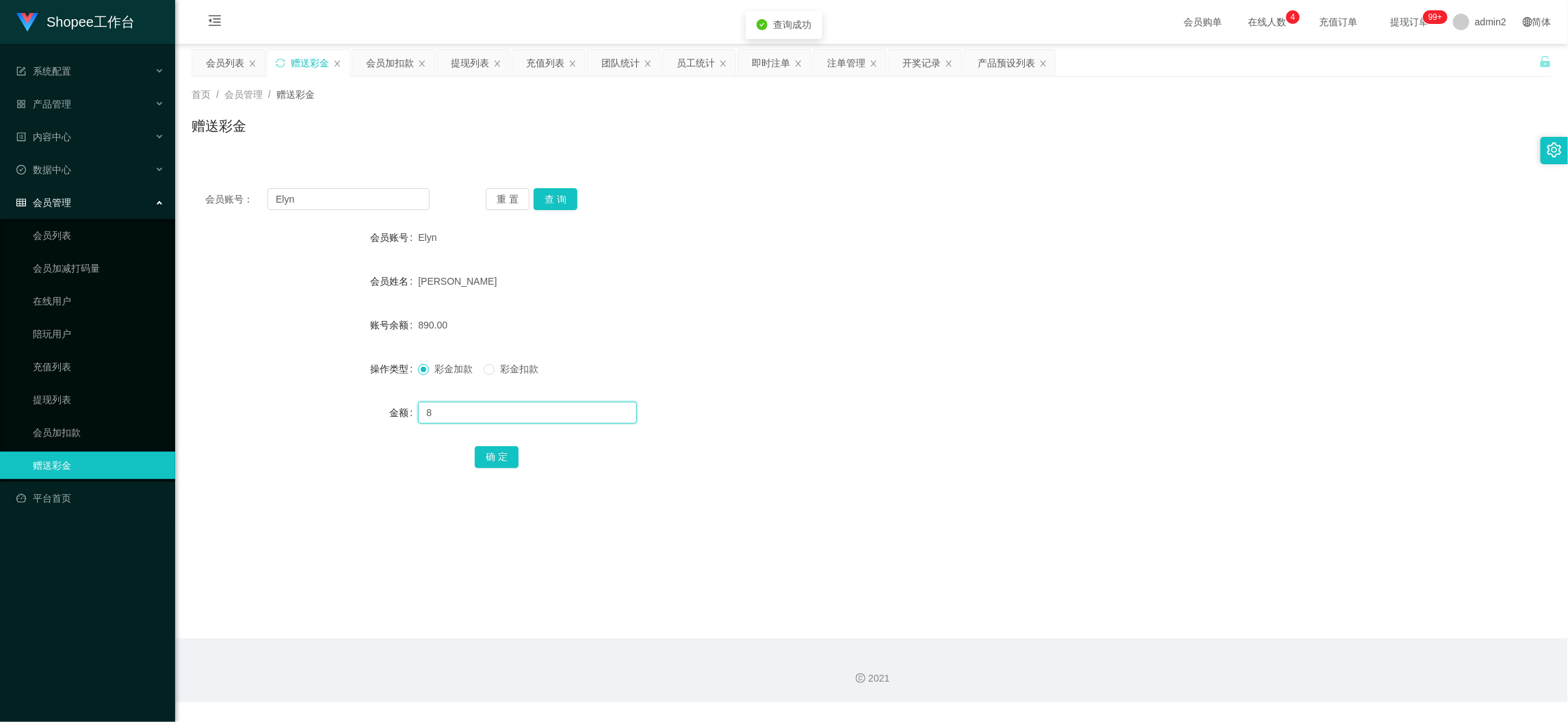
click at [576, 417] on input "8" at bounding box center [527, 412] width 219 height 22
type input "800"
click at [495, 451] on button "确 定" at bounding box center [496, 457] width 43 height 22
click at [846, 448] on div "确 定" at bounding box center [871, 456] width 794 height 27
click at [372, 200] on input "Elyn" at bounding box center [349, 199] width 162 height 22
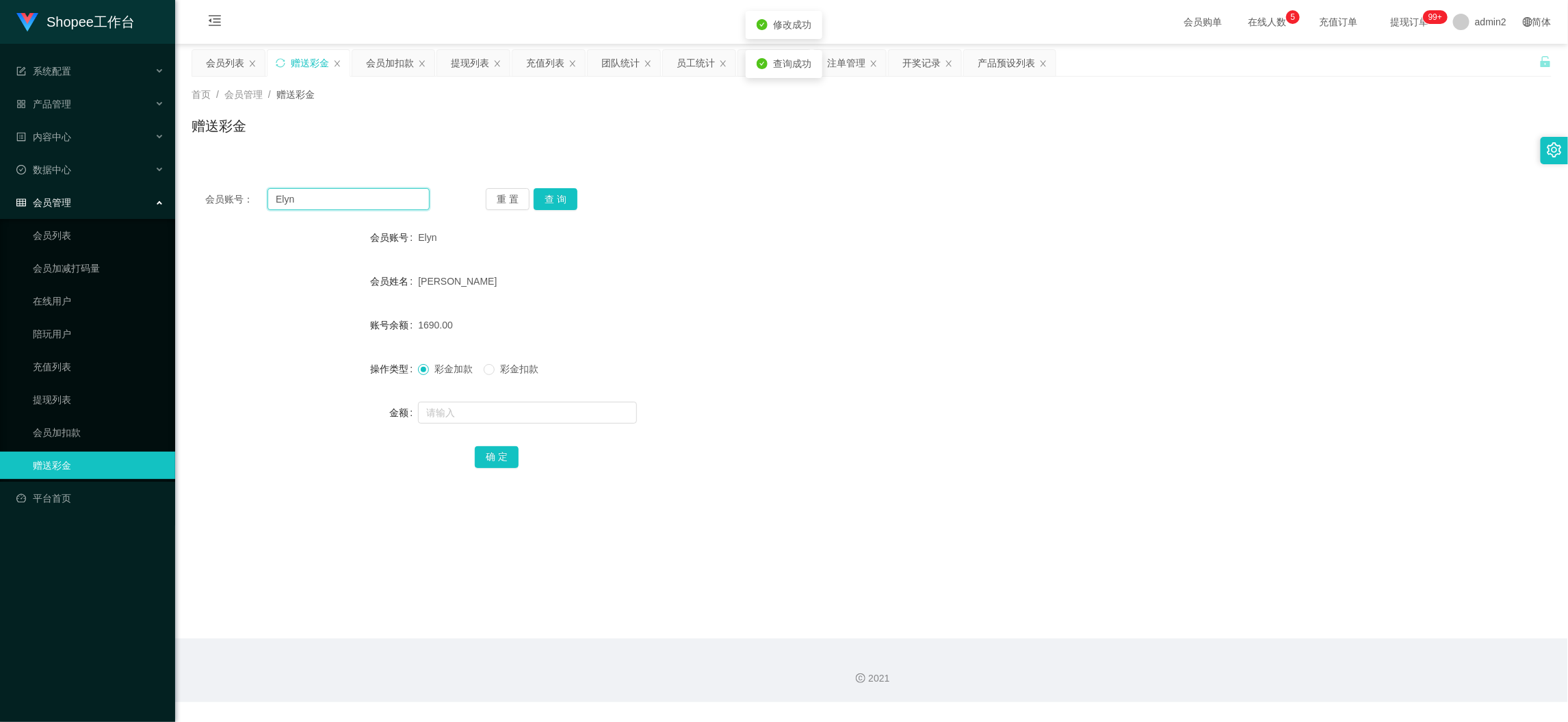
click at [372, 200] on input "Elyn" at bounding box center [349, 199] width 162 height 22
paste input "Dhayle85"
type input "Dhayle85"
click at [566, 199] on button "查 询" at bounding box center [555, 199] width 43 height 22
click at [596, 403] on input "text" at bounding box center [527, 412] width 219 height 22
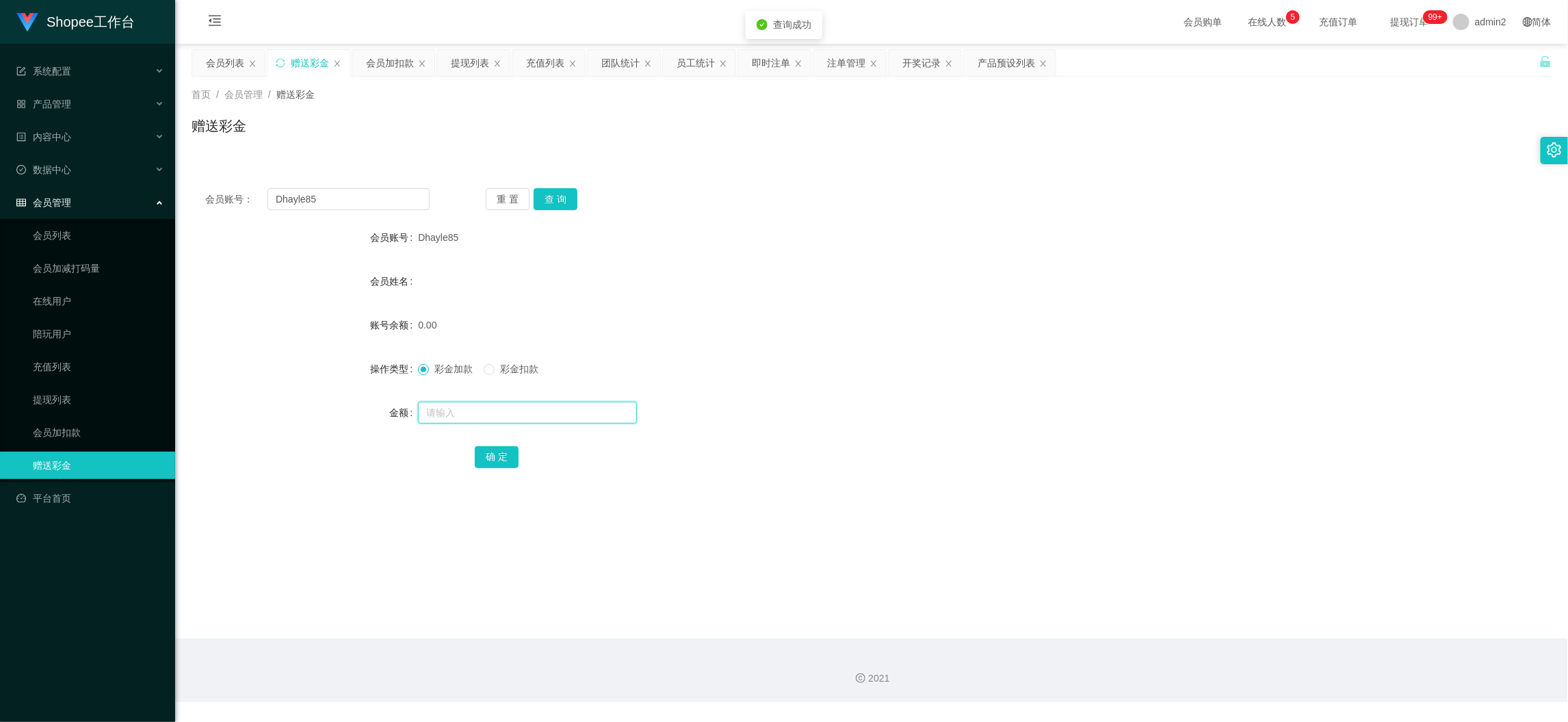
click at [596, 403] on input "text" at bounding box center [527, 412] width 219 height 22
type input "100"
click at [499, 451] on button "确 定" at bounding box center [496, 457] width 43 height 22
click at [844, 423] on div "100" at bounding box center [814, 412] width 794 height 27
drag, startPoint x: 1206, startPoint y: 650, endPoint x: 1159, endPoint y: 613, distance: 59.8
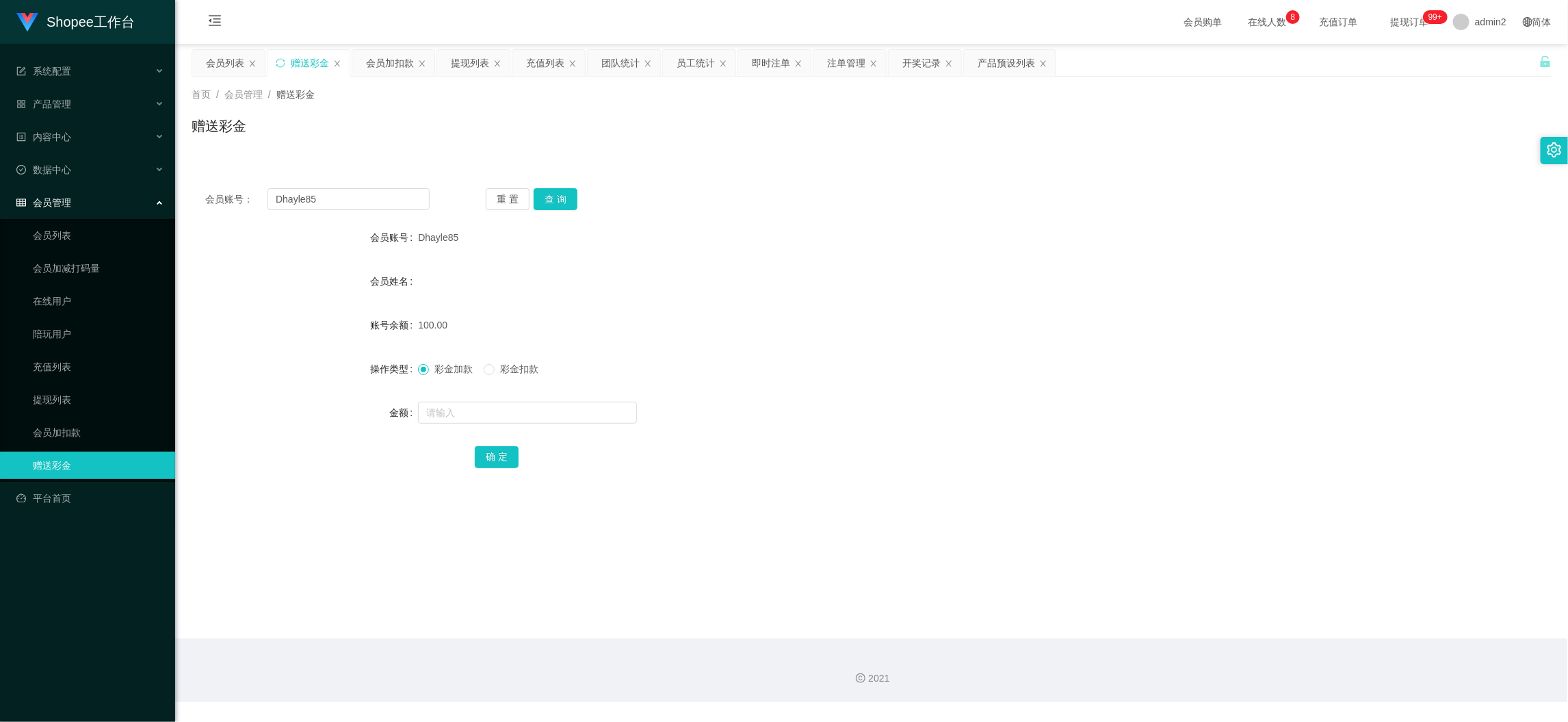
click at [1206, 649] on div "2021" at bounding box center [871, 671] width 1392 height 64
click at [468, 62] on div "提现列表" at bounding box center [469, 62] width 38 height 26
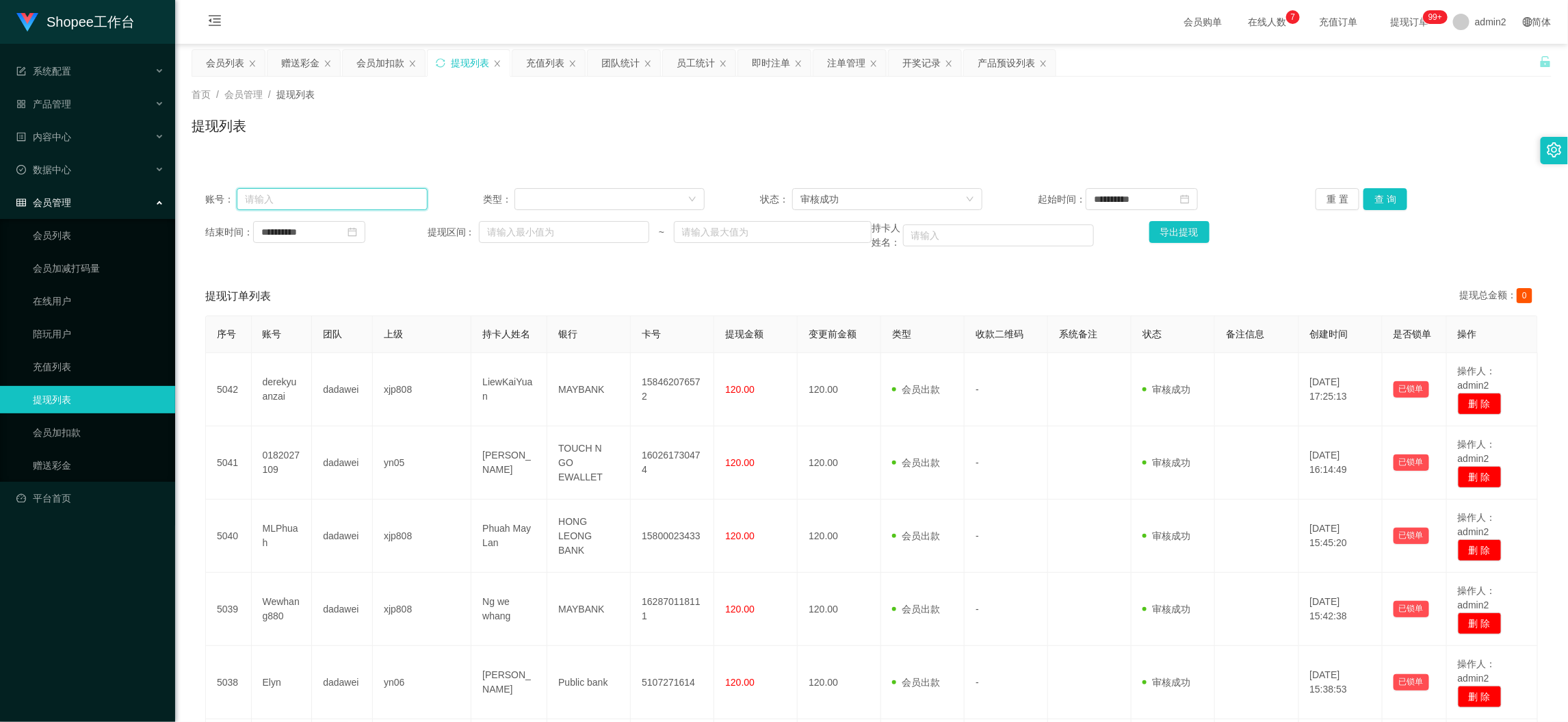
click at [368, 195] on input "text" at bounding box center [332, 199] width 191 height 22
drag, startPoint x: 368, startPoint y: 195, endPoint x: 457, endPoint y: 200, distance: 89.1
click at [369, 196] on input "text" at bounding box center [332, 199] width 191 height 22
paste input "18676471447"
type input "18676471447"
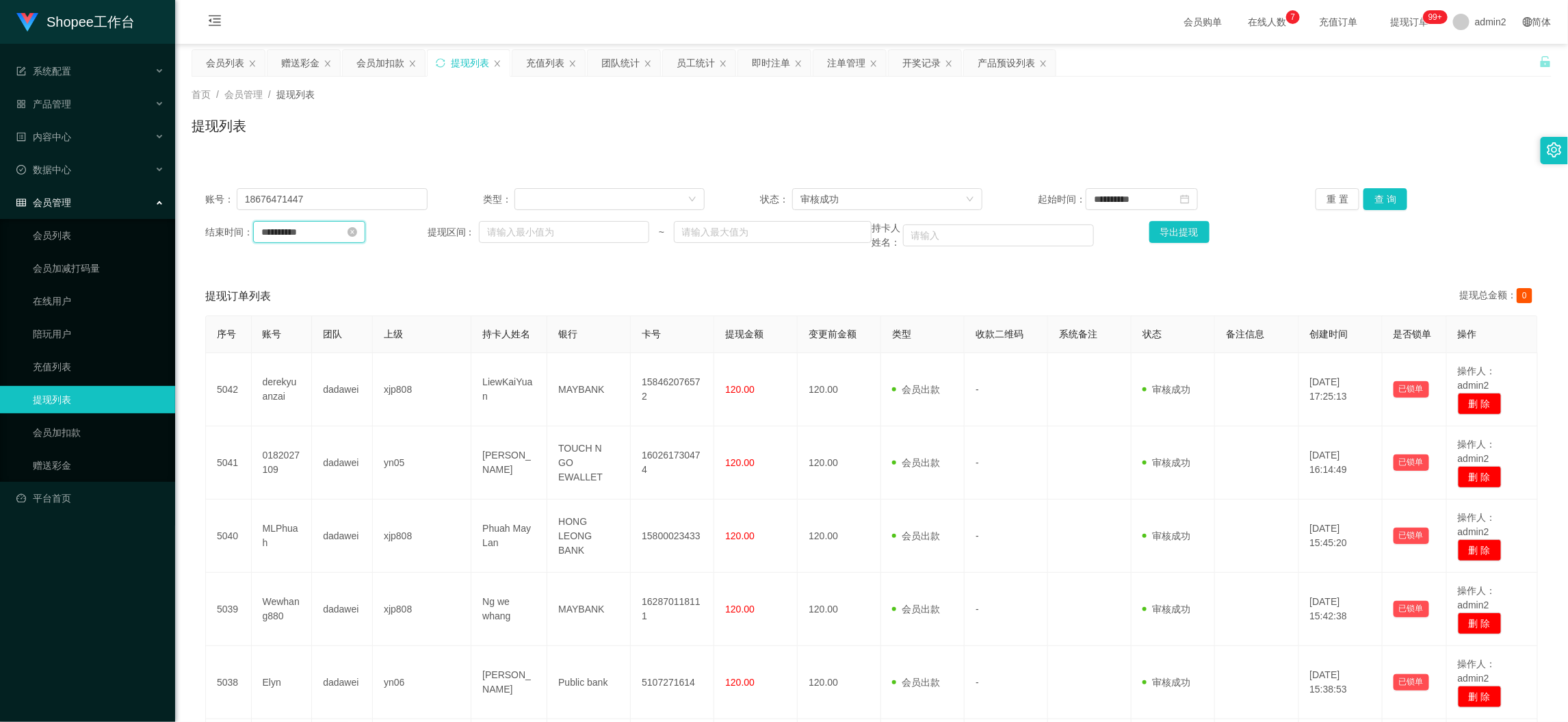
click at [327, 235] on input "**********" at bounding box center [309, 232] width 112 height 22
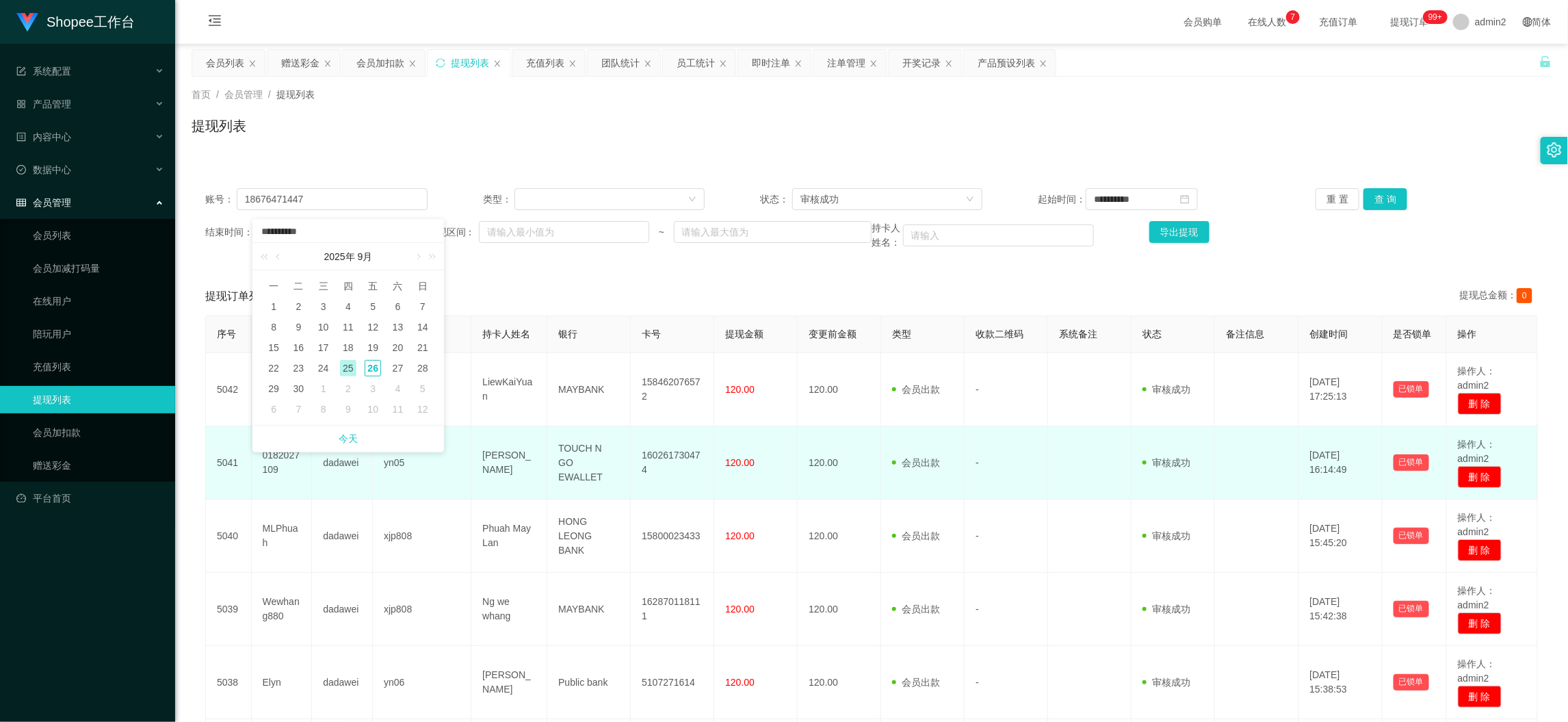
drag, startPoint x: 342, startPoint y: 434, endPoint x: 357, endPoint y: 435, distance: 15.0
click at [342, 434] on link "今天" at bounding box center [349, 438] width 20 height 26
type input "**********"
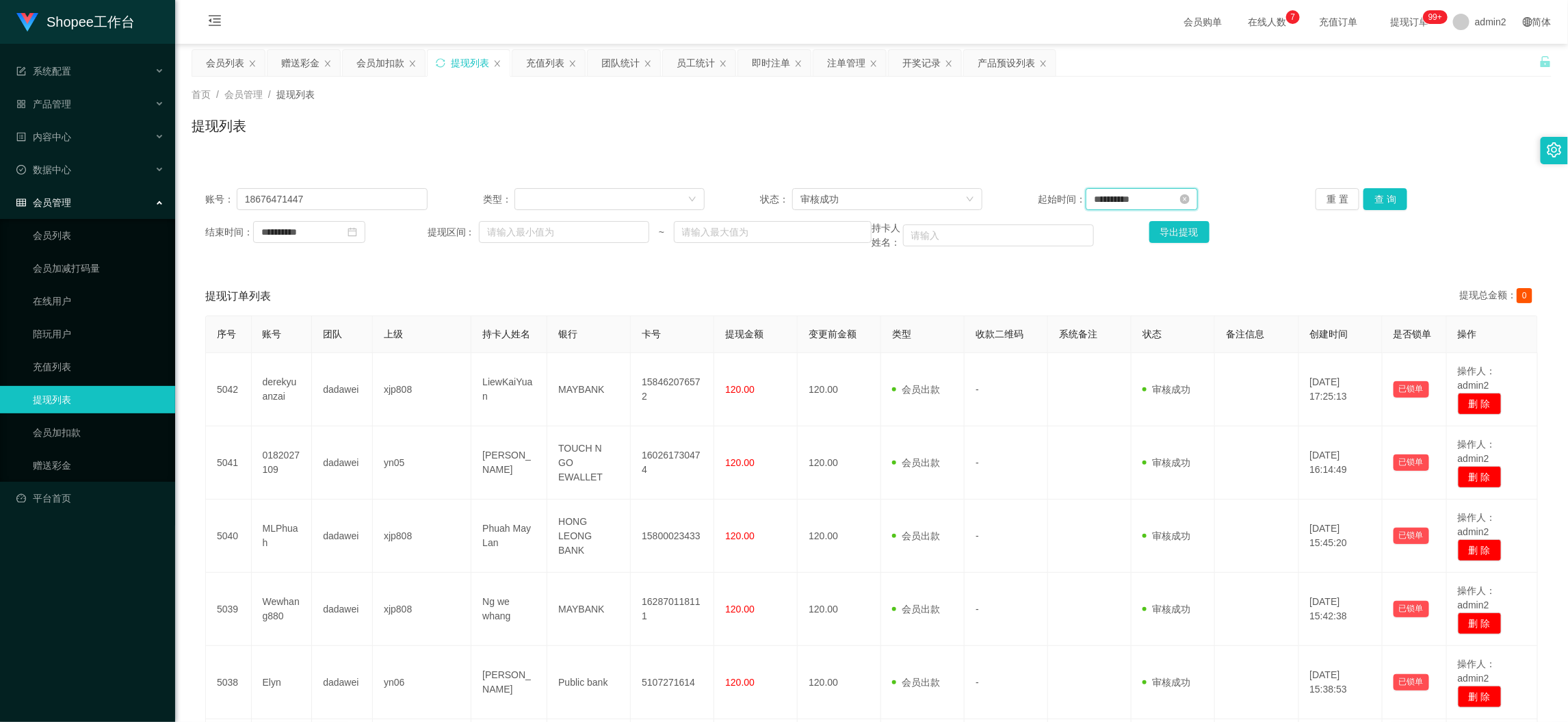
click at [1125, 195] on input "**********" at bounding box center [1141, 199] width 112 height 22
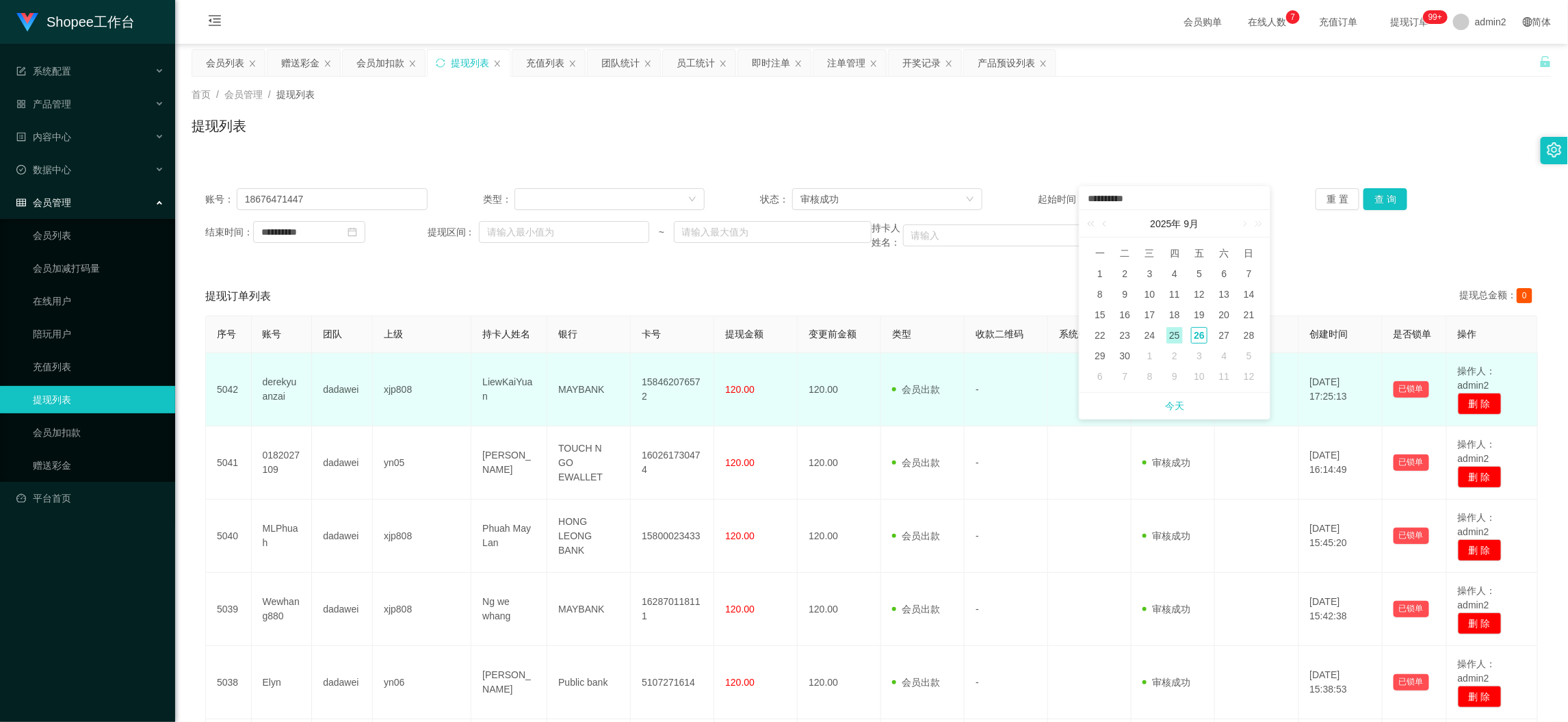
drag, startPoint x: 1169, startPoint y: 393, endPoint x: 1171, endPoint y: 403, distance: 10.2
click at [1169, 395] on link "今天" at bounding box center [1174, 405] width 20 height 26
type input "**********"
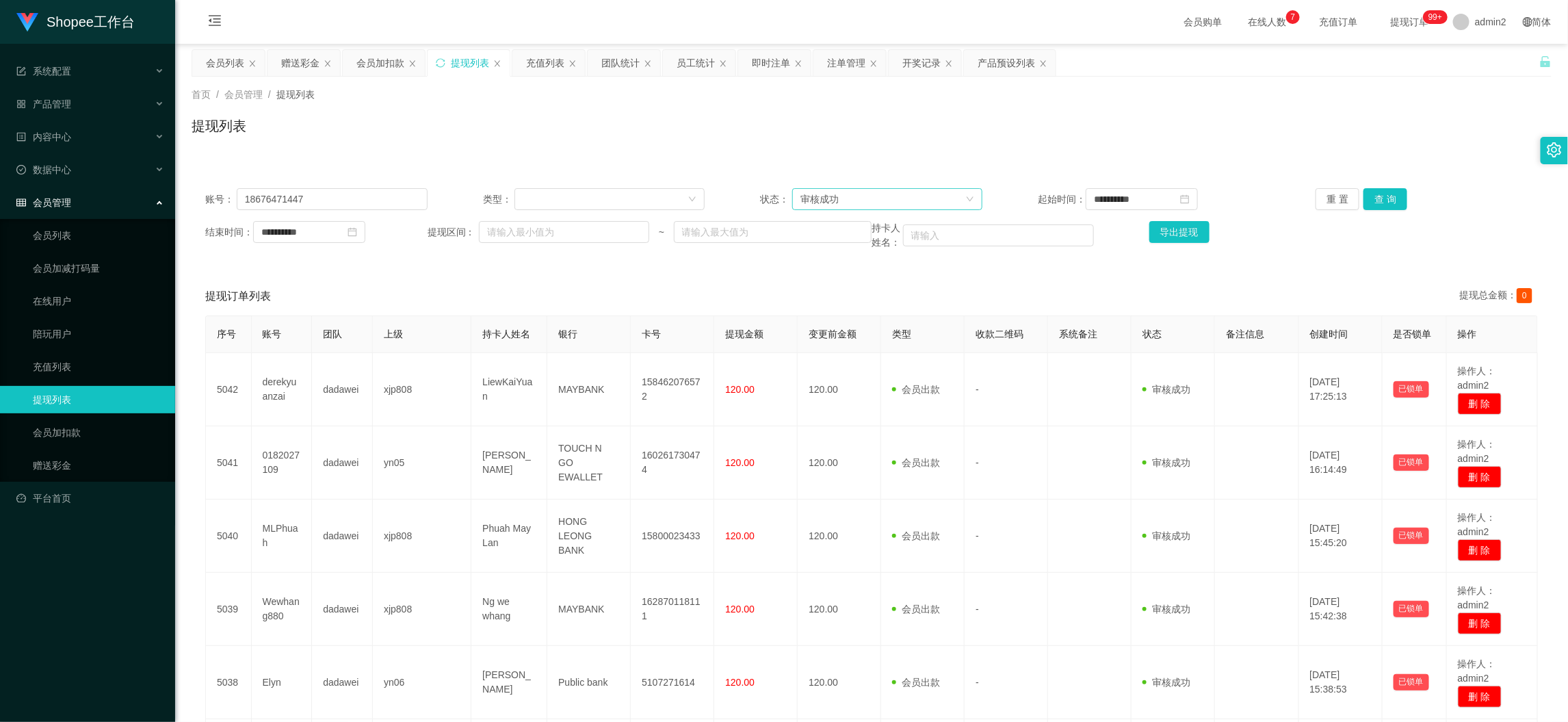
click at [899, 203] on div "审核成功" at bounding box center [882, 199] width 165 height 20
click at [859, 237] on li "审核成功" at bounding box center [882, 247] width 189 height 22
click at [1377, 205] on button "查 询" at bounding box center [1384, 199] width 43 height 22
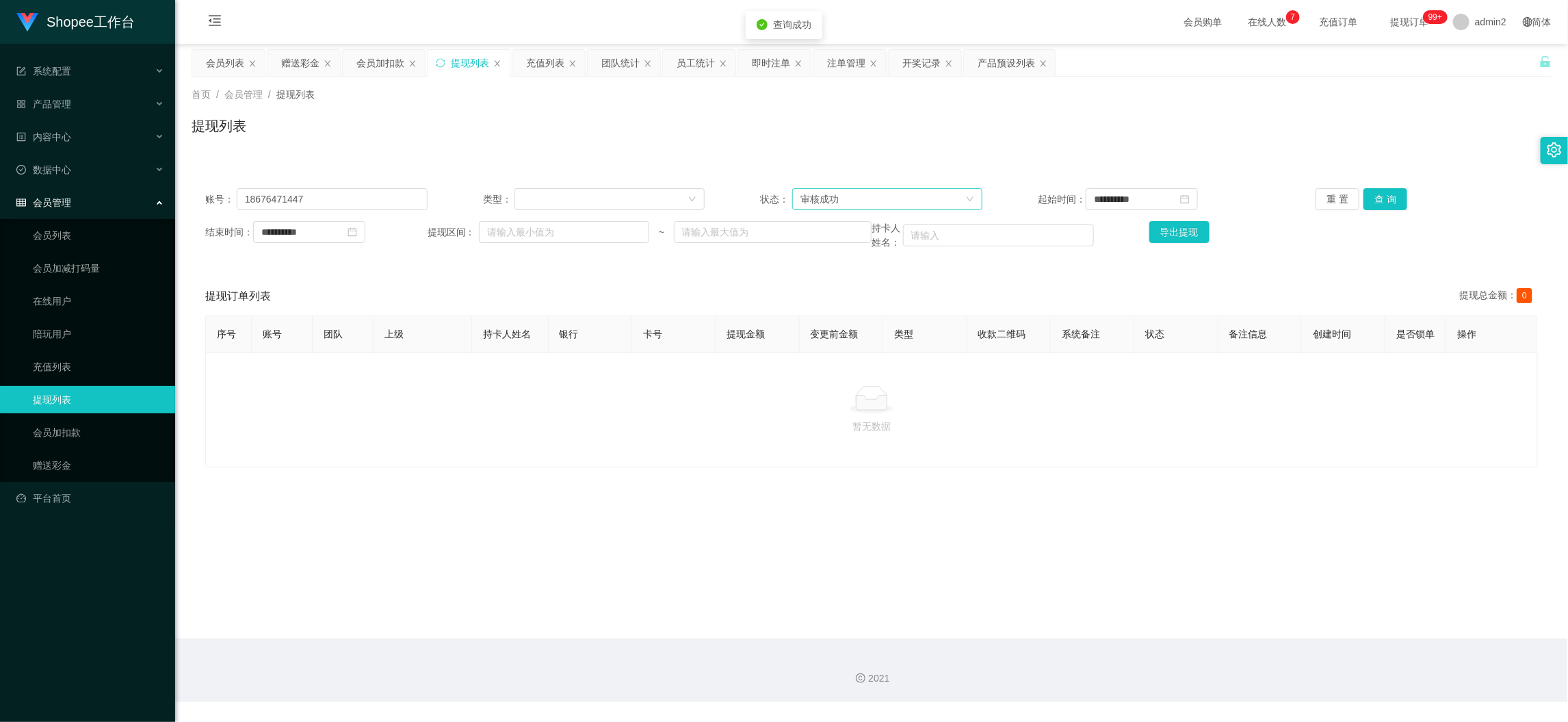
click at [864, 196] on div "审核成功" at bounding box center [882, 199] width 165 height 20
click at [843, 220] on li "等待审核" at bounding box center [882, 225] width 189 height 22
click at [1365, 203] on button "查 询" at bounding box center [1384, 199] width 43 height 22
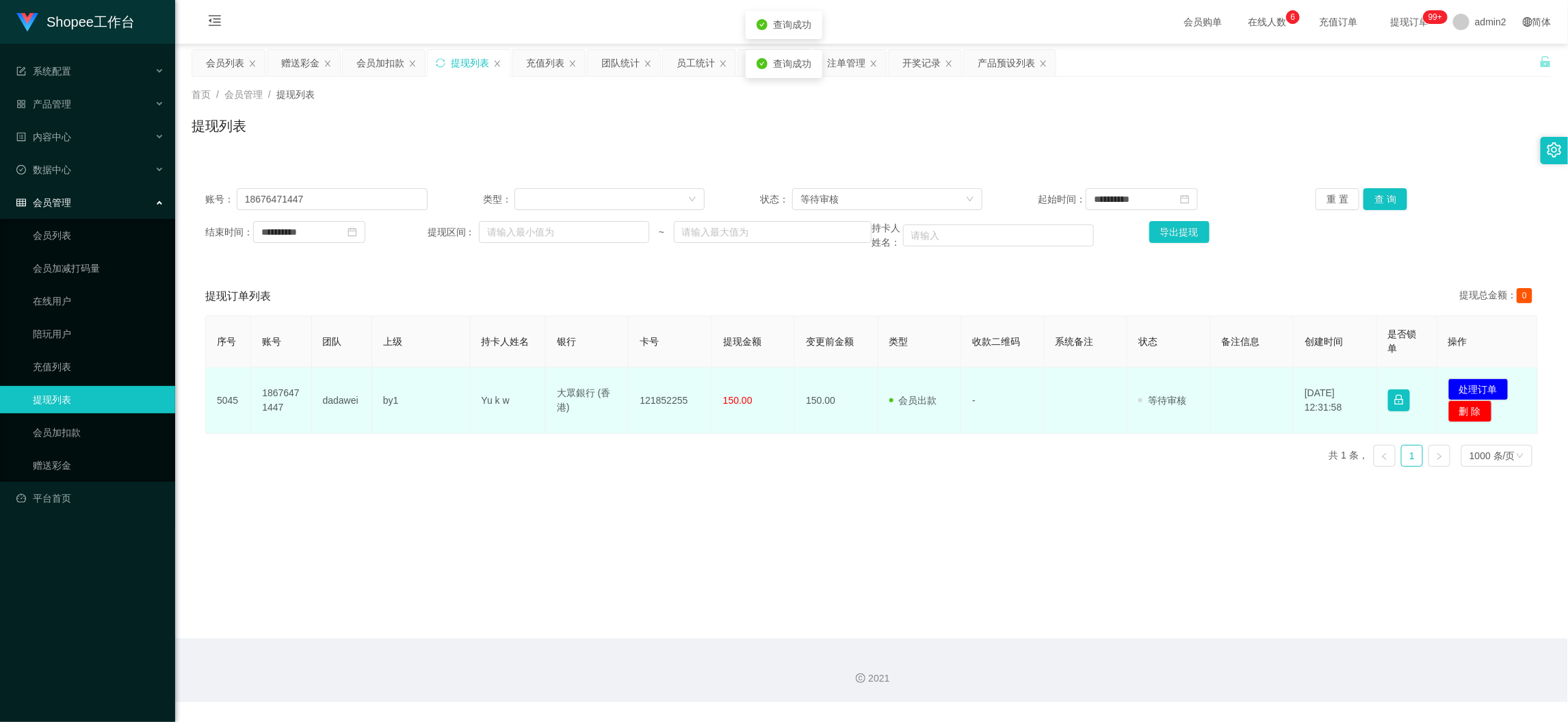
click at [514, 426] on td "Yu k w" at bounding box center [508, 400] width 75 height 67
drag, startPoint x: 459, startPoint y: 386, endPoint x: 782, endPoint y: 412, distance: 324.0
click at [782, 412] on tr "5045 18676471447 dadawei by1 Yu k w 大眾銀行 (香港) 121852255 150.00 150.00 会员出款 人工取款…" at bounding box center [872, 400] width 1332 height 67
copy tr "Yu k w 大眾銀行 (香港) 121852255 150.00"
click at [1470, 384] on button "处理订单" at bounding box center [1478, 389] width 60 height 22
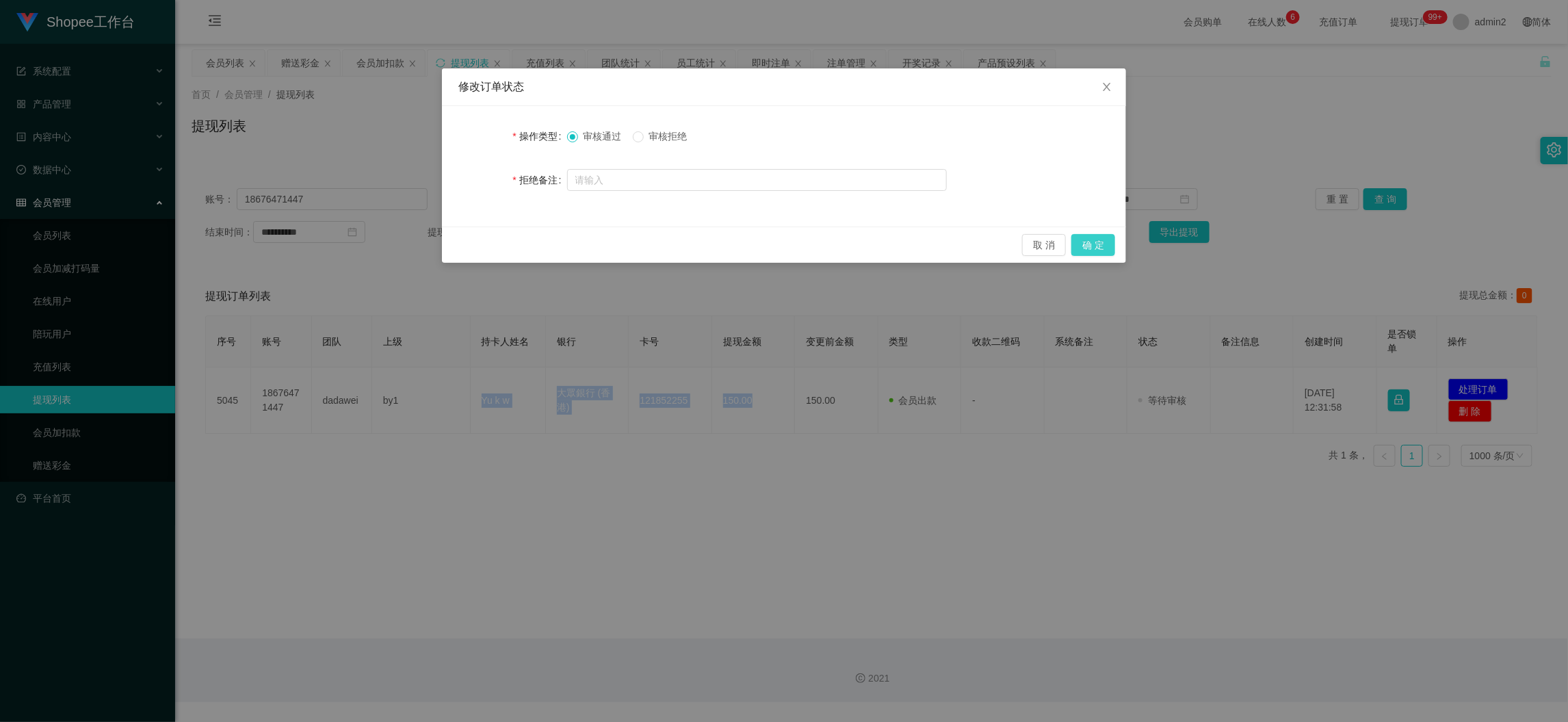
click at [1083, 243] on button "确 定" at bounding box center [1093, 245] width 43 height 22
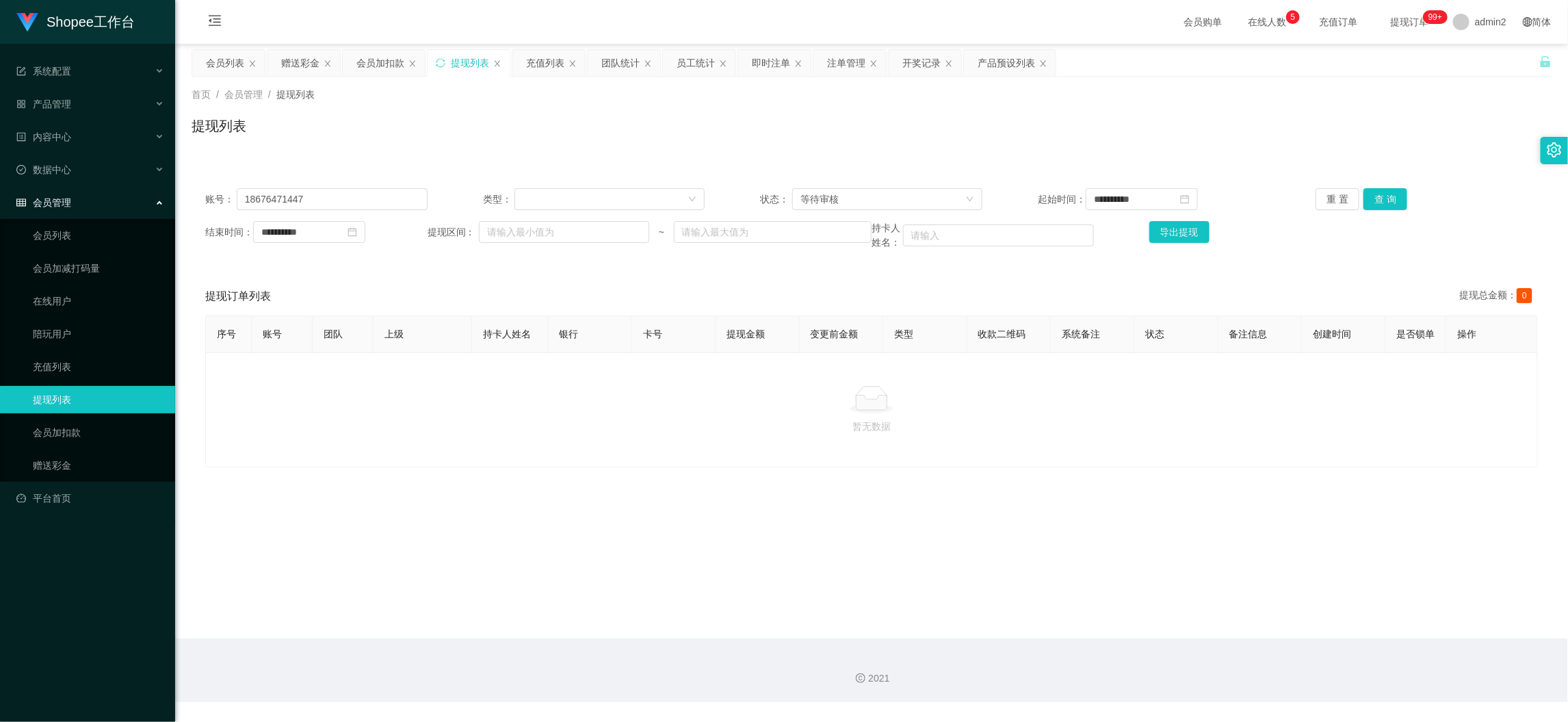
drag, startPoint x: 1230, startPoint y: 627, endPoint x: 961, endPoint y: 444, distance: 325.3
click at [1227, 624] on main "**********" at bounding box center [871, 341] width 1392 height 594
click at [396, 190] on input "18676471447" at bounding box center [332, 199] width 191 height 22
paste input "Kinho1314"
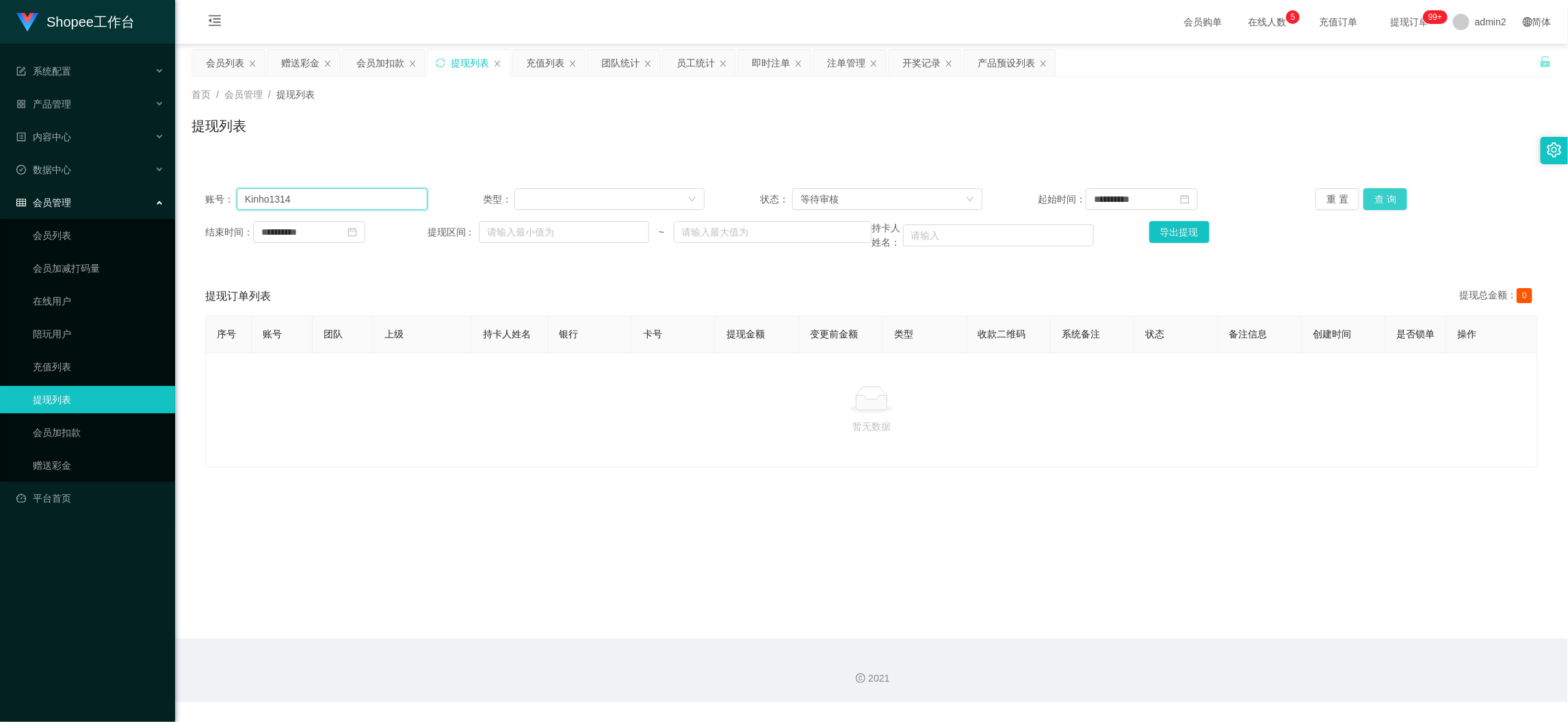
type input "Kinho1314"
click at [1363, 205] on button "查 询" at bounding box center [1384, 199] width 43 height 22
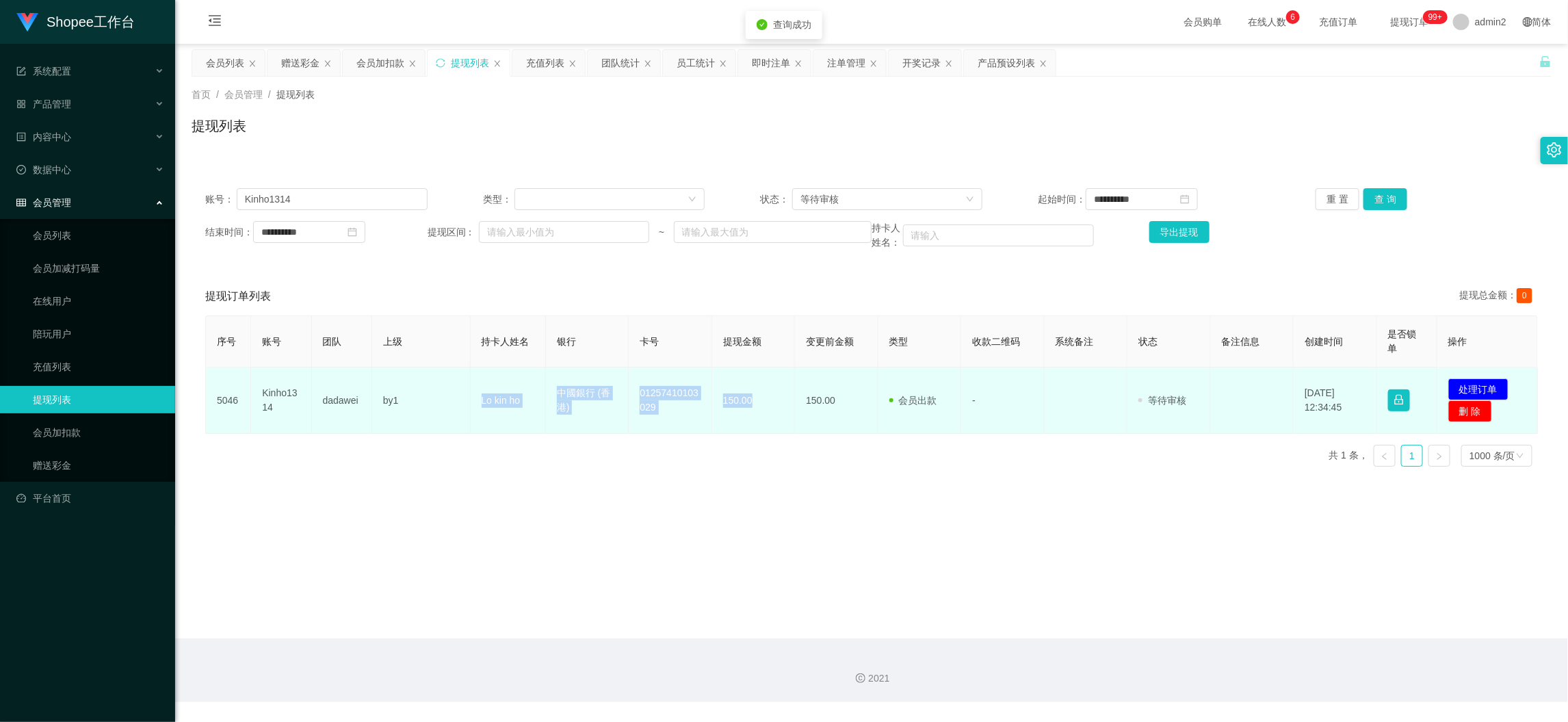
drag, startPoint x: 452, startPoint y: 397, endPoint x: 767, endPoint y: 424, distance: 316.2
click at [767, 424] on tr "5046 Kinho1314 dadawei by1 Lo kin ho 中國銀行 (香港) 01257410103029 150.00 150.00 会员出…" at bounding box center [872, 400] width 1332 height 67
copy tr "Lo kin ho 中國銀行 (香港) 01257410103029 150.00"
click at [1481, 385] on button "处理订单" at bounding box center [1478, 389] width 60 height 22
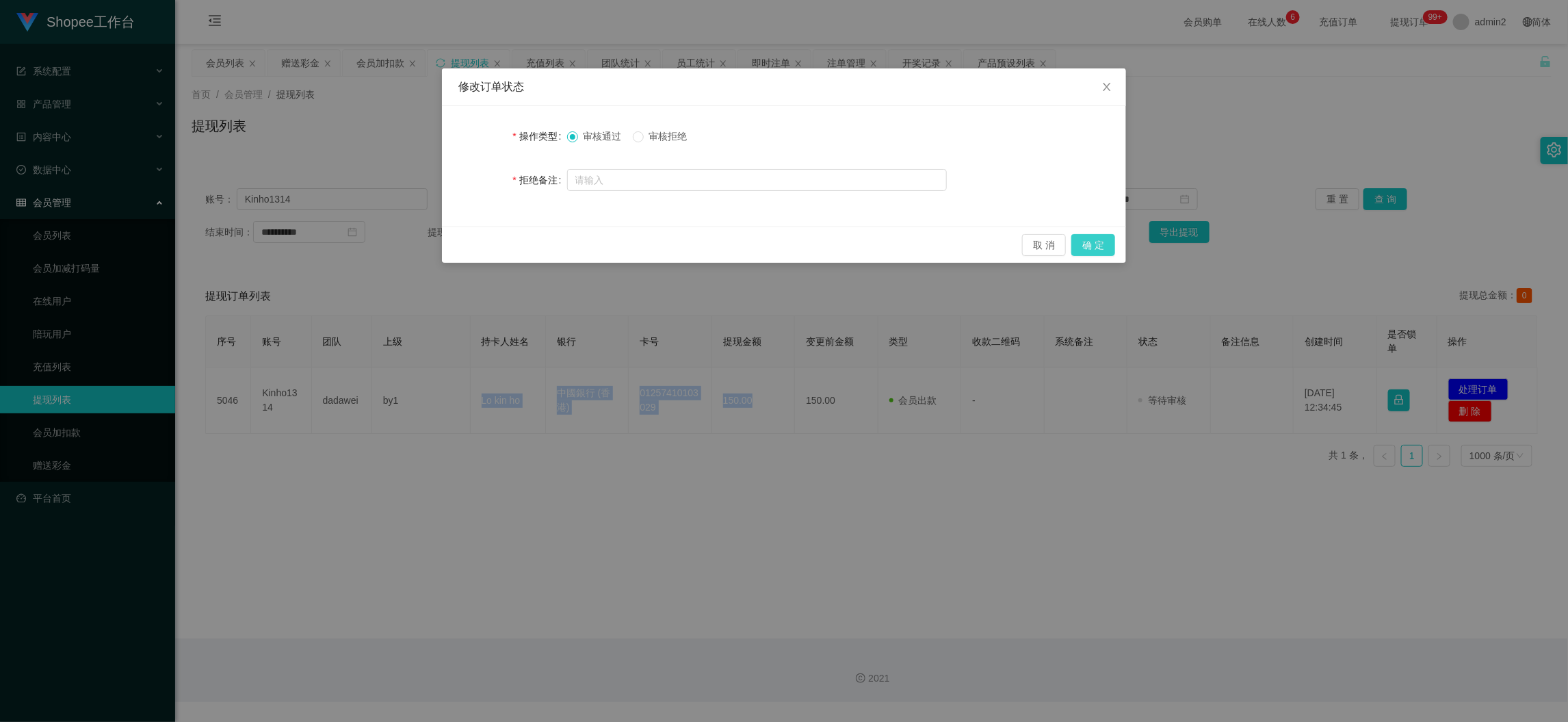
click at [1081, 238] on button "确 定" at bounding box center [1093, 245] width 43 height 22
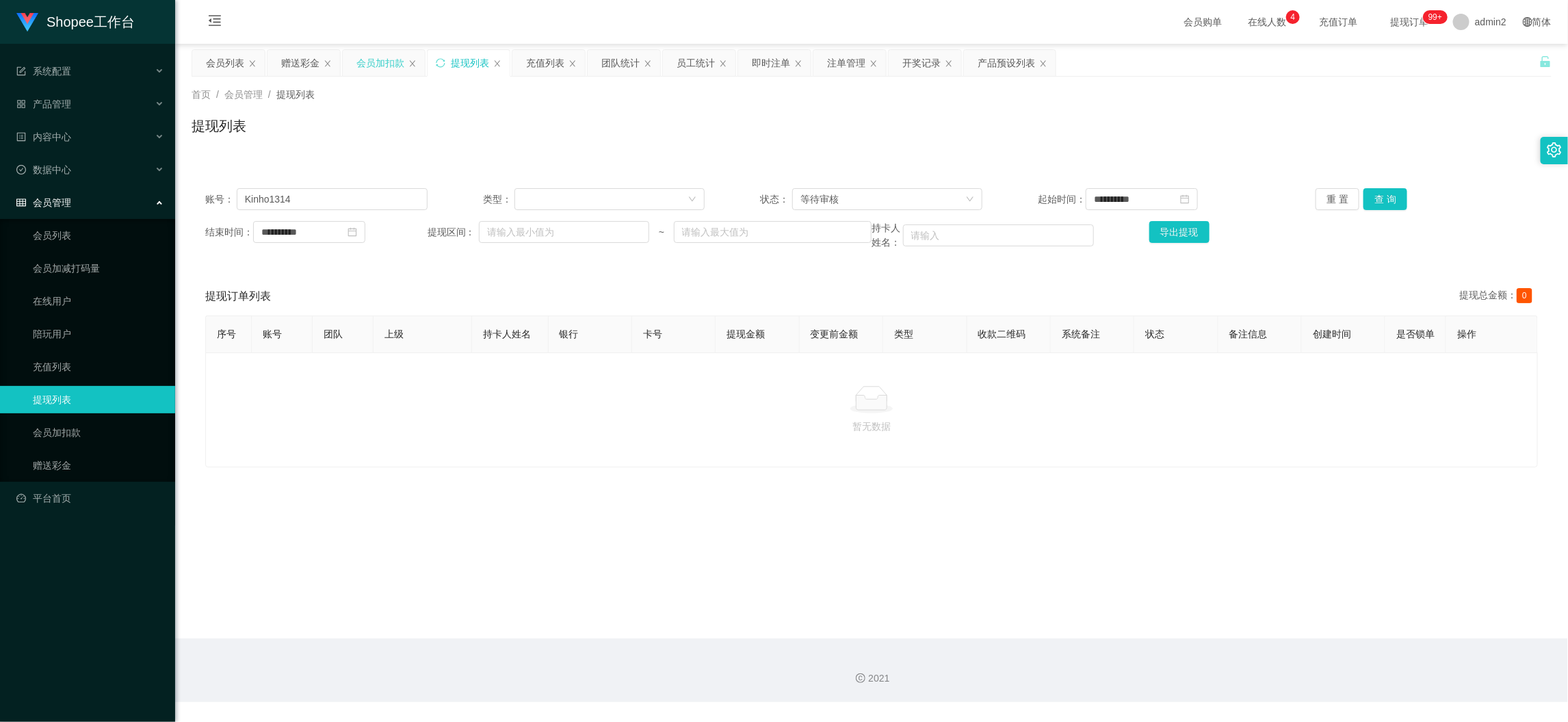
click at [386, 67] on div "会员加扣款" at bounding box center [380, 62] width 48 height 26
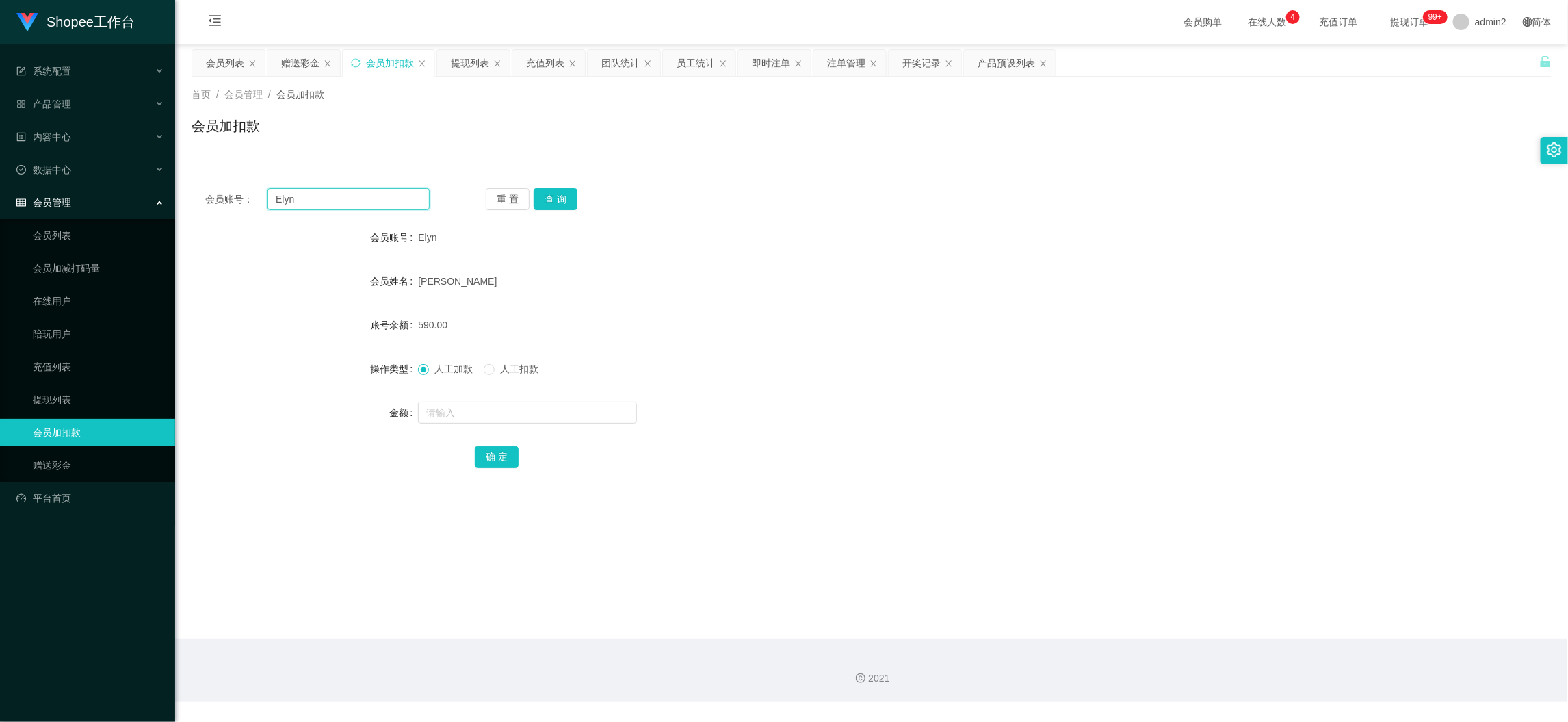
click at [364, 196] on input "Elyn" at bounding box center [349, 199] width 162 height 22
paste input "11"
type input "11"
click at [542, 192] on button "查 询" at bounding box center [555, 199] width 43 height 22
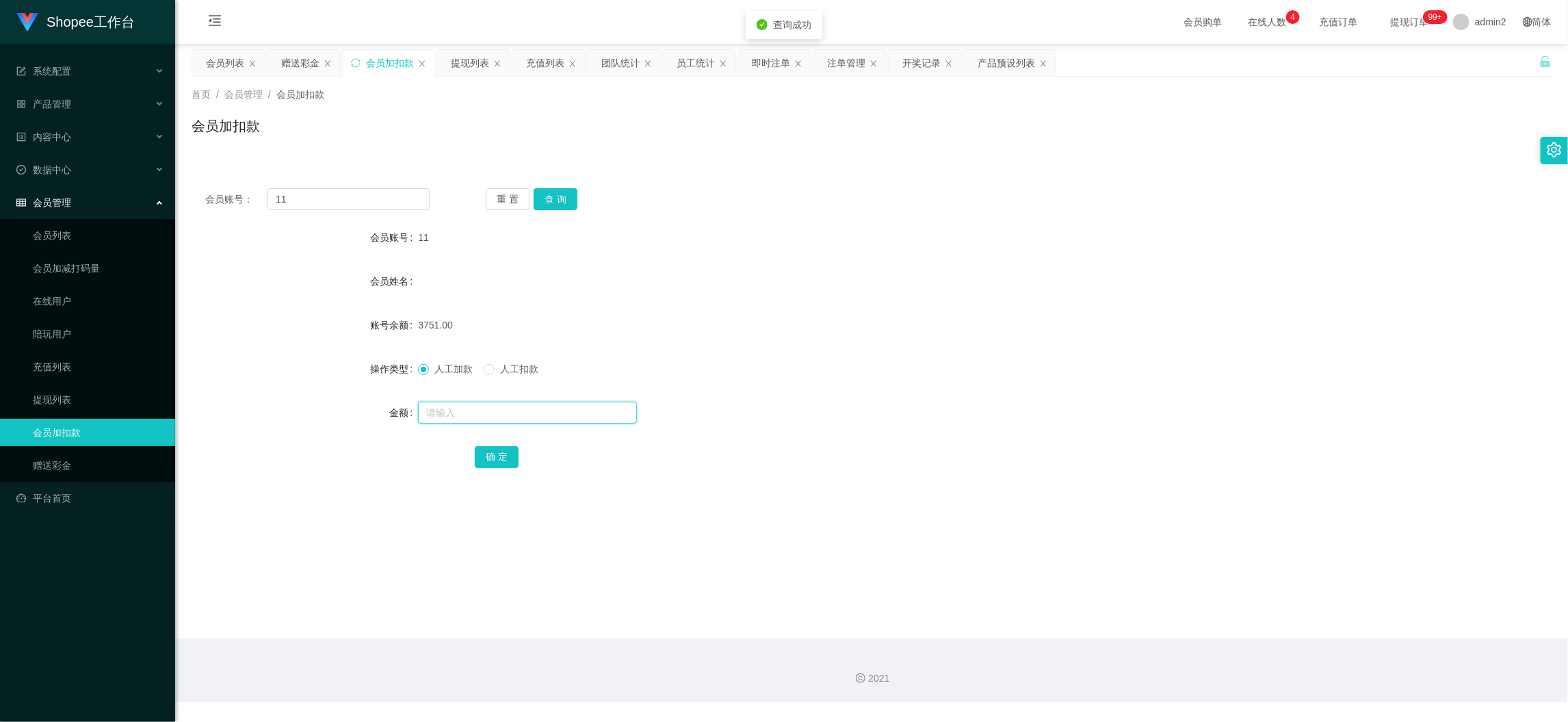
click at [553, 405] on input "text" at bounding box center [527, 412] width 219 height 22
click at [553, 405] on input "2" at bounding box center [527, 412] width 219 height 22
type input "200"
drag, startPoint x: 492, startPoint y: 453, endPoint x: 506, endPoint y: 453, distance: 14.0
click at [492, 453] on button "确 定" at bounding box center [496, 457] width 43 height 22
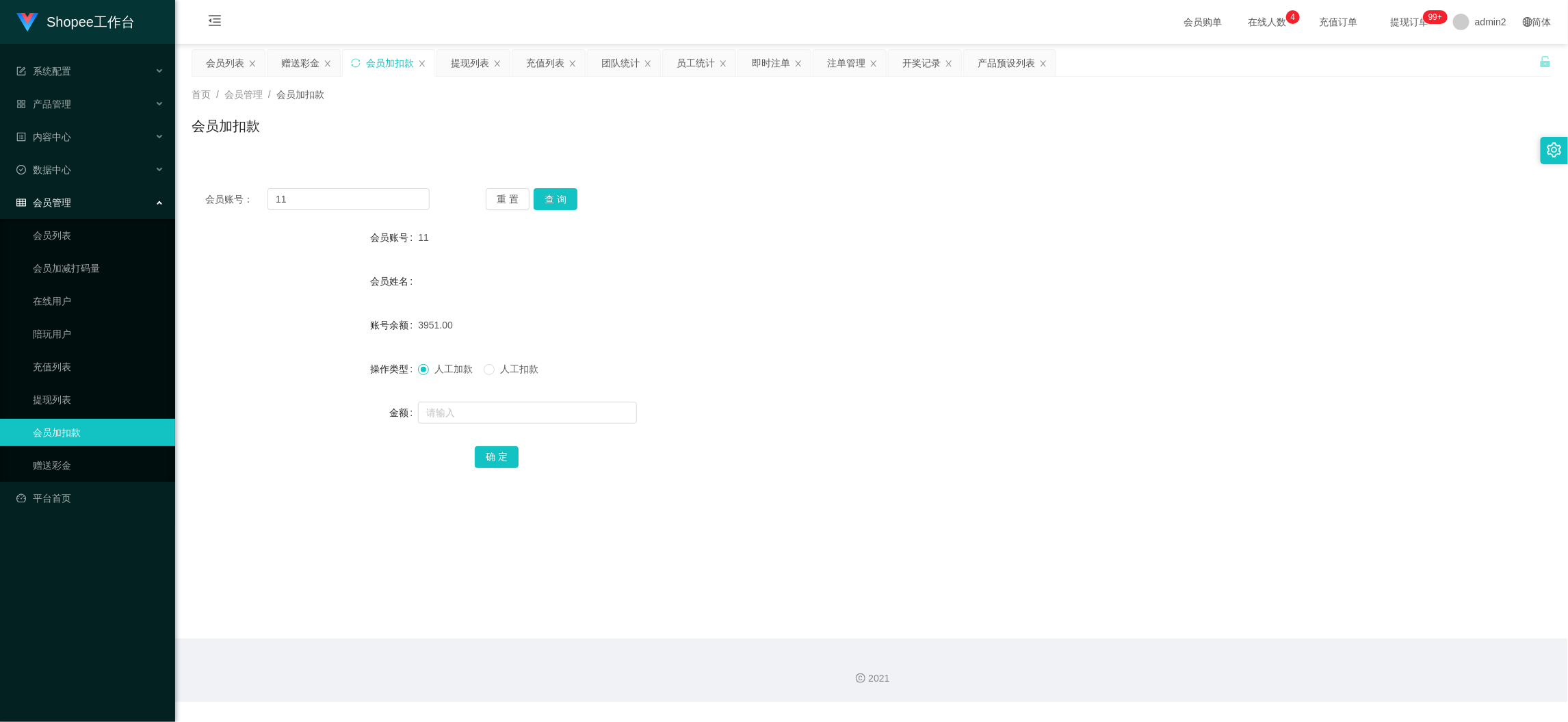
drag, startPoint x: 1254, startPoint y: 617, endPoint x: 713, endPoint y: 339, distance: 608.2
click at [1254, 617] on main "关闭左侧 关闭右侧 关闭其它 刷新页面 会员列表 赠送彩金 会员加扣款 提现列表 充值列表 团队统计 员工统计 即时注单 注单管理 开奖记录 产品预设列表 首…" at bounding box center [871, 341] width 1392 height 594
click at [302, 66] on div "赠送彩金" at bounding box center [300, 62] width 38 height 26
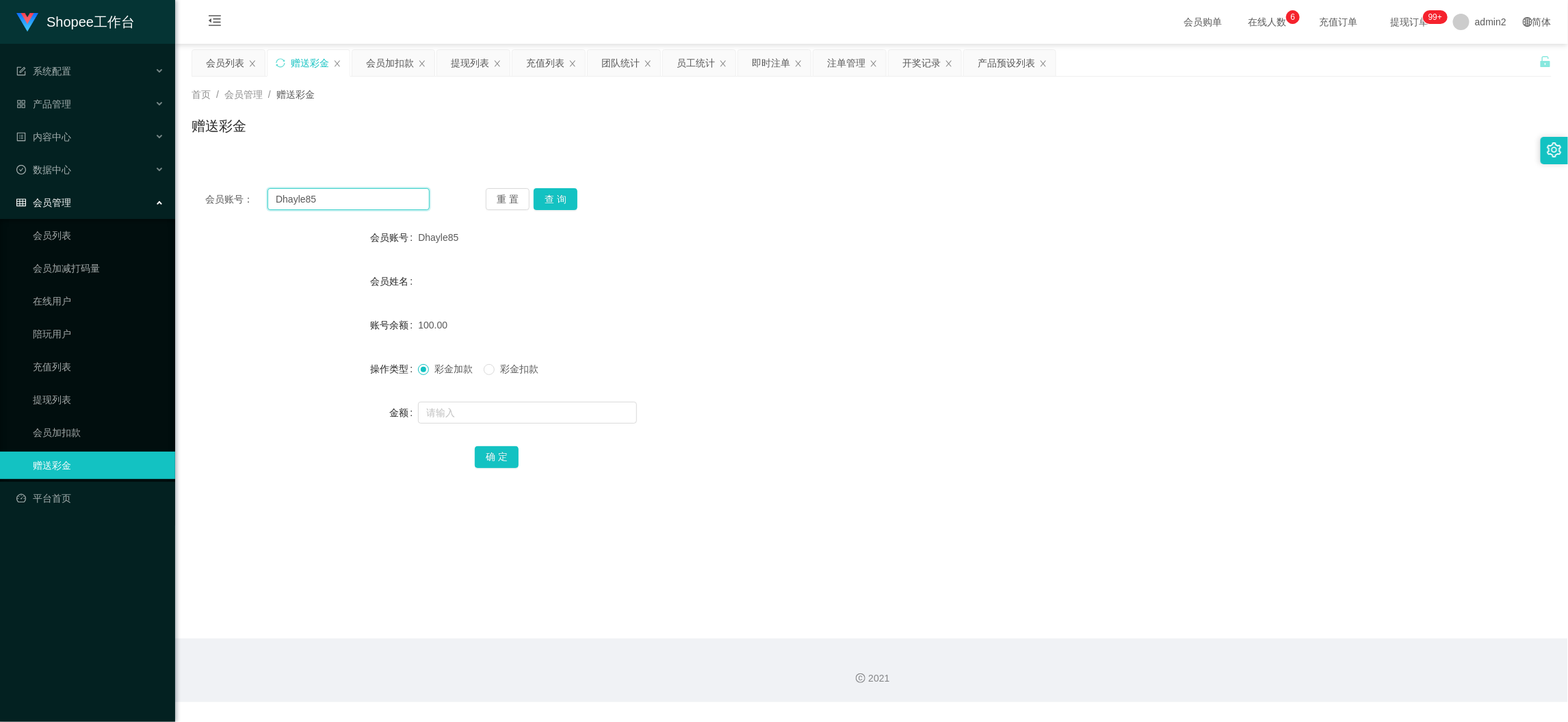
click at [373, 202] on input "Dhayle85" at bounding box center [349, 199] width 162 height 22
paste input "Jasonthee"
type input "Jasonthee"
click at [557, 199] on button "查 询" at bounding box center [555, 199] width 43 height 22
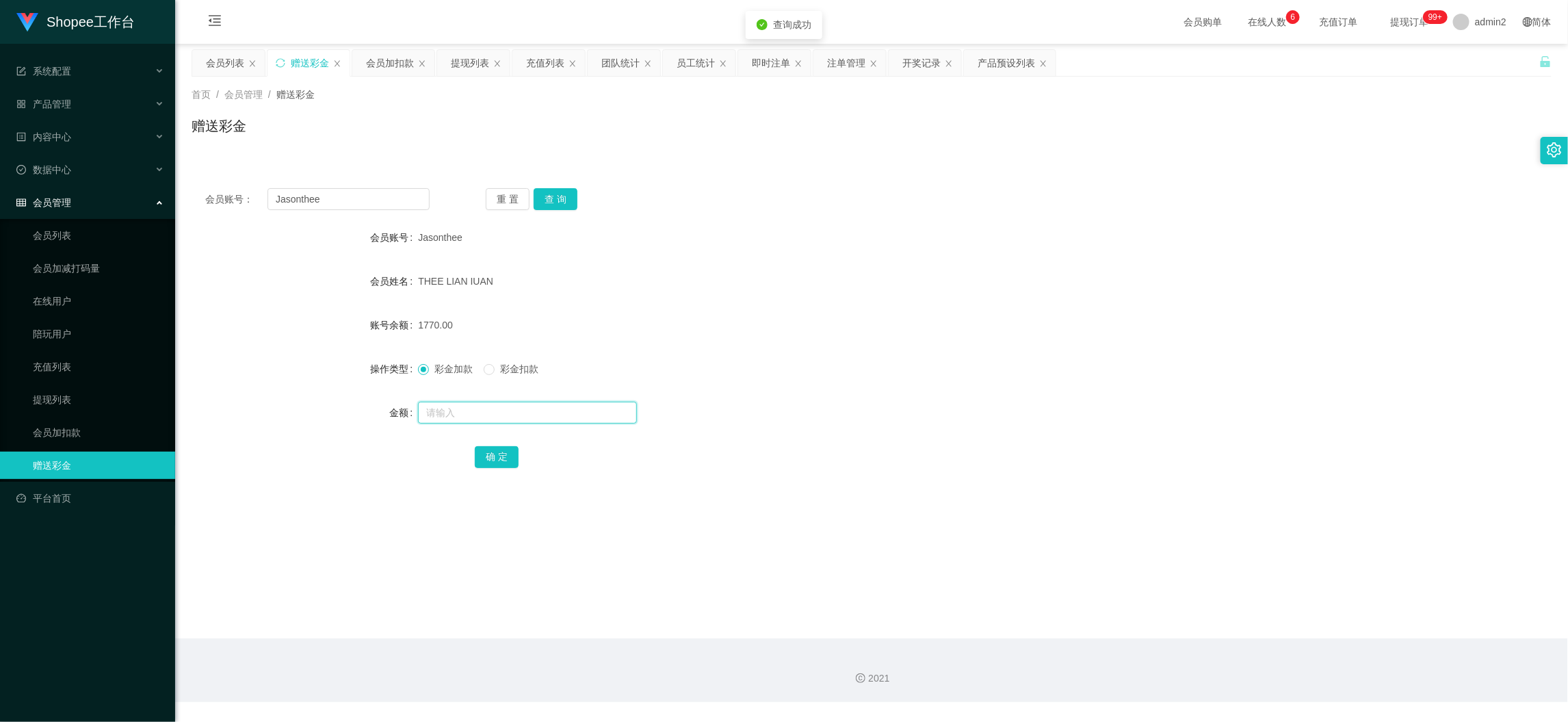
click at [588, 412] on input "text" at bounding box center [527, 412] width 219 height 22
click at [588, 412] on input "1" at bounding box center [527, 412] width 219 height 22
type input "1000"
click at [484, 455] on button "确 定" at bounding box center [496, 457] width 43 height 22
click at [780, 416] on div at bounding box center [814, 412] width 794 height 27
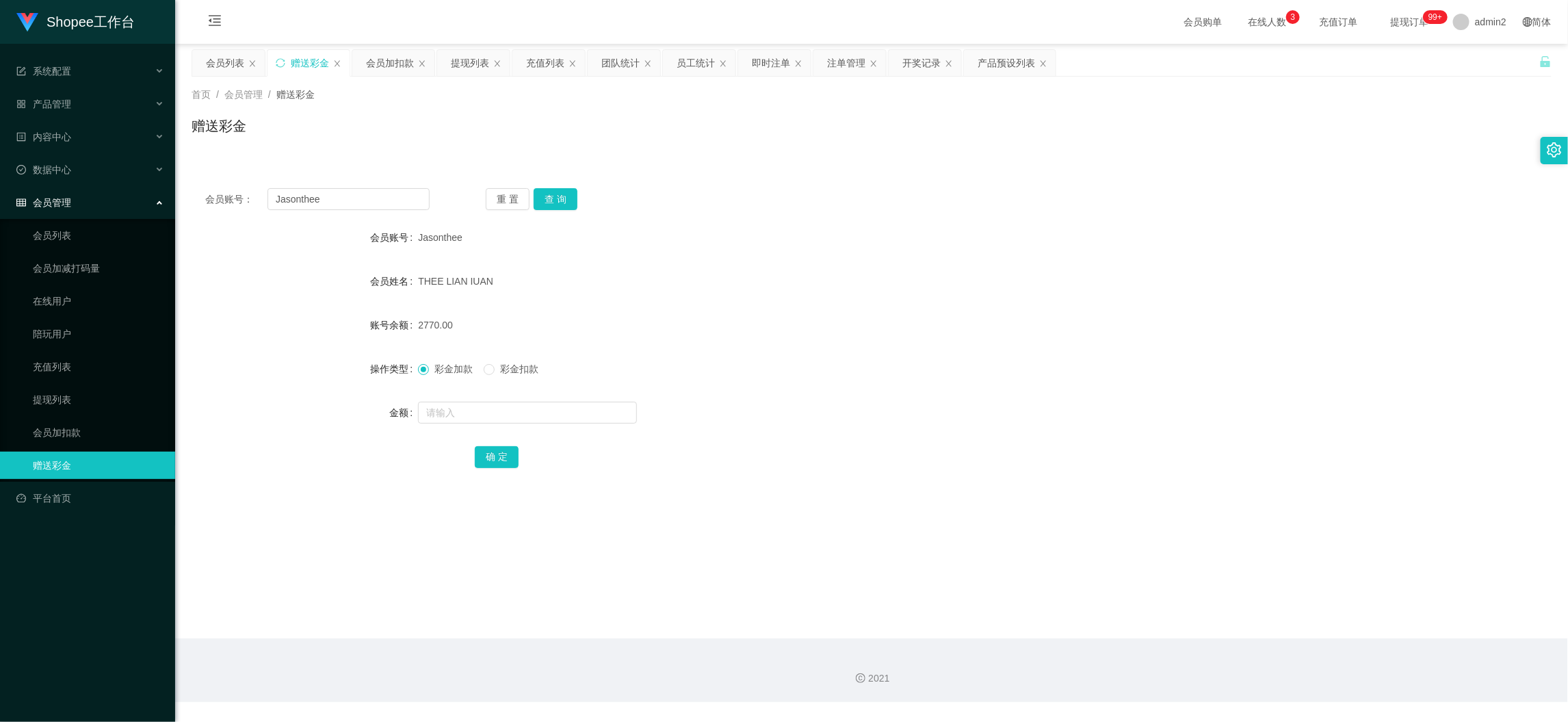
click at [1244, 628] on main "关闭左侧 关闭右侧 关闭其它 刷新页面 会员列表 赠送彩金 会员加扣款 提现列表 充值列表 团队统计 员工统计 即时注单 注单管理 开奖记录 产品预设列表 首…" at bounding box center [871, 341] width 1392 height 594
click at [468, 56] on div "提现列表" at bounding box center [469, 62] width 38 height 26
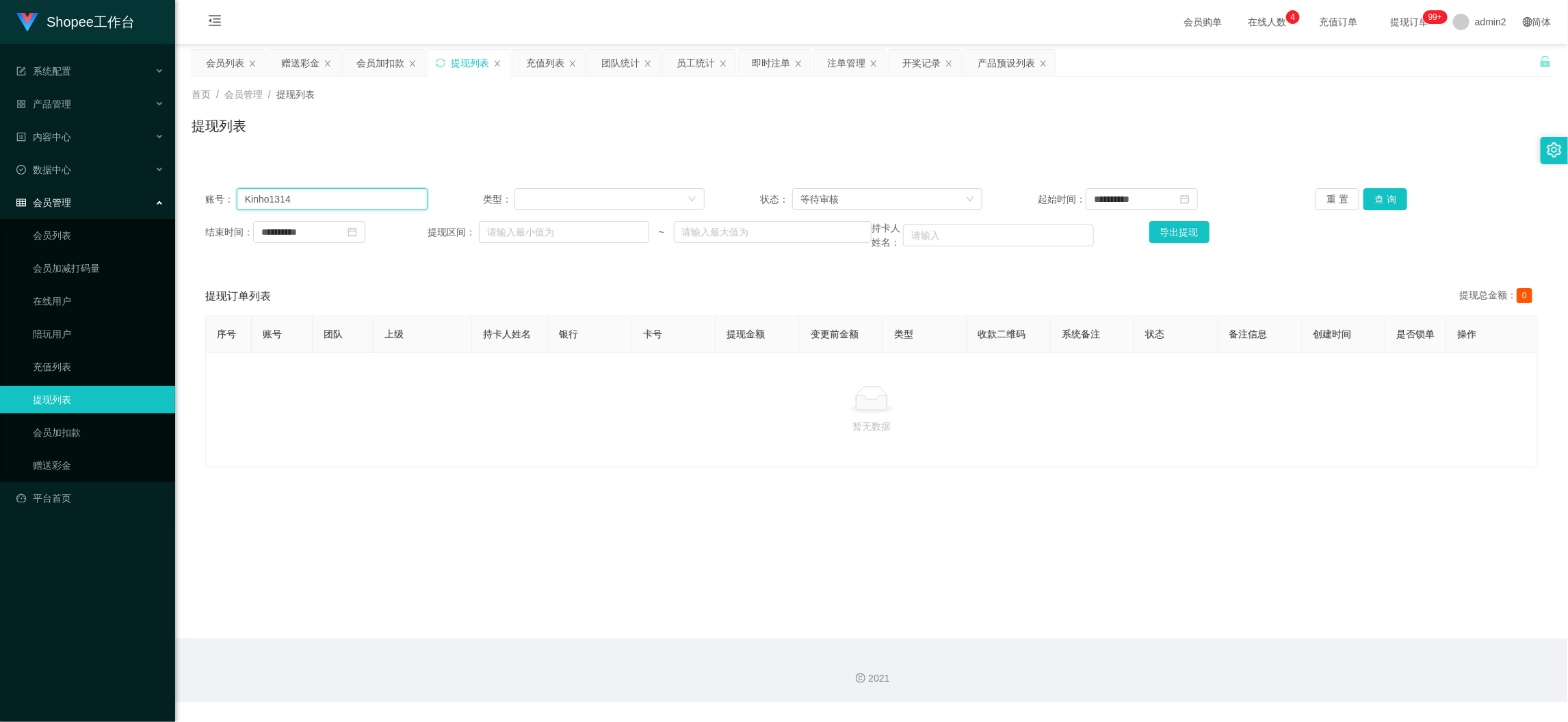
click at [381, 199] on input "Kinho1314" at bounding box center [332, 199] width 191 height 22
paste input "Dhayle85"
type input "Dhayle85"
click at [1381, 199] on button "查 询" at bounding box center [1384, 199] width 43 height 22
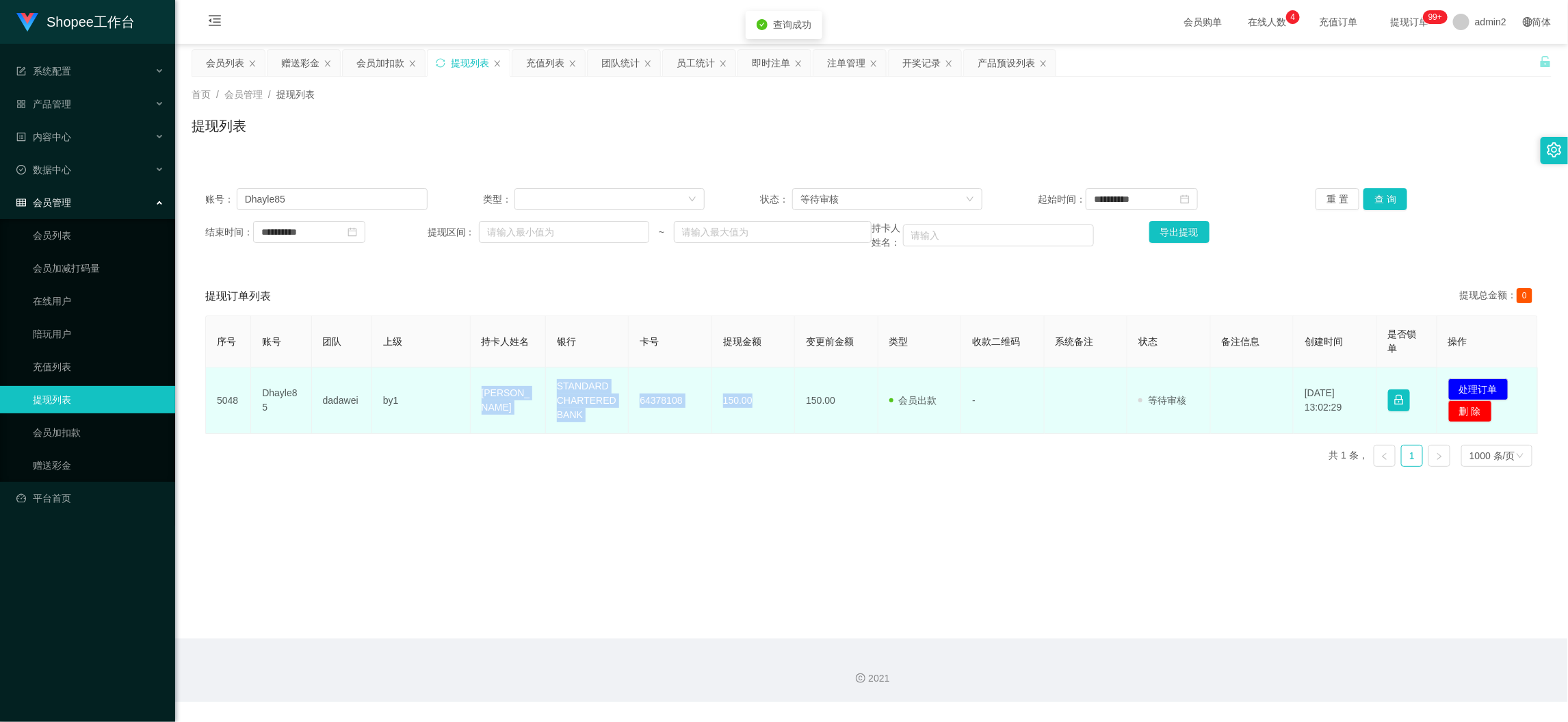
drag, startPoint x: 459, startPoint y: 377, endPoint x: 764, endPoint y: 417, distance: 307.6
click at [764, 417] on tr "5048 Dhayle85 dadawei by1 [PERSON_NAME] STANDARD CHARTERED BANK 64378108 150.00…" at bounding box center [872, 400] width 1332 height 67
copy tr "[PERSON_NAME] STANDARD CHARTERED BANK 64378108 150.00"
click at [1470, 388] on button "处理订单" at bounding box center [1478, 389] width 60 height 22
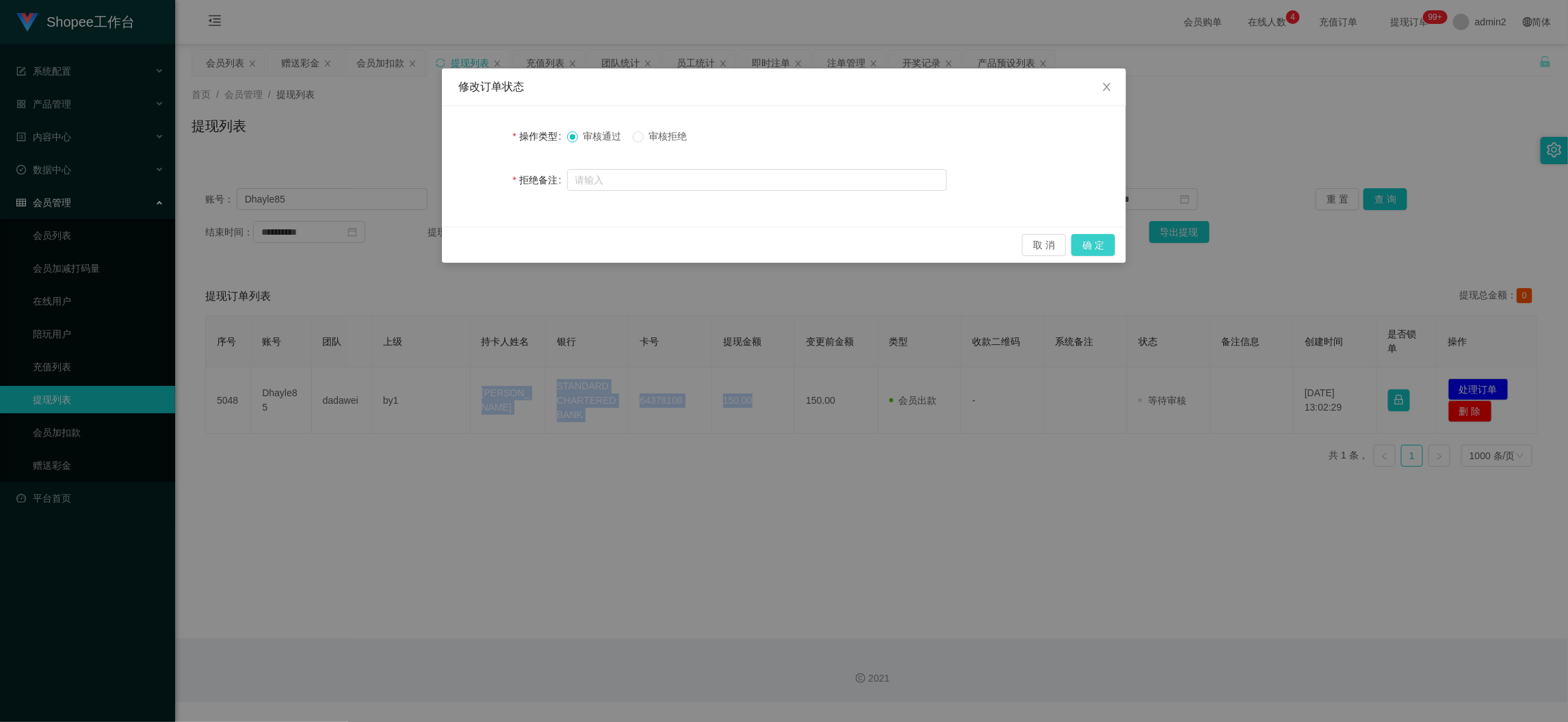
click at [1090, 239] on button "确 定" at bounding box center [1093, 245] width 43 height 22
